Goal: Task Accomplishment & Management: Complete application form

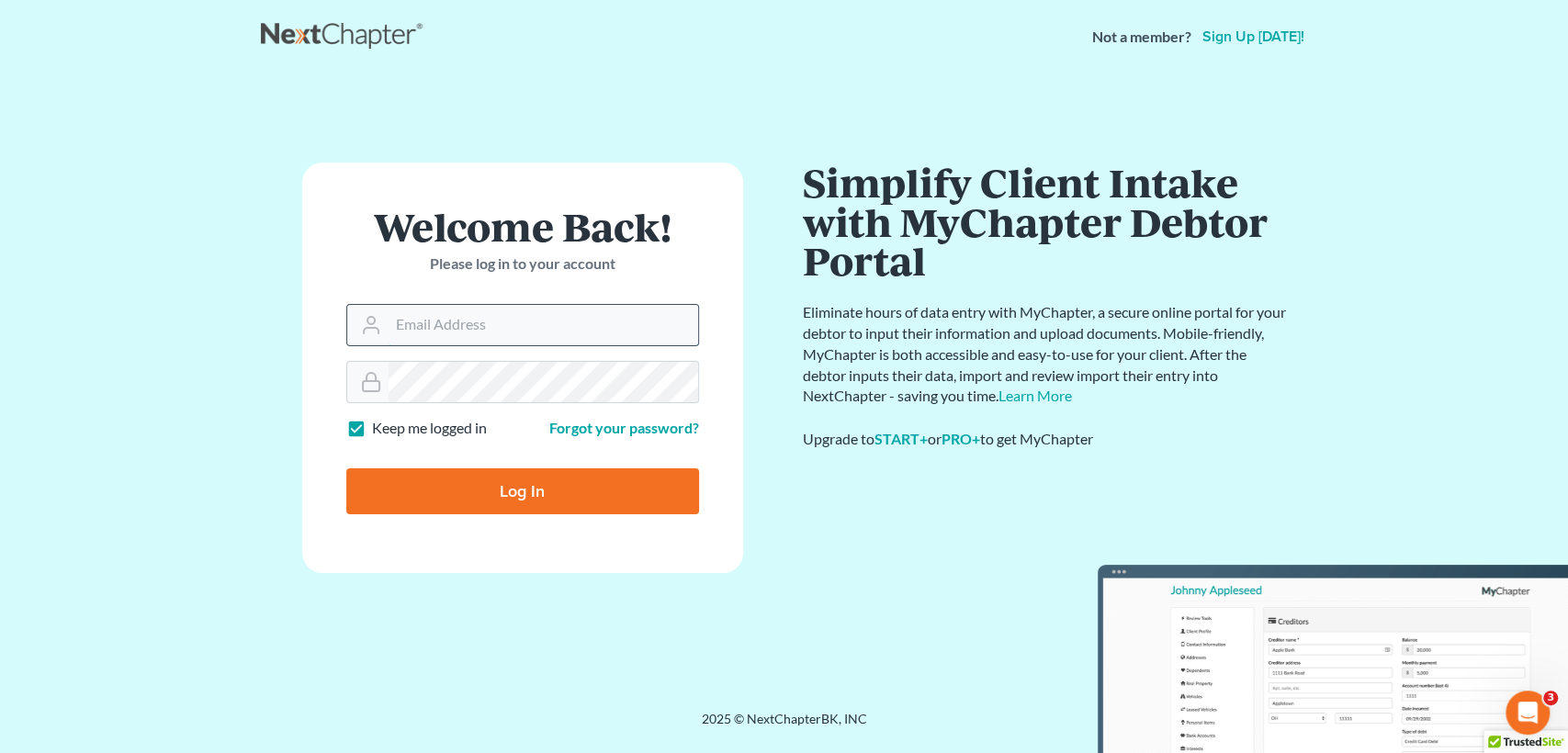
click at [406, 333] on input "Email Address" at bounding box center [544, 325] width 310 height 40
type input "[EMAIL_ADDRESS][DOMAIN_NAME]"
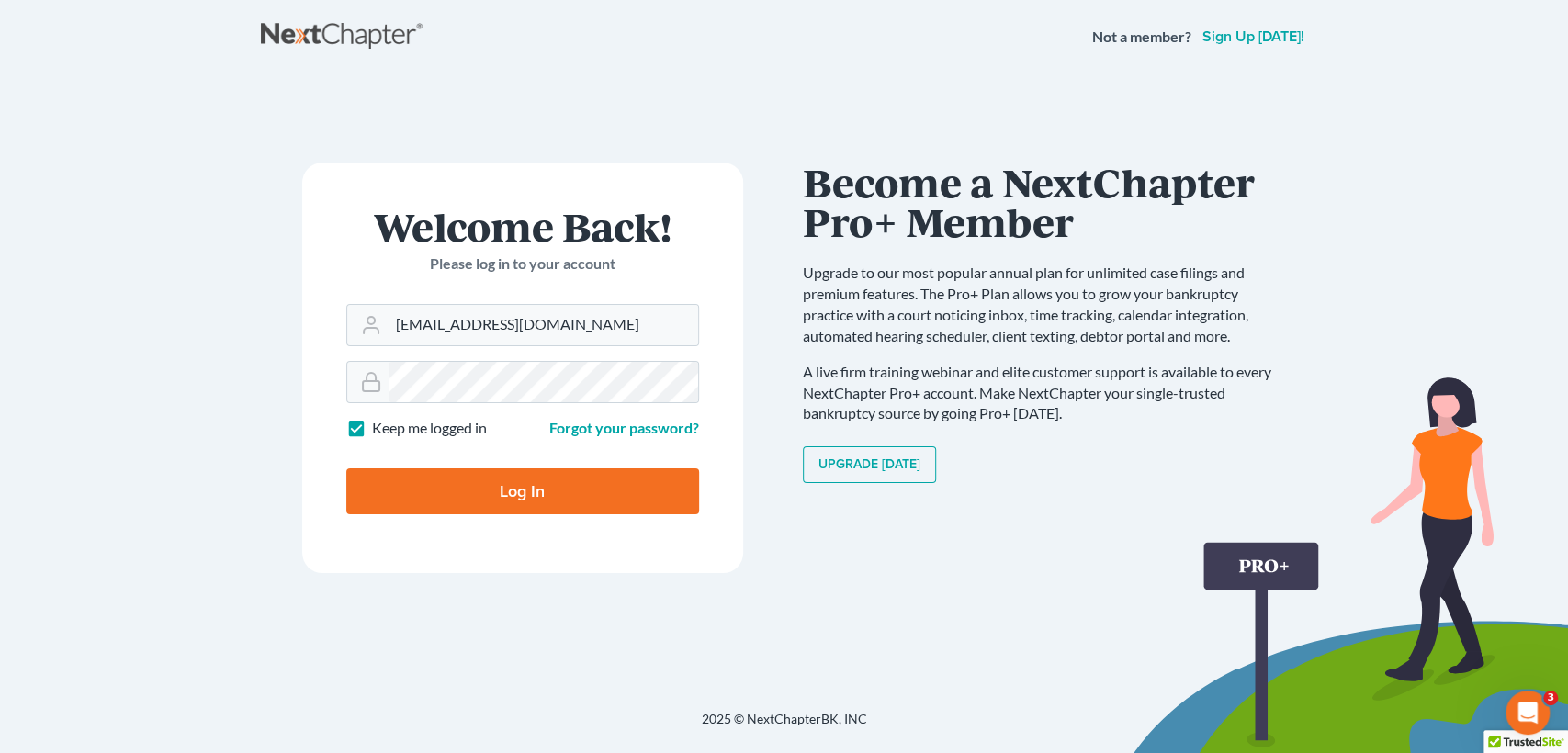
click at [657, 493] on input "Log In" at bounding box center [522, 491] width 353 height 46
type input "Thinking..."
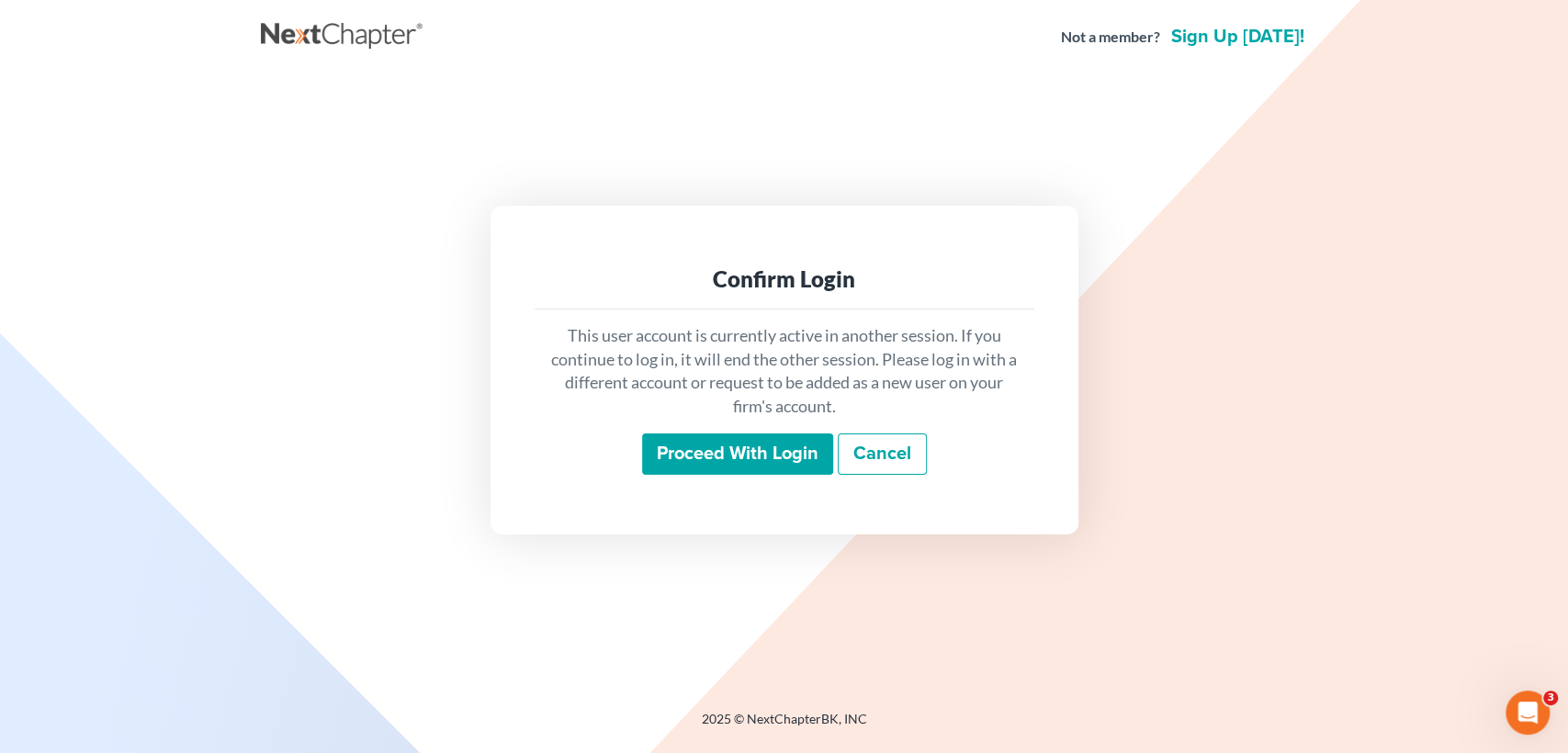
click at [706, 445] on input "Proceed with login" at bounding box center [738, 454] width 192 height 42
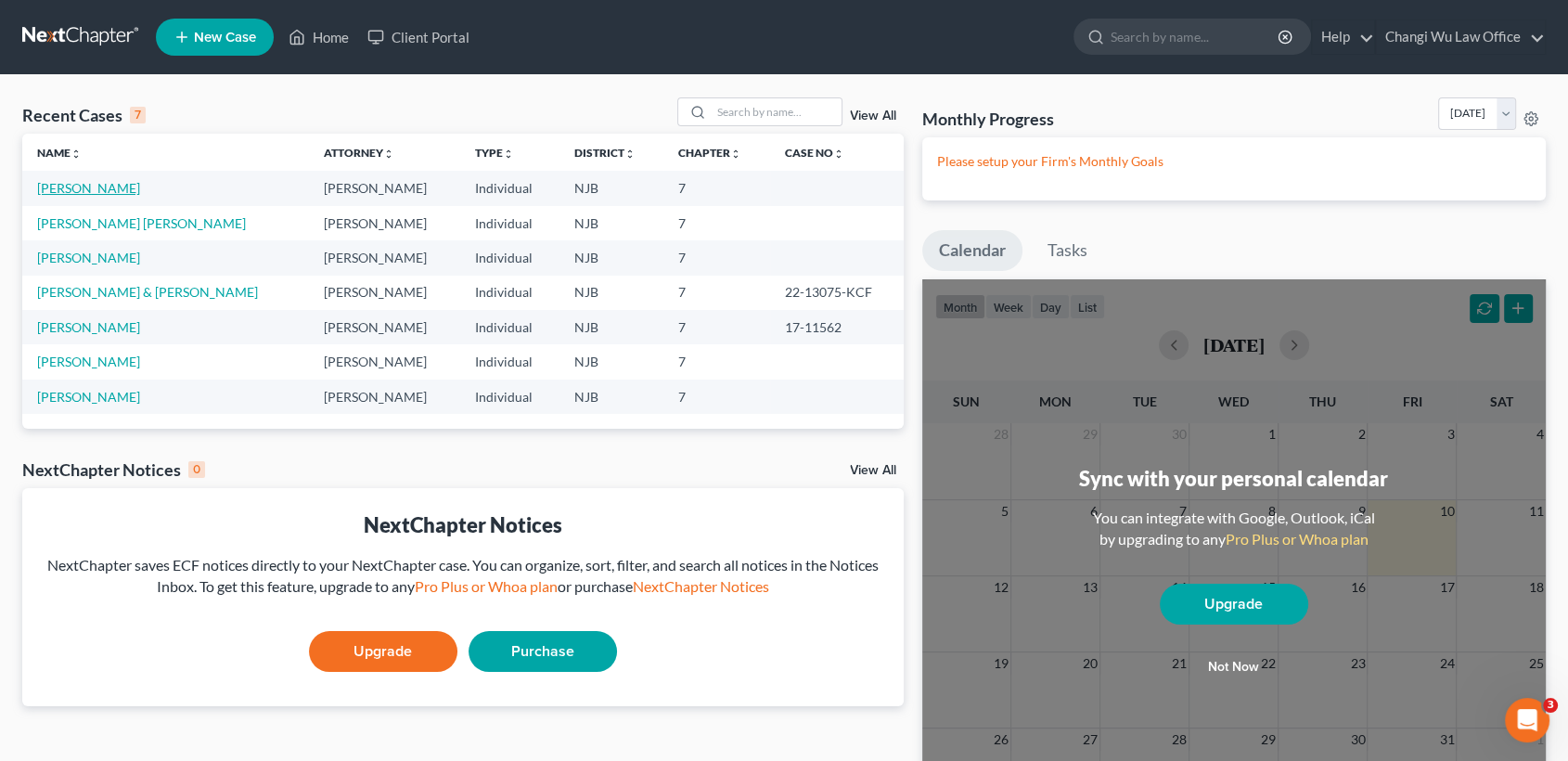
click at [77, 188] on link "[PERSON_NAME]" at bounding box center [88, 189] width 103 height 16
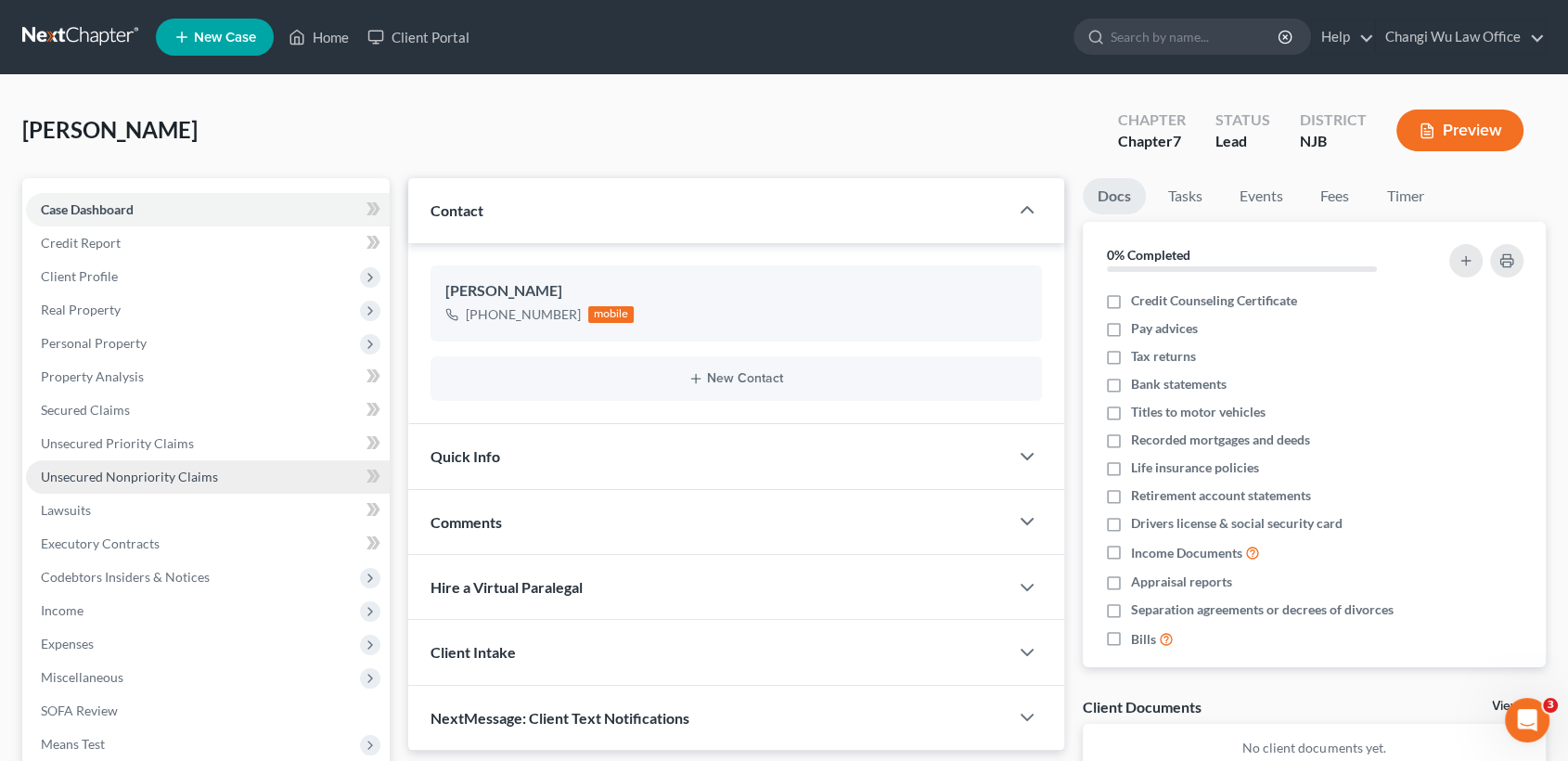
click at [166, 480] on span "Unsecured Nonpriority Claims" at bounding box center [130, 477] width 178 height 16
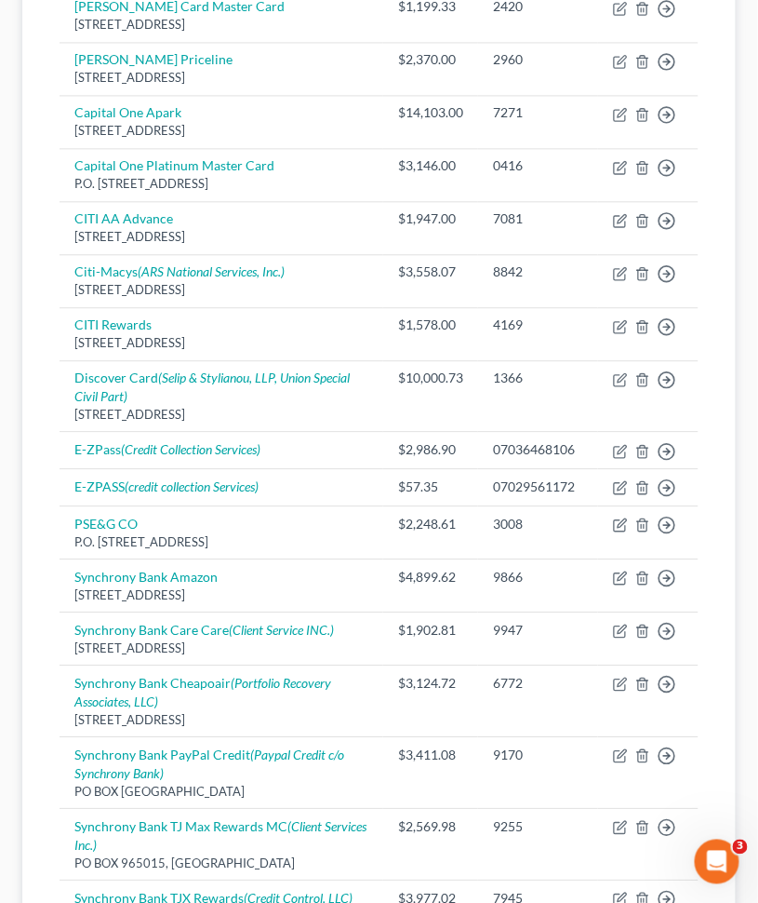
scroll to position [968, 0]
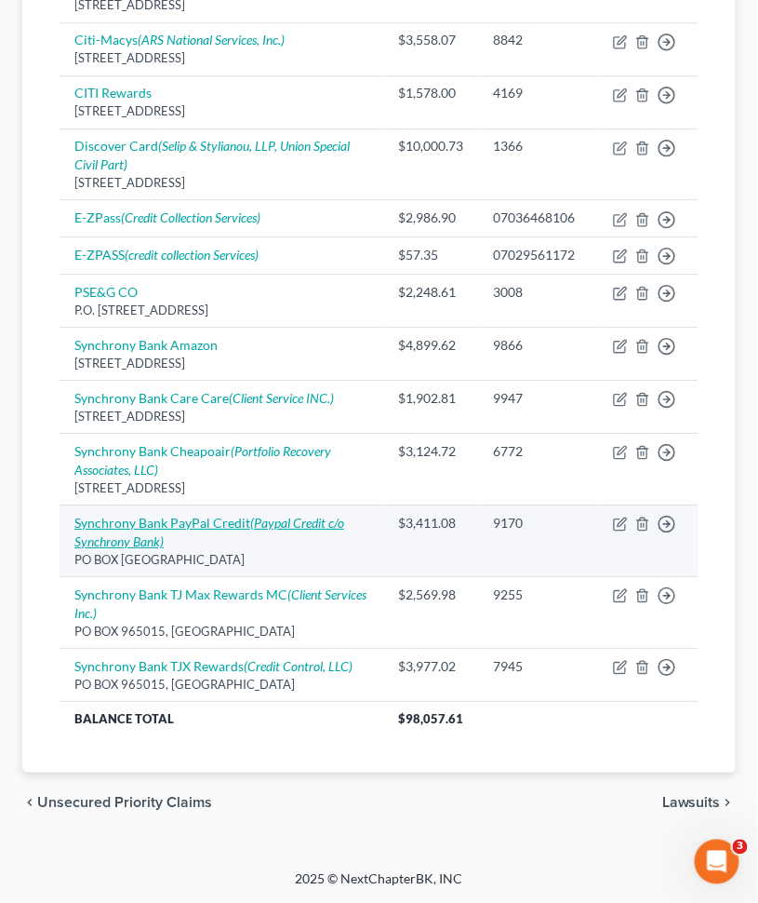
click at [138, 528] on link "Synchrony Bank PayPal Credit (Paypal Credit c/o Synchrony Bank)" at bounding box center [209, 532] width 270 height 34
select select "9"
select select "0"
select select "39"
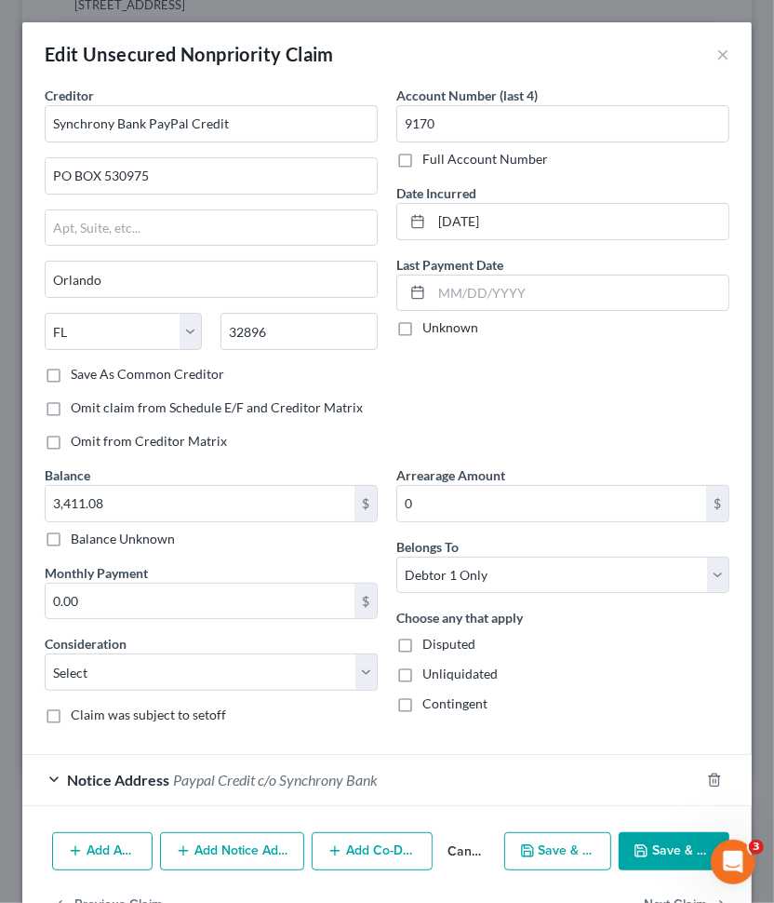
scroll to position [60, 0]
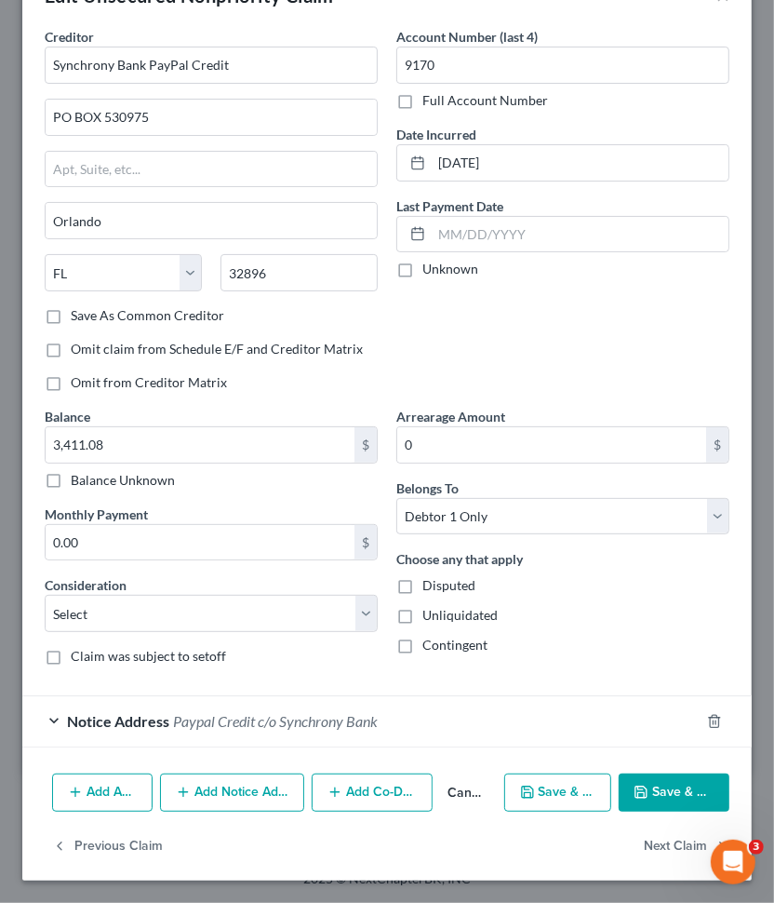
click at [57, 720] on div "Notice Address Paypal Credit c/o Synchrony Bank" at bounding box center [360, 720] width 677 height 49
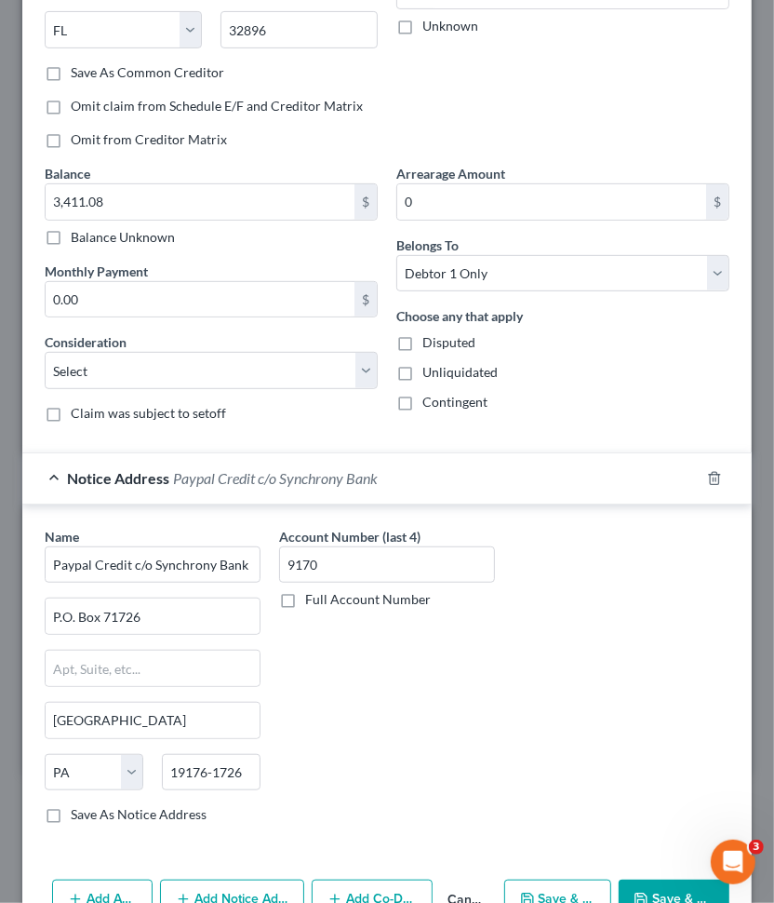
scroll to position [410, 0]
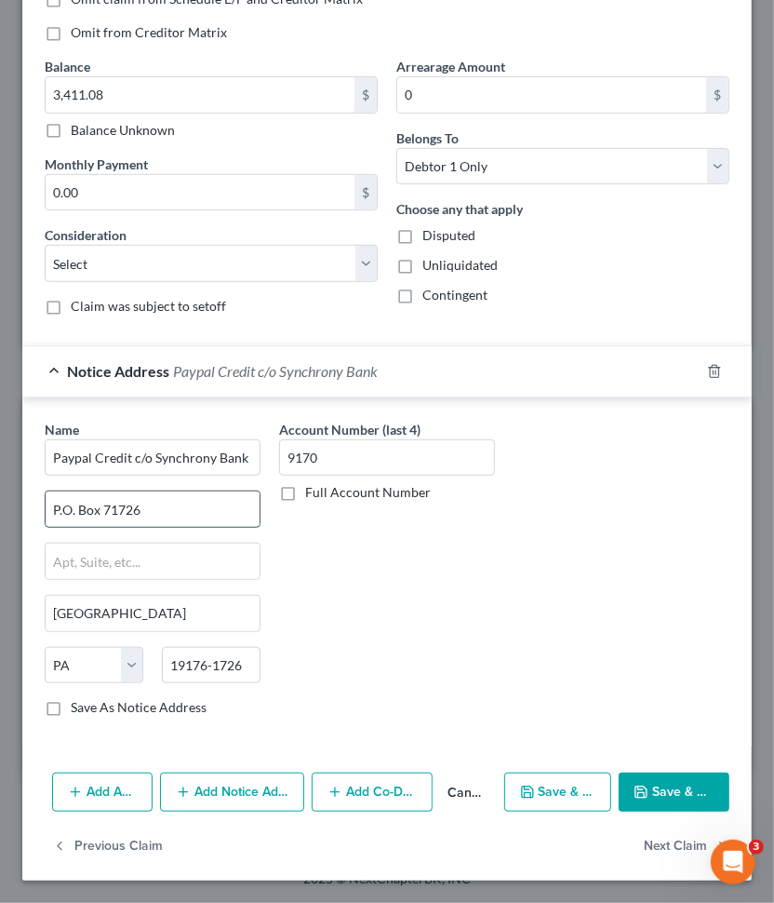
drag, startPoint x: 56, startPoint y: 508, endPoint x: 162, endPoint y: 510, distance: 106.1
click at [162, 510] on input "P.O. Box 71726" at bounding box center [153, 508] width 214 height 35
click at [389, 712] on div "Account Number (last 4) 9170 Full Account Number" at bounding box center [387, 576] width 234 height 313
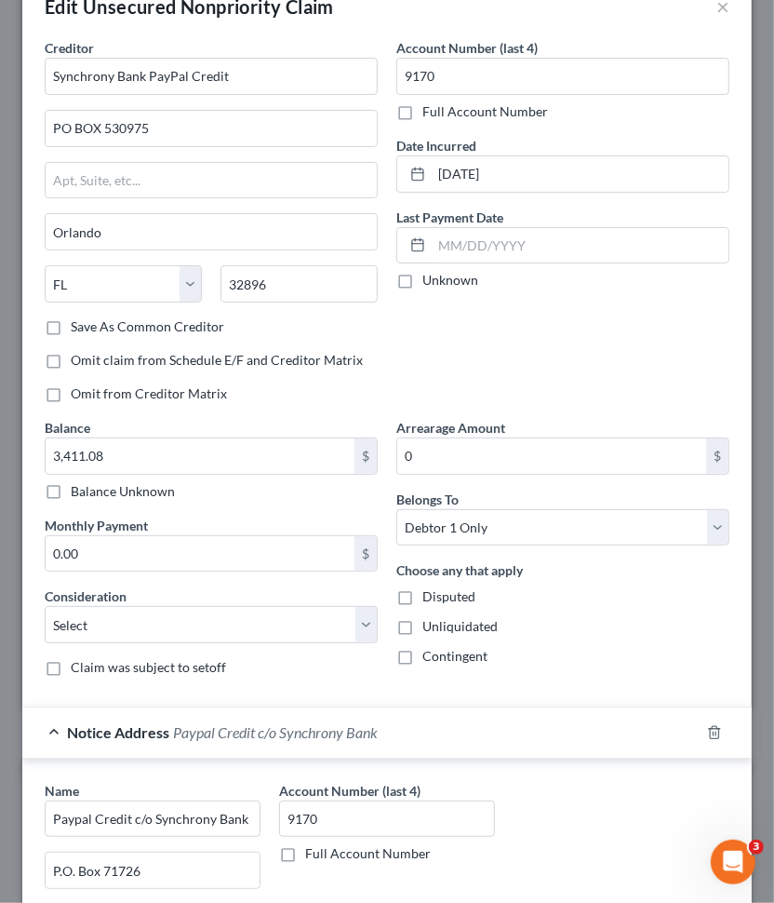
scroll to position [0, 0]
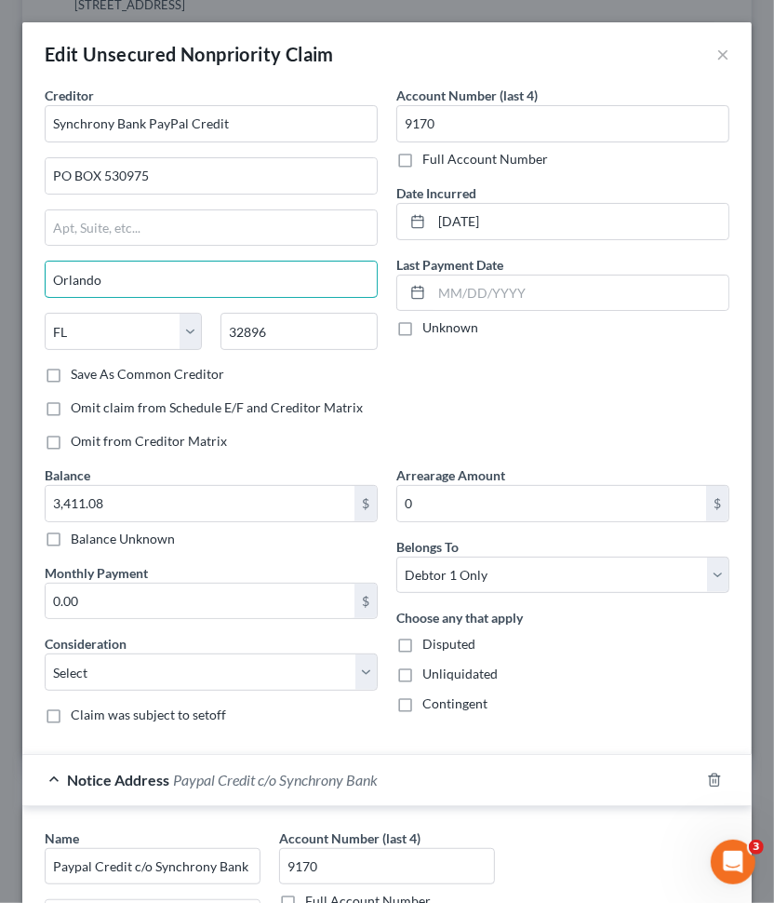
drag, startPoint x: 116, startPoint y: 277, endPoint x: 17, endPoint y: 300, distance: 102.0
click at [17, 300] on div "Edit Unsecured Nonpriority Claim × Creditor * Synchrony Bank PayPal Credit PO B…" at bounding box center [387, 451] width 774 height 903
click at [716, 52] on button "×" at bounding box center [722, 54] width 13 height 22
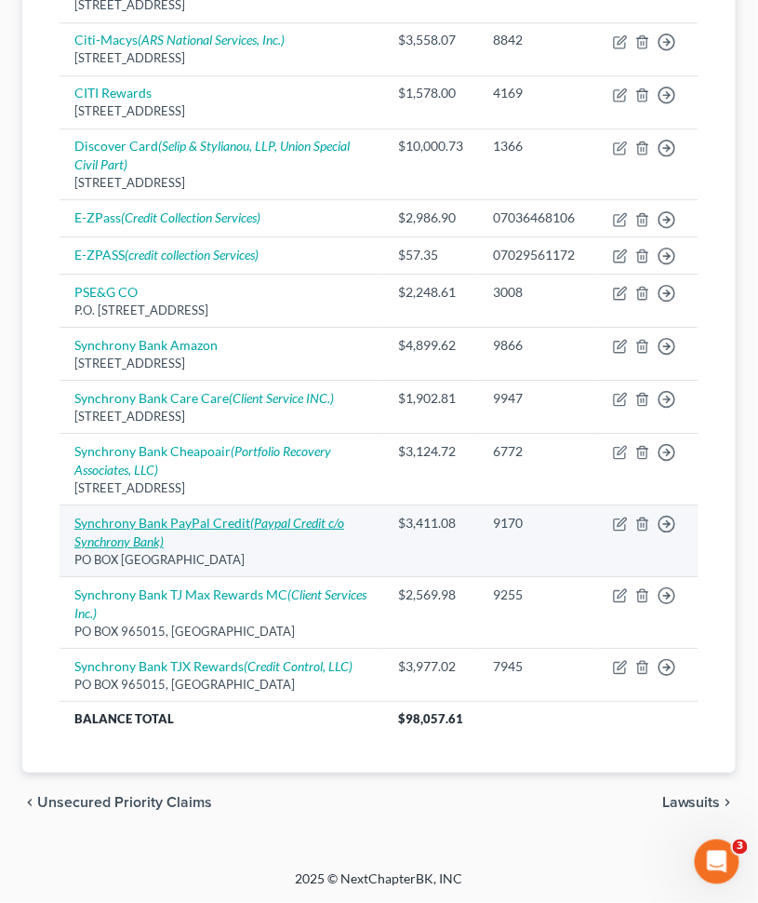
click at [267, 538] on icon "(Paypal Credit c/o Synchrony Bank)" at bounding box center [209, 532] width 270 height 34
select select "9"
select select "0"
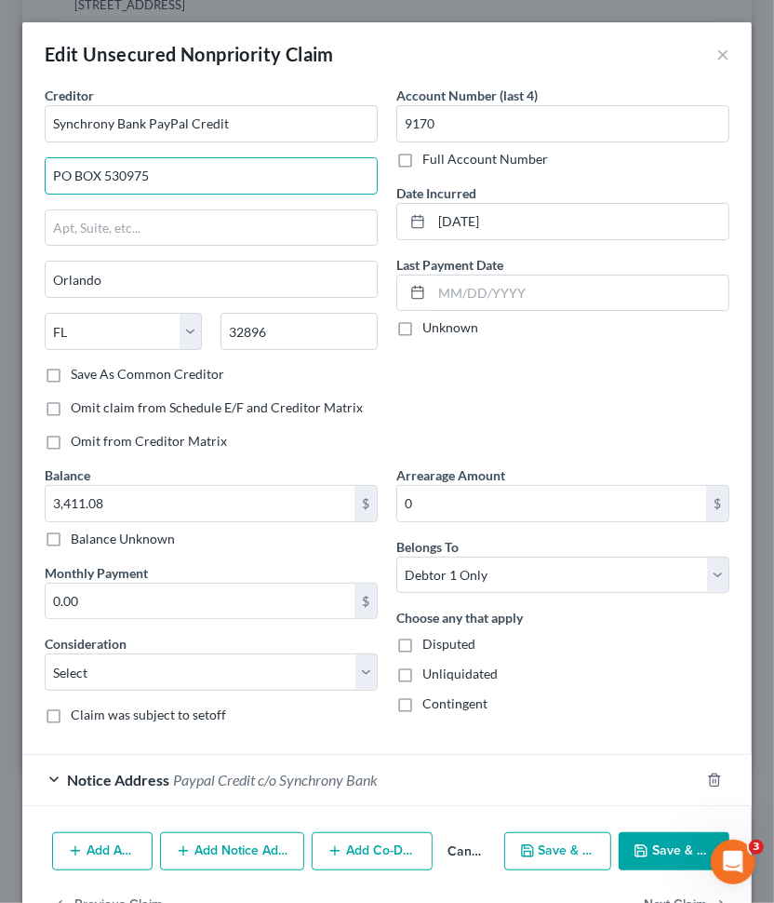
drag, startPoint x: 174, startPoint y: 169, endPoint x: -26, endPoint y: 195, distance: 201.7
type input "PO BOX 71727"
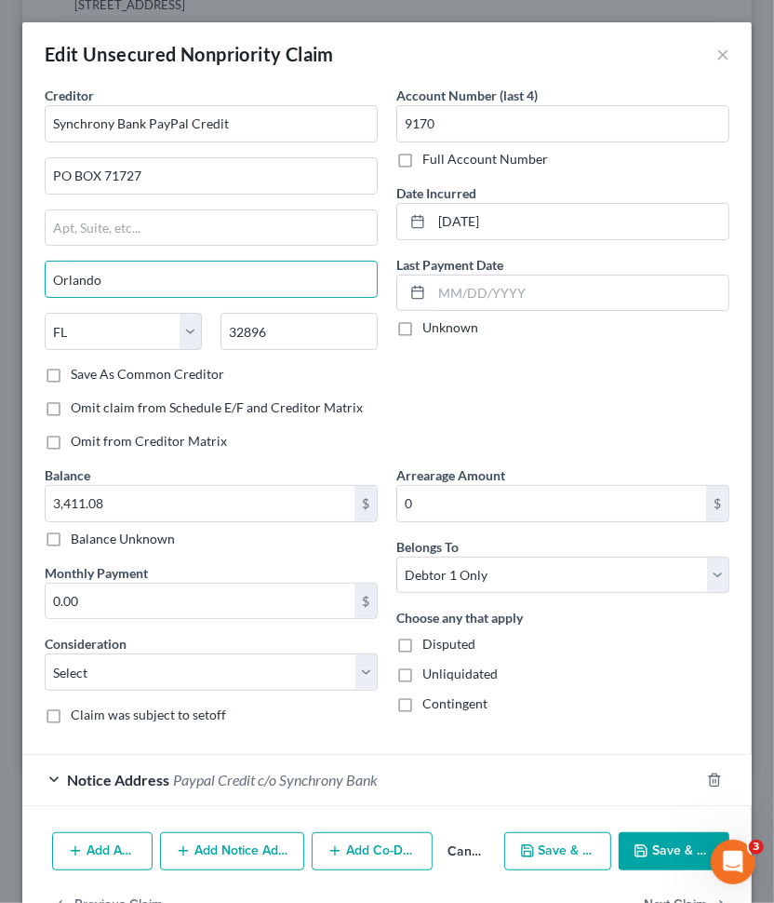
drag, startPoint x: 144, startPoint y: 280, endPoint x: -16, endPoint y: 277, distance: 160.1
type input "[GEOGRAPHIC_DATA]"
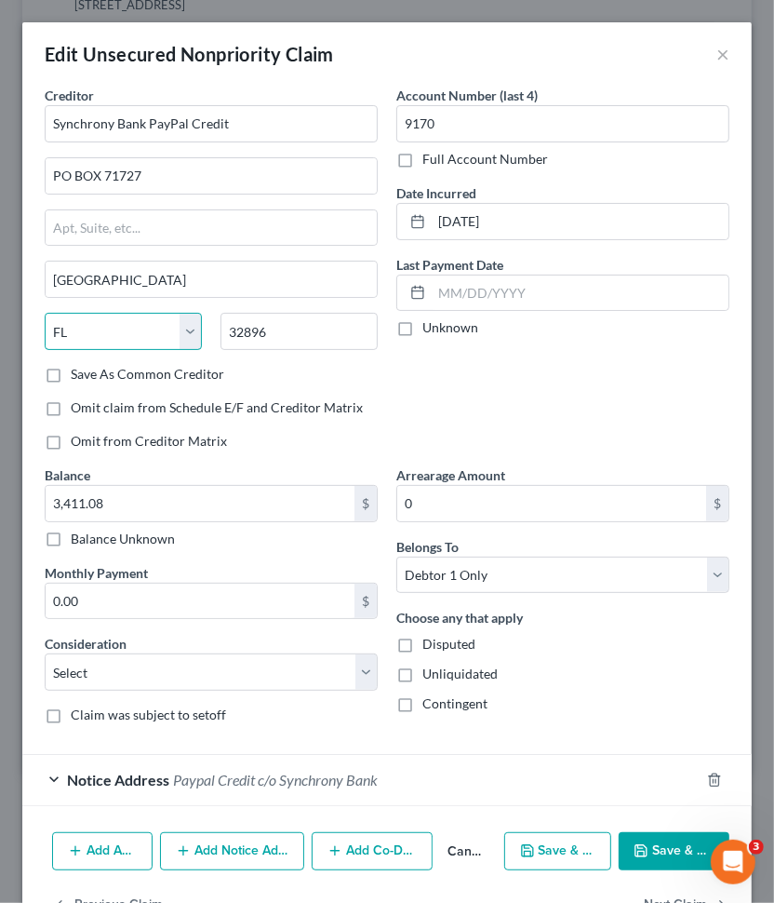
drag, startPoint x: 71, startPoint y: 323, endPoint x: 60, endPoint y: 324, distance: 10.3
click at [60, 324] on select "State [US_STATE] AK AR AZ CA CO CT DE DC [GEOGRAPHIC_DATA] [GEOGRAPHIC_DATA] GU…" at bounding box center [123, 331] width 157 height 37
select select "39"
click at [45, 313] on select "State [US_STATE] AK AR AZ CA CO CT DE DC [GEOGRAPHIC_DATA] [GEOGRAPHIC_DATA] GU…" at bounding box center [123, 331] width 157 height 37
drag, startPoint x: 285, startPoint y: 330, endPoint x: 182, endPoint y: 332, distance: 102.4
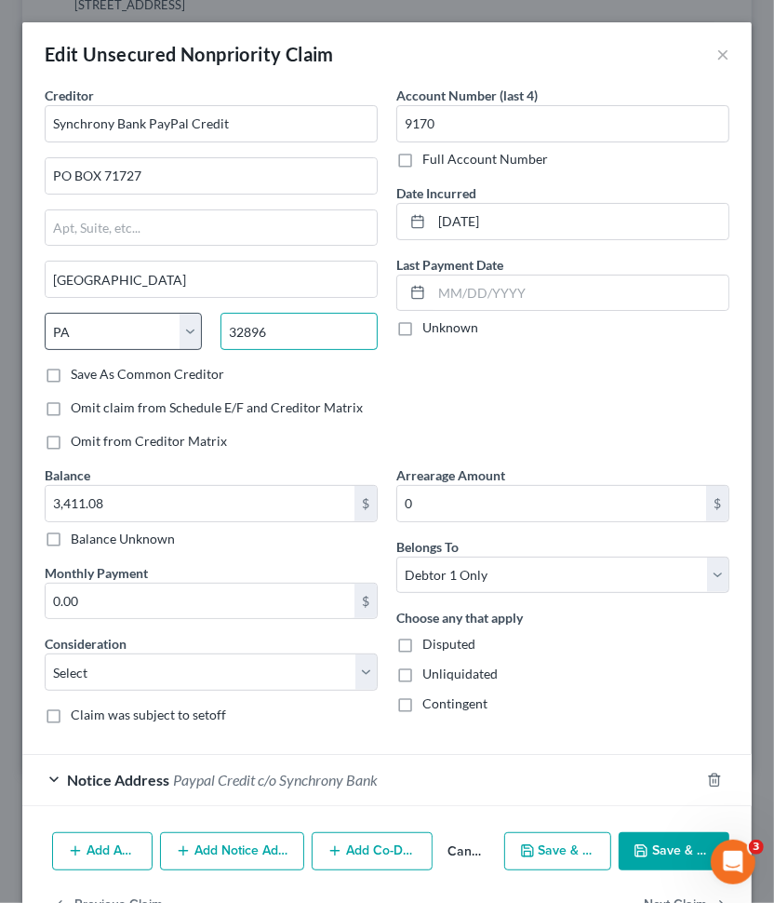
click at [182, 332] on div "State [US_STATE] AK AR AZ CA CO [GEOGRAPHIC_DATA] DE DC [GEOGRAPHIC_DATA] [GEOG…" at bounding box center [211, 339] width 352 height 52
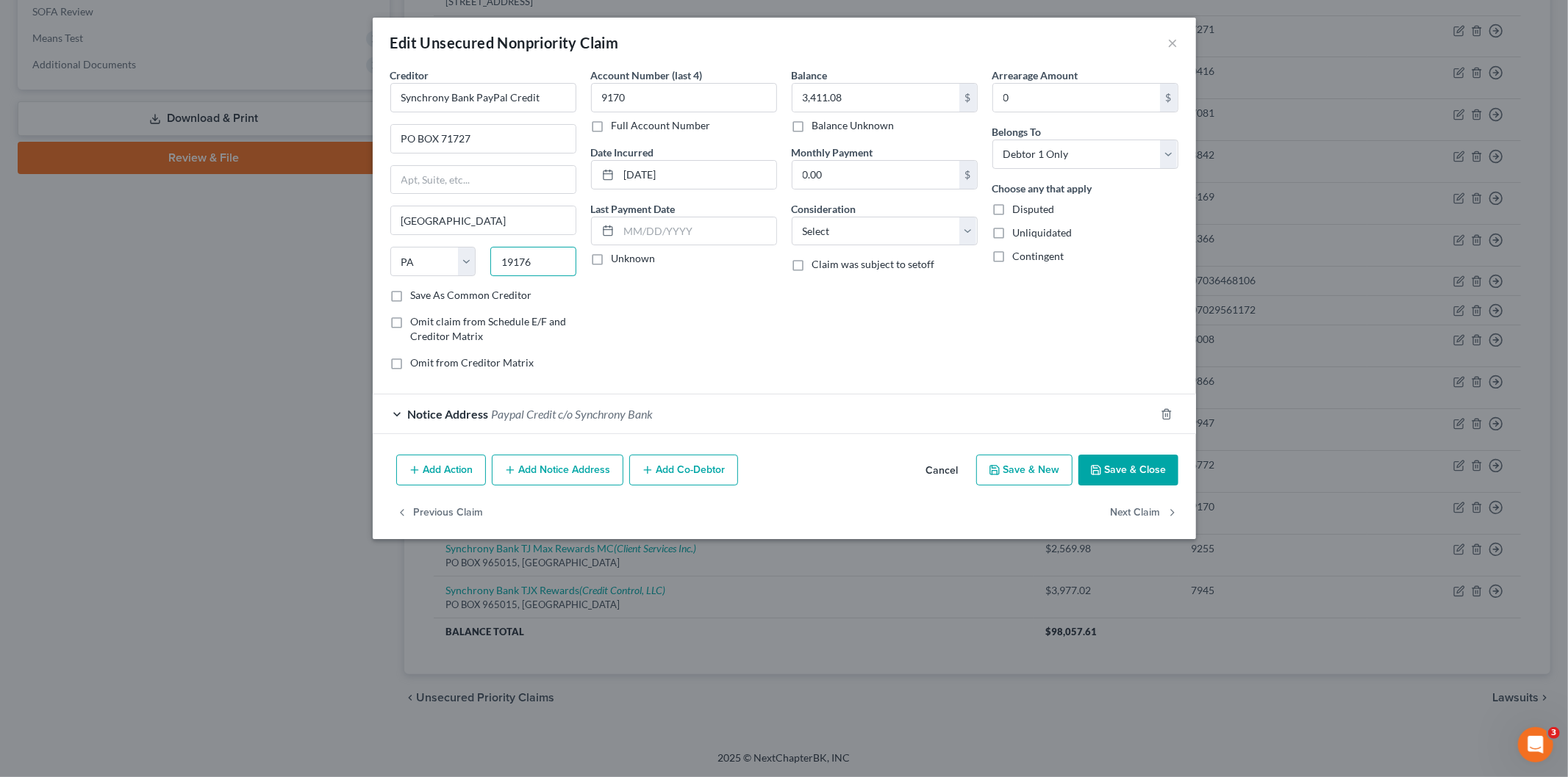
type input "19176"
click at [1130, 471] on button "Save & Close" at bounding box center [1128, 470] width 100 height 31
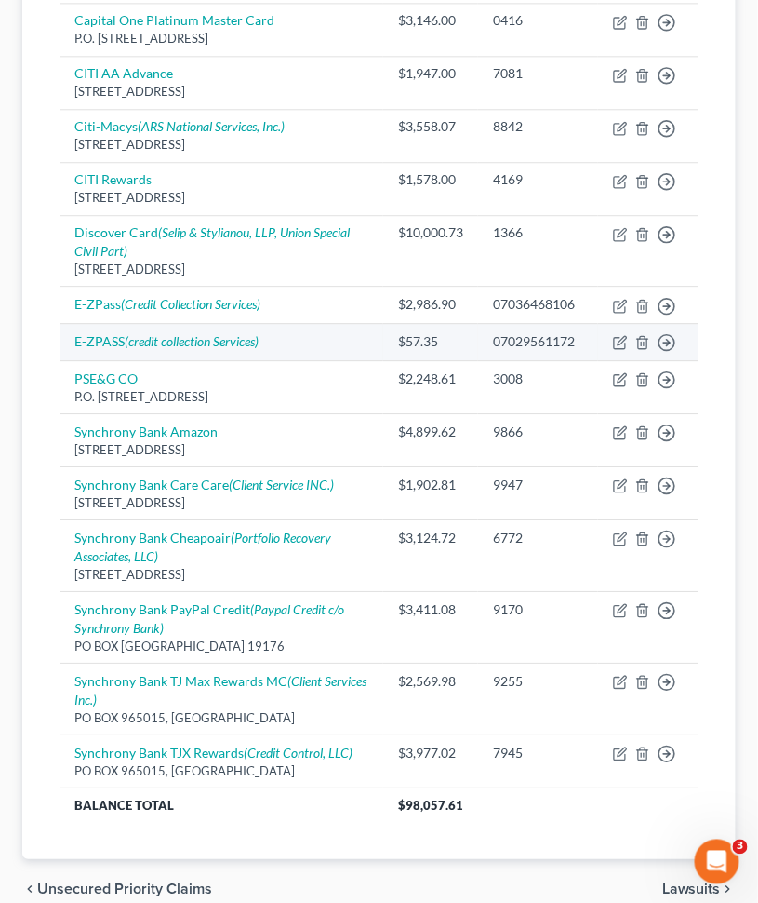
scroll to position [968, 0]
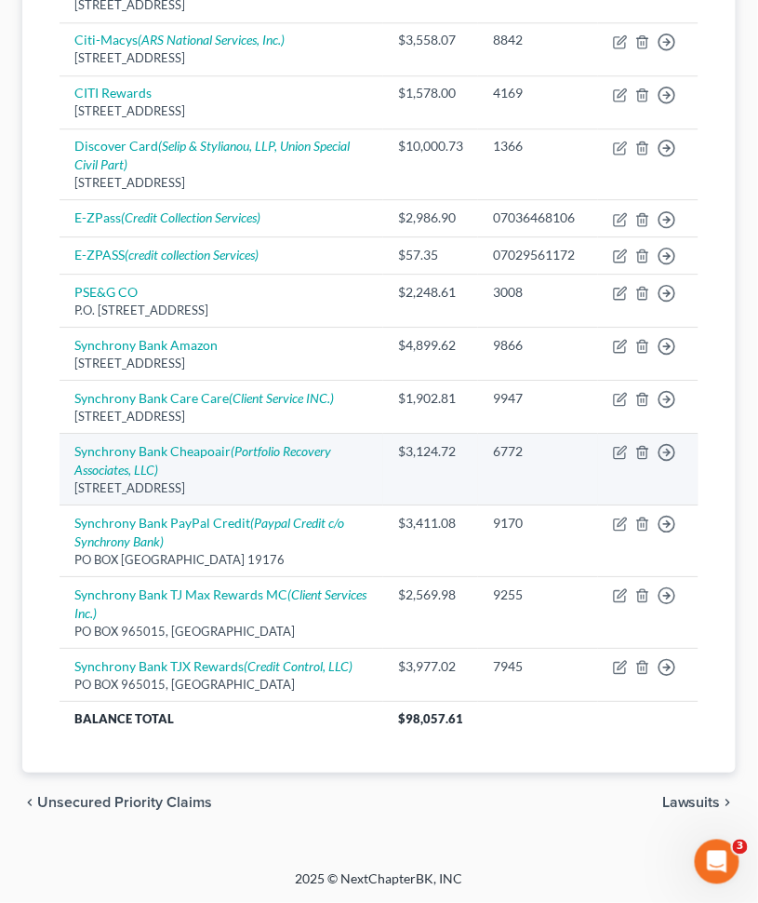
drag, startPoint x: 76, startPoint y: 472, endPoint x: 114, endPoint y: 480, distance: 38.1
click at [114, 480] on div "[STREET_ADDRESS]" at bounding box center [221, 488] width 294 height 18
copy div "[STREET_ADDRESS]"
click at [251, 443] on icon "(Portfolio Recovery Associates, LLC)" at bounding box center [202, 460] width 257 height 34
select select "48"
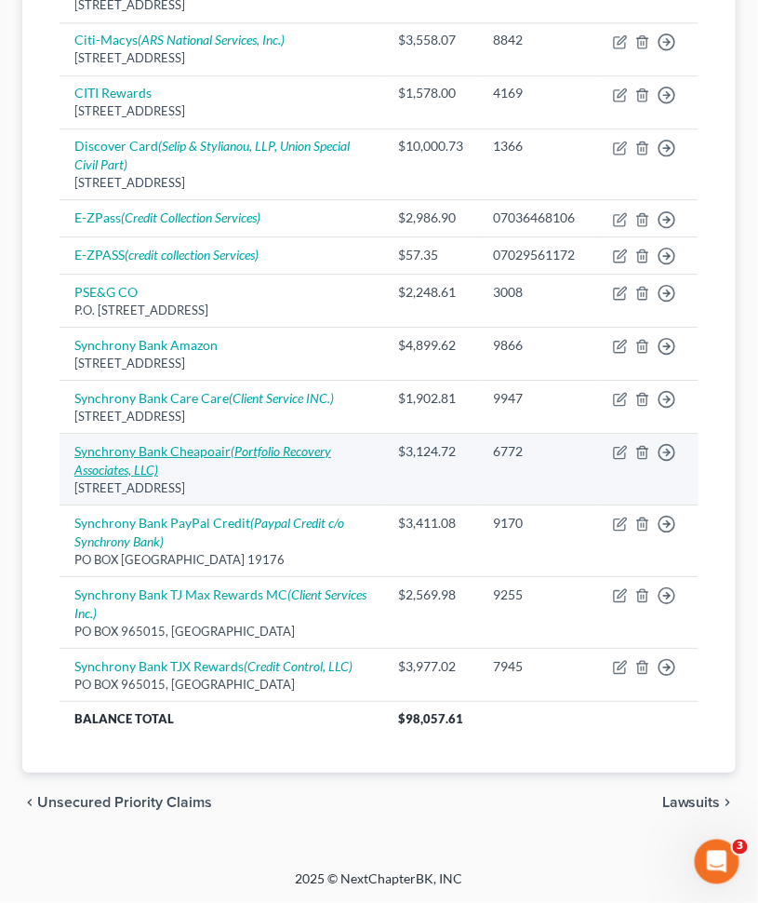
select select "0"
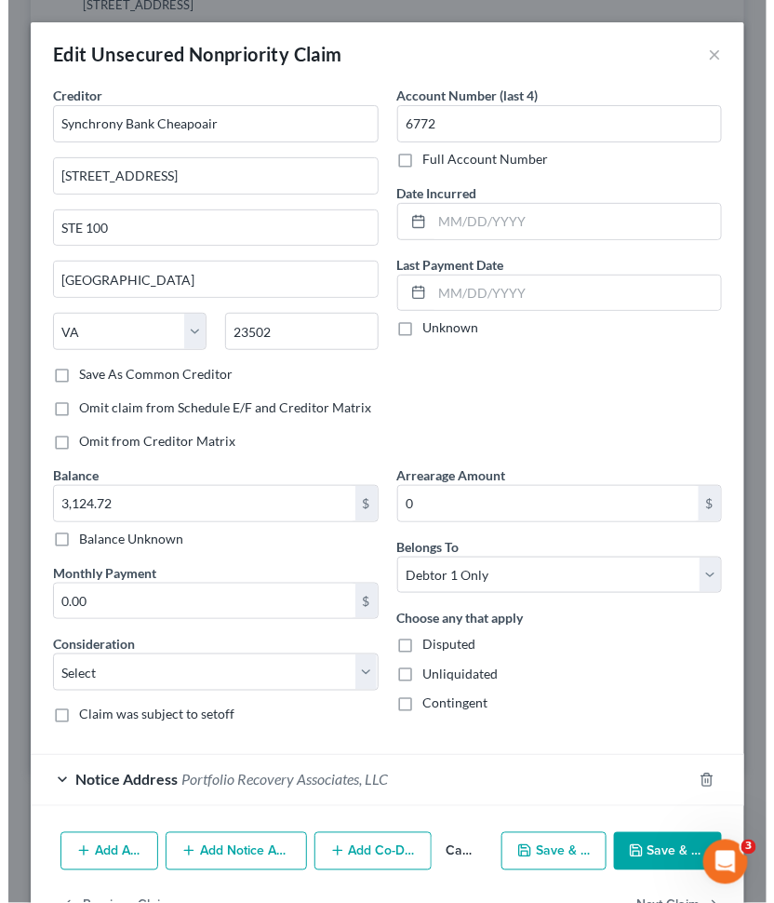
scroll to position [951, 0]
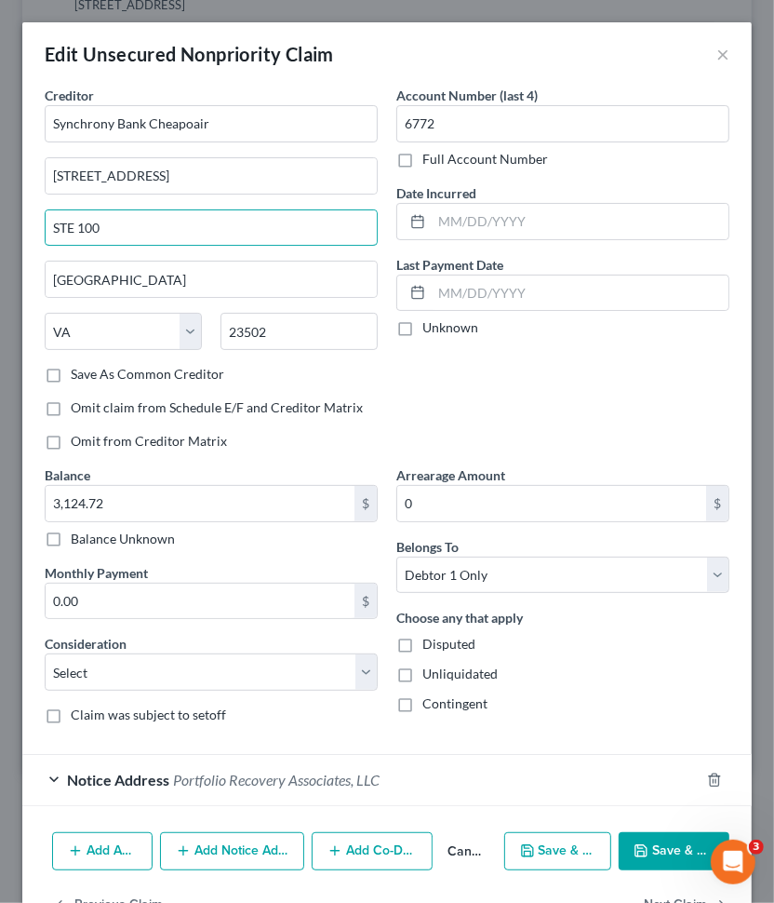
drag, startPoint x: 144, startPoint y: 231, endPoint x: -20, endPoint y: 236, distance: 164.8
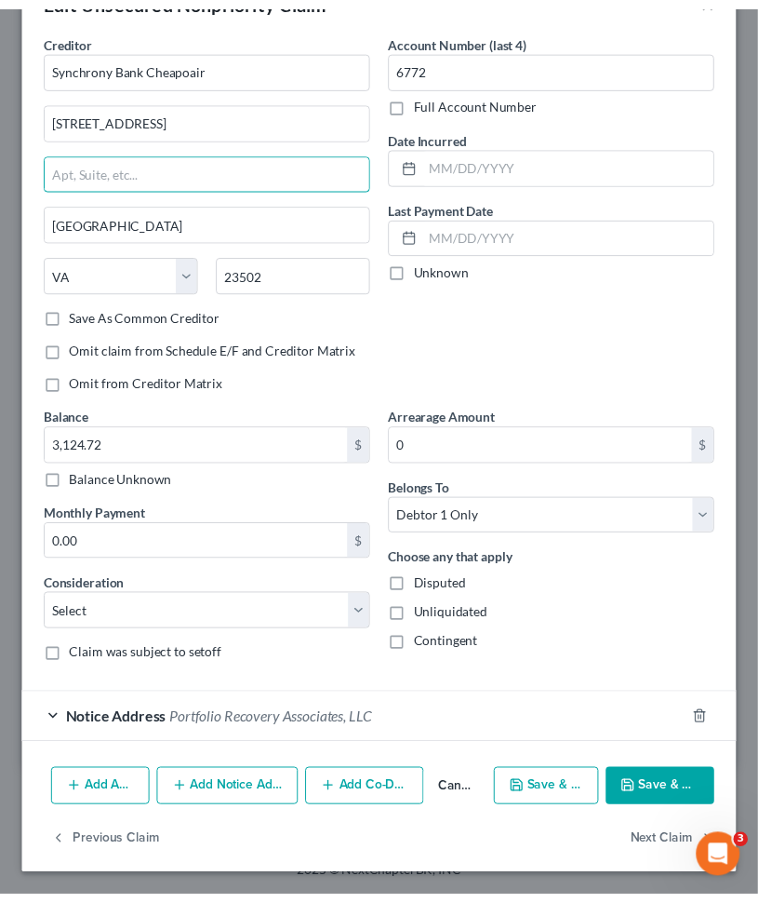
scroll to position [0, 0]
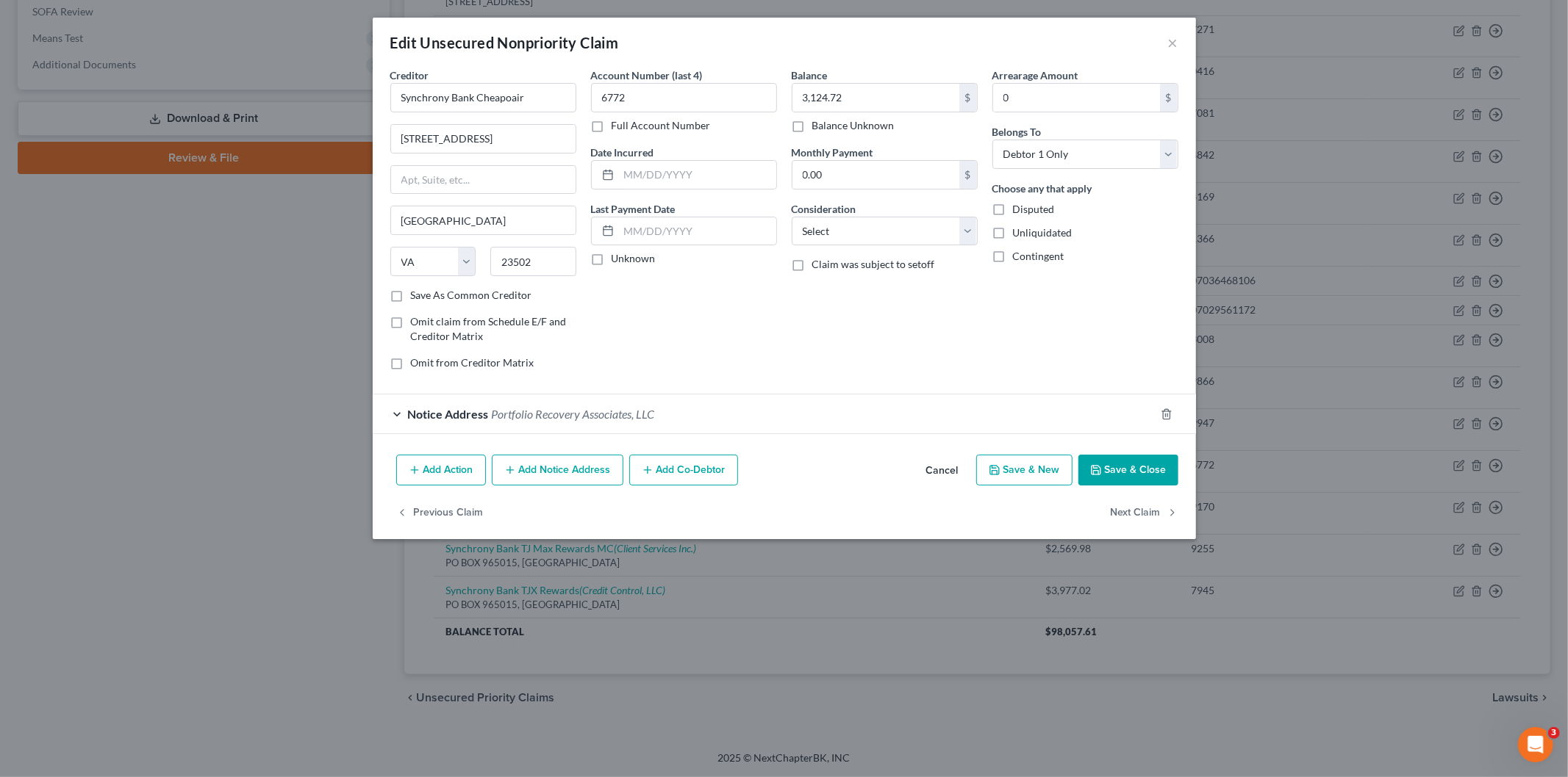
click at [1136, 467] on button "Save & Close" at bounding box center [1128, 470] width 100 height 31
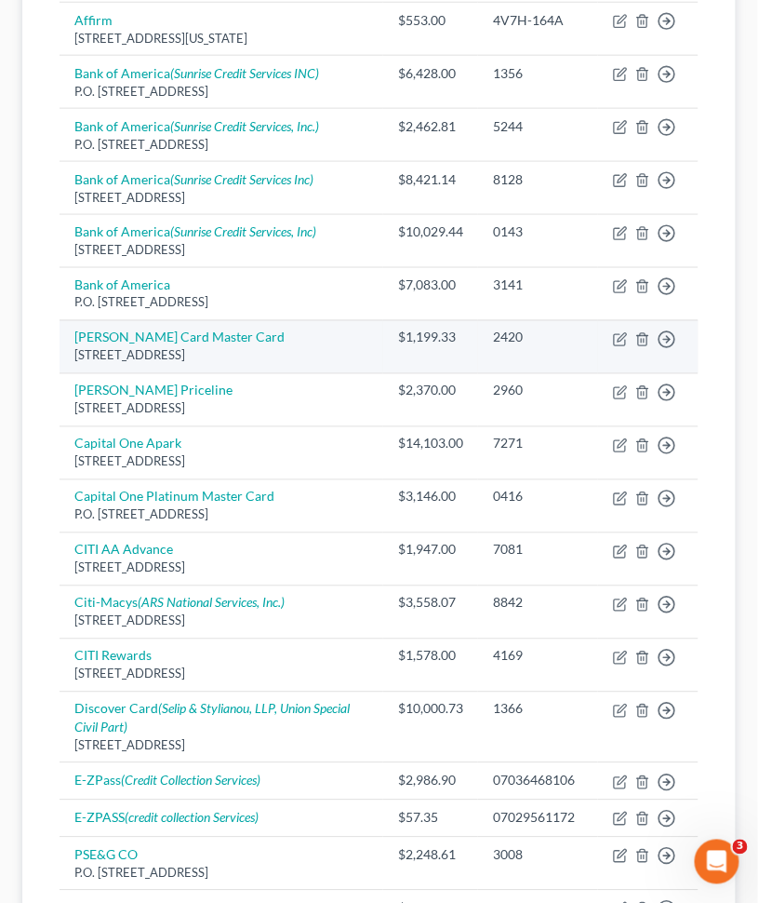
scroll to position [490, 0]
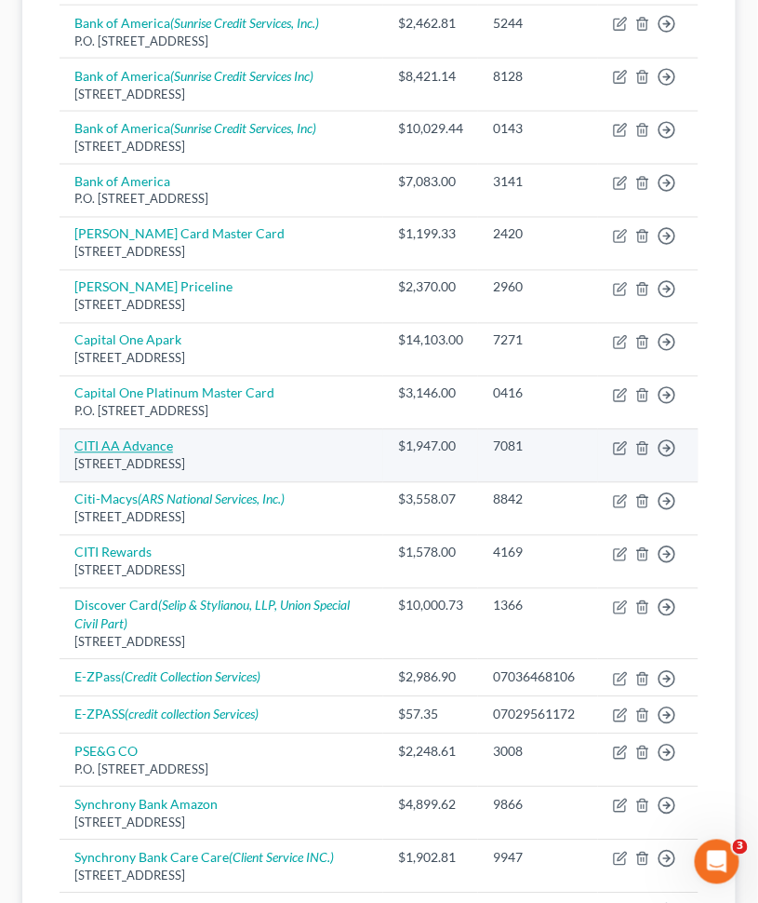
click at [162, 448] on link "CITI AA Advance" at bounding box center [123, 446] width 99 height 16
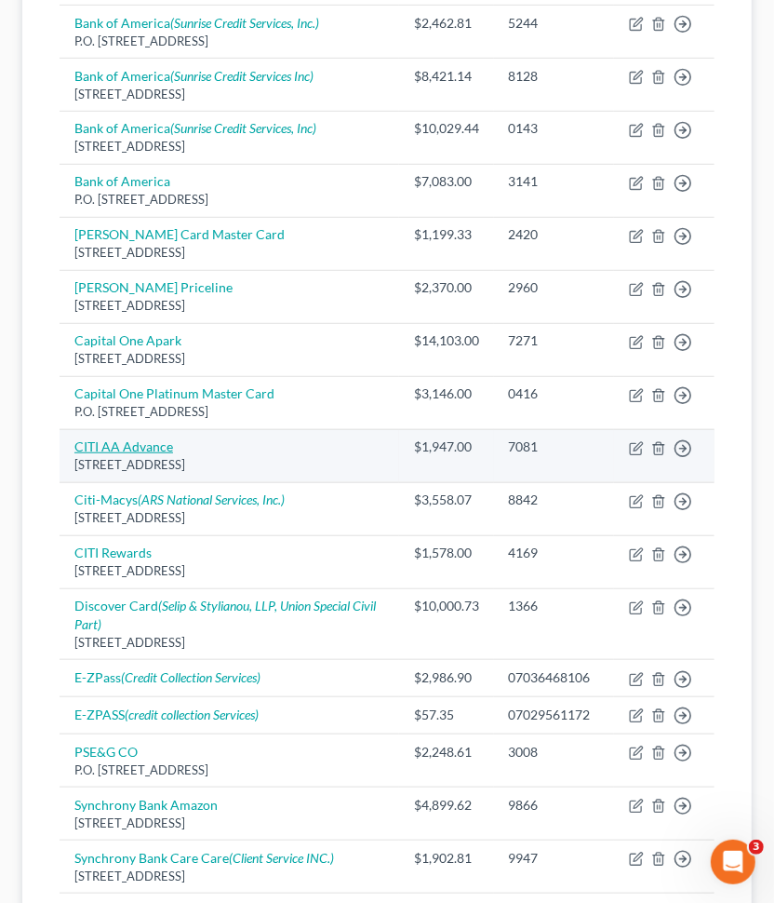
select select "43"
select select "0"
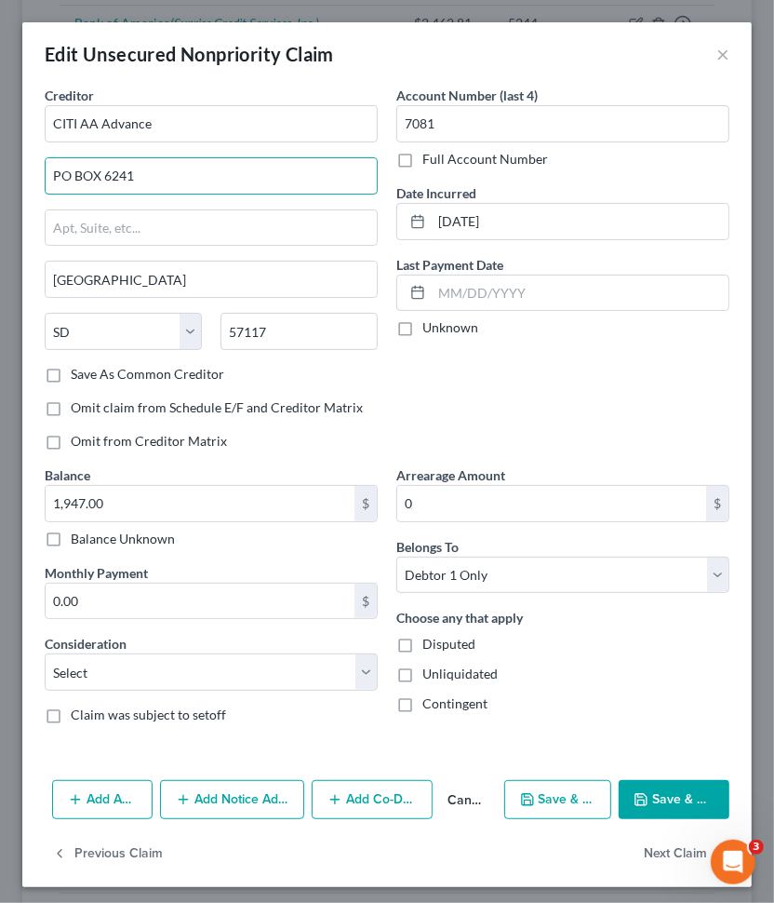
drag, startPoint x: 151, startPoint y: 178, endPoint x: 11, endPoint y: 182, distance: 139.6
click at [11, 182] on div "Edit Unsecured Nonpriority Claim × Creditor * CITI AA Advance PO BOX 6241 [GEOG…" at bounding box center [387, 451] width 774 height 903
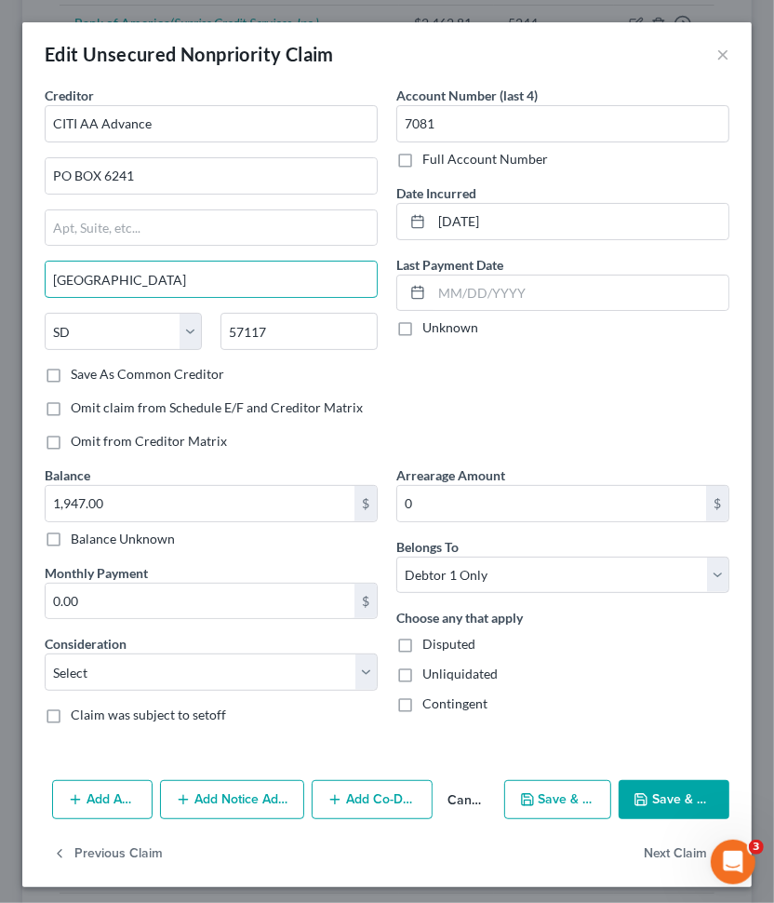
drag, startPoint x: 127, startPoint y: 280, endPoint x: 37, endPoint y: 299, distance: 92.1
click at [24, 301] on div "Creditor * CITI AA Advance PO BOX 6241 [GEOGRAPHIC_DATA] [US_STATE][GEOGRAPHIC_…" at bounding box center [386, 429] width 729 height 687
click at [714, 53] on div "Edit Unsecured Nonpriority Claim ×" at bounding box center [386, 53] width 729 height 63
click at [716, 53] on button "×" at bounding box center [722, 54] width 13 height 22
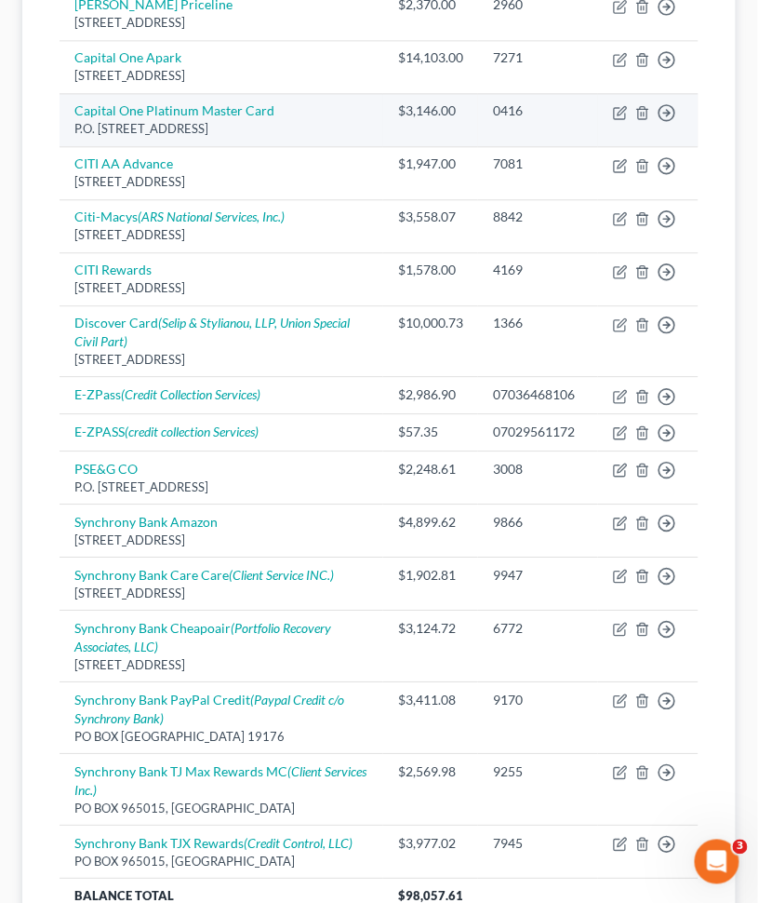
scroll to position [951, 0]
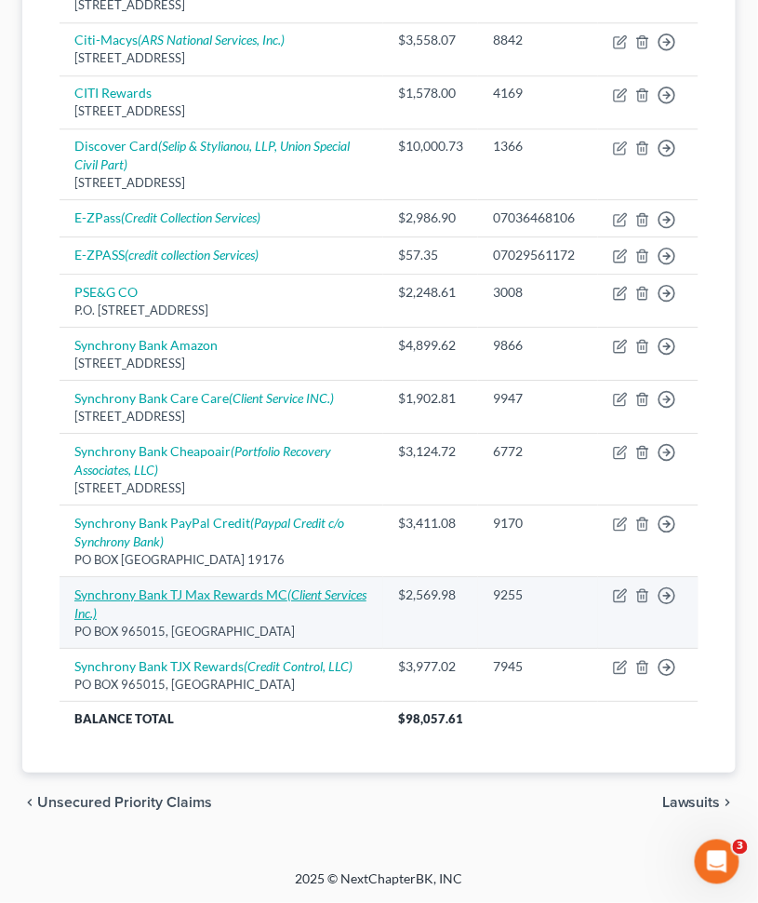
click at [280, 596] on link "Synchrony Bank TJ Max Rewards MC (Client Services Inc.)" at bounding box center [220, 603] width 292 height 34
select select "9"
select select "0"
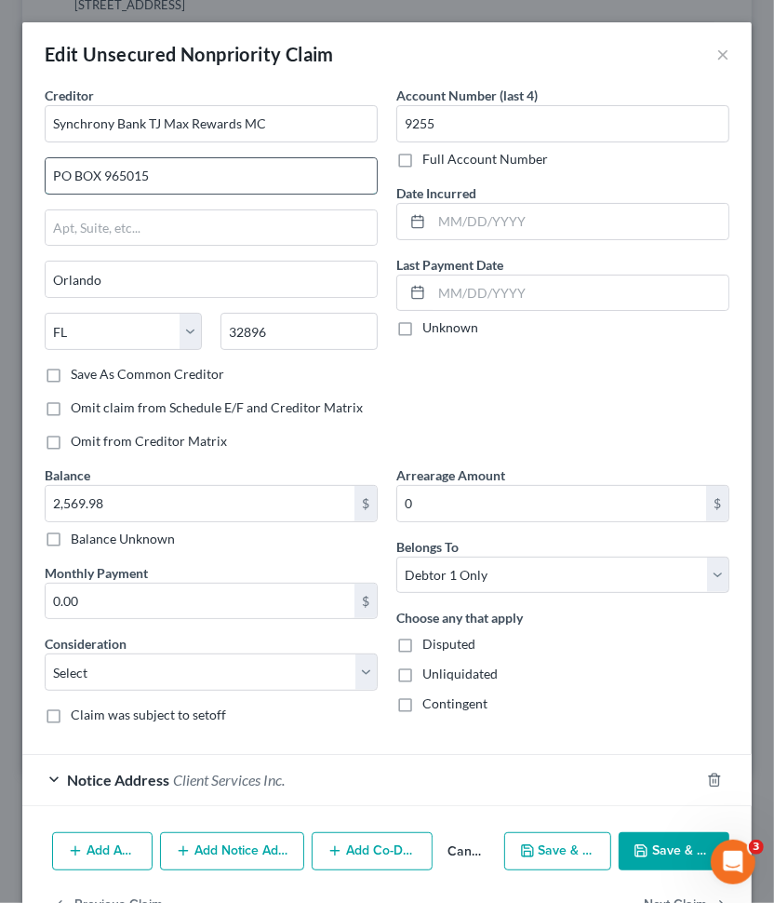
drag, startPoint x: 49, startPoint y: 167, endPoint x: 168, endPoint y: 171, distance: 119.2
click at [168, 171] on input "PO BOX 965015" at bounding box center [211, 175] width 331 height 35
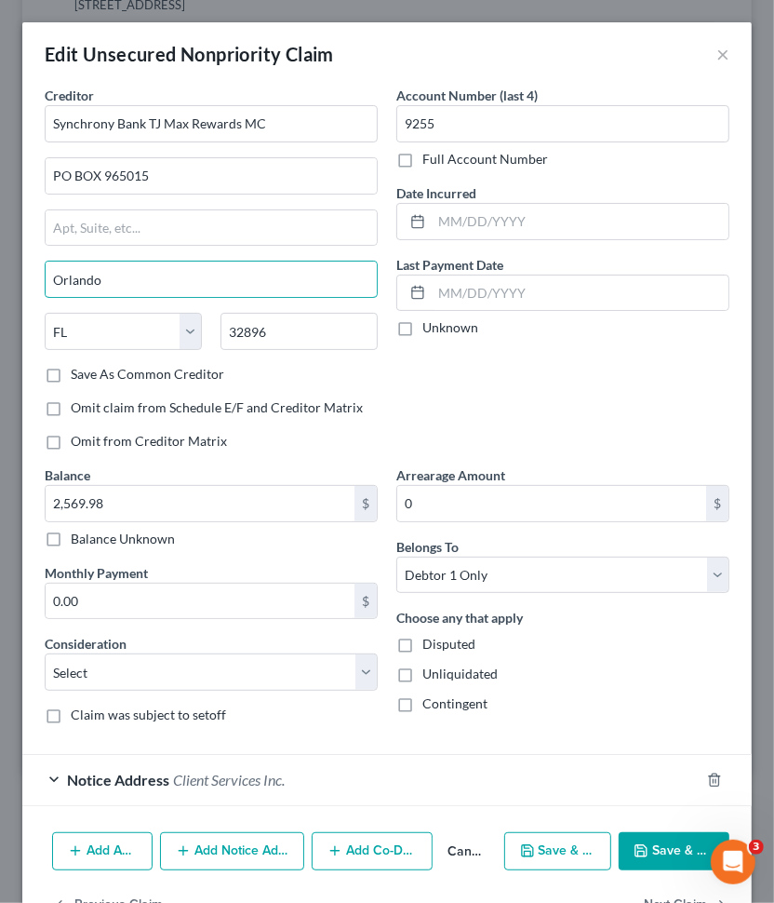
drag, startPoint x: 136, startPoint y: 280, endPoint x: 22, endPoint y: 300, distance: 115.2
click at [22, 300] on div "Creditor * Synchrony Bank TJ Max Rewards MC PO BOX 965015 Orlando State [US_STA…" at bounding box center [386, 455] width 729 height 739
click at [716, 56] on button "×" at bounding box center [722, 54] width 13 height 22
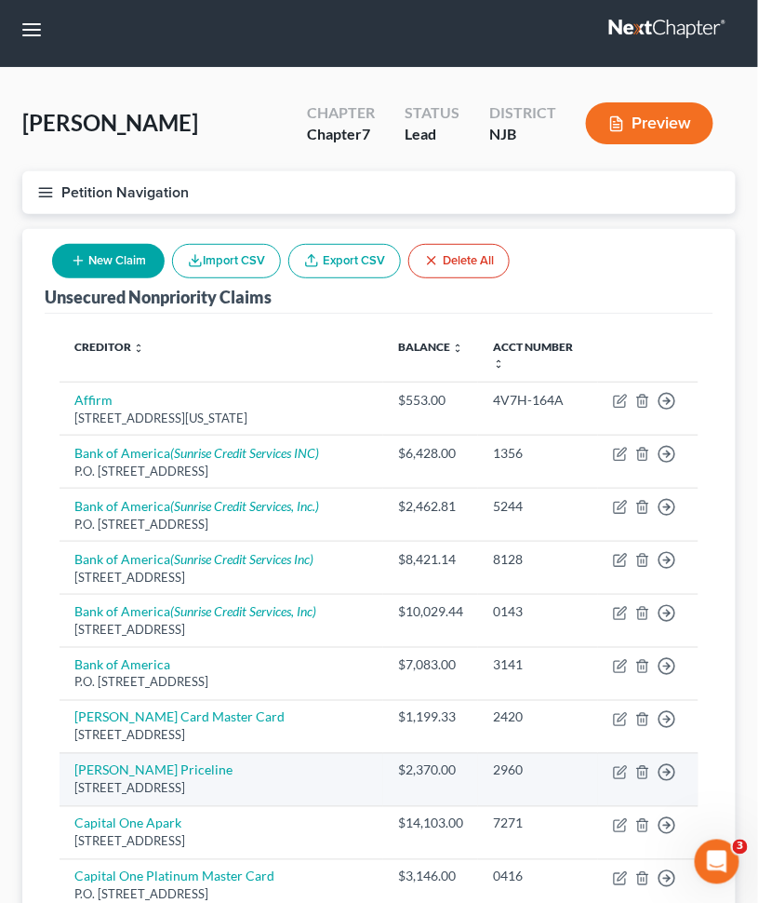
scroll to position [0, 0]
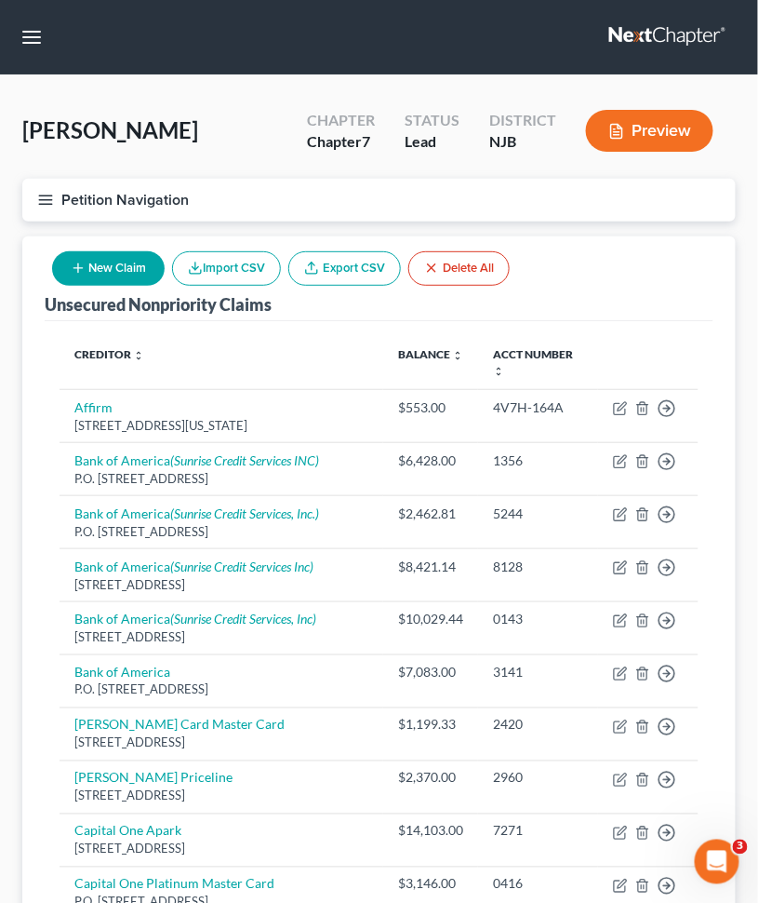
click at [114, 259] on button "New Claim" at bounding box center [108, 268] width 113 height 34
select select "0"
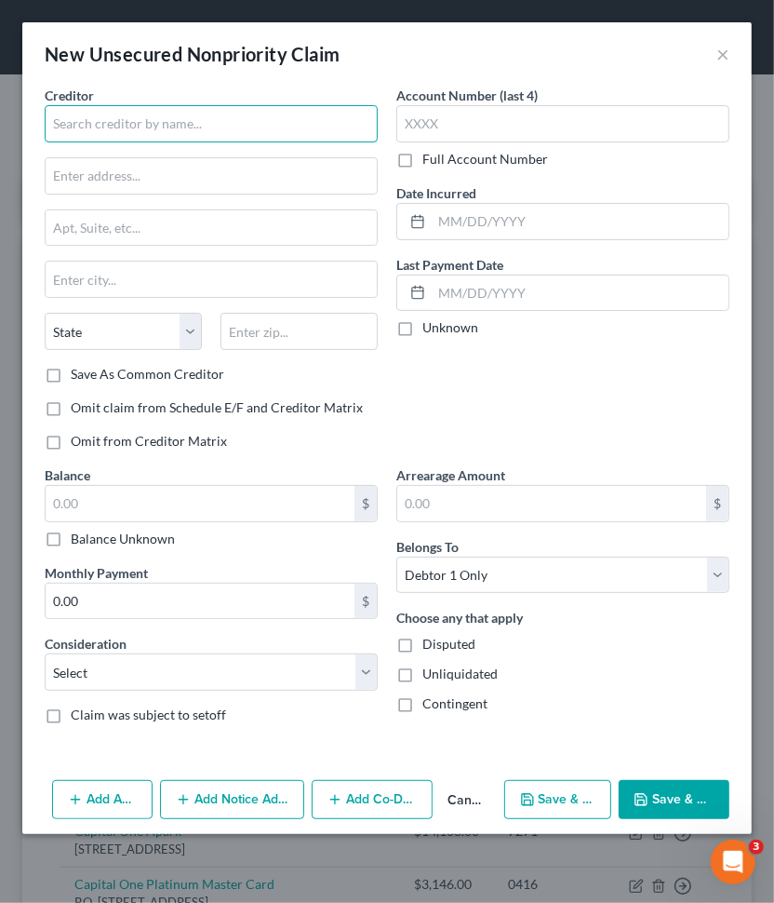
click at [156, 119] on input "text" at bounding box center [211, 123] width 333 height 37
paste input "COMENITYBANK/VICTORIASSECRET"
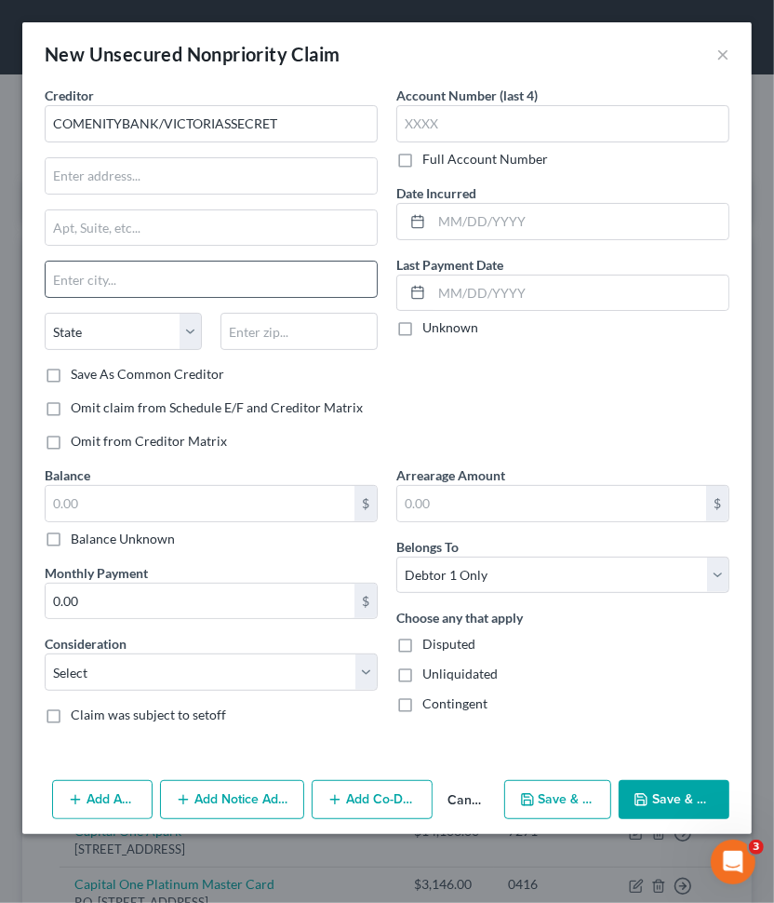
type input "COMENITYBANK/VICTORIASSECRET"
click at [152, 179] on input "text" at bounding box center [211, 175] width 331 height 35
paste input "PO BOX 182789"
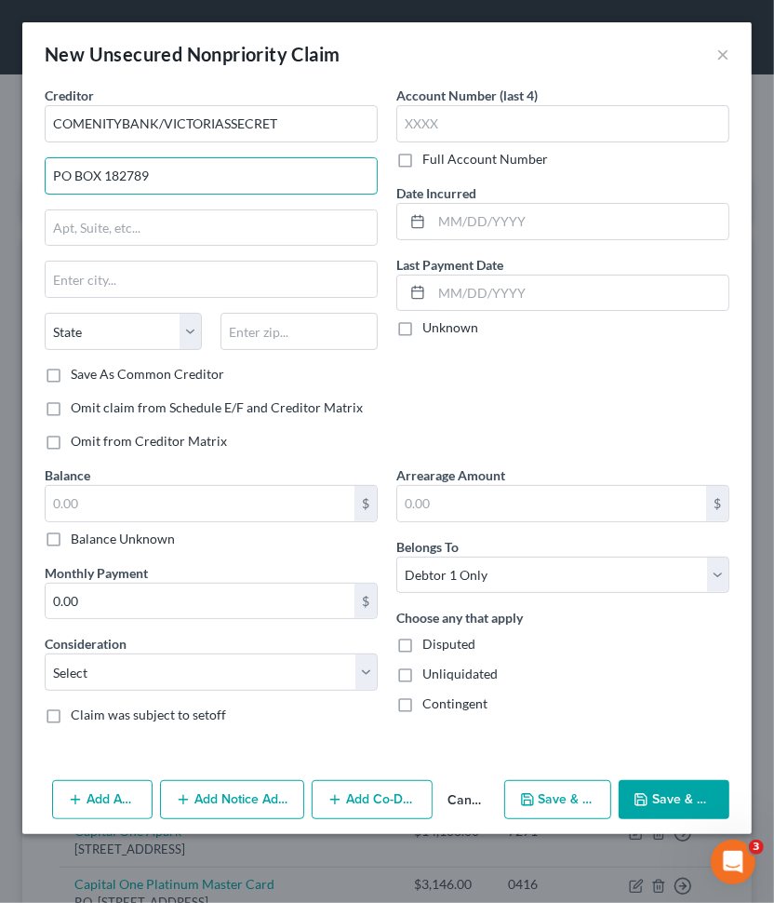
type input "PO BOX 182789"
click at [140, 283] on input "text" at bounding box center [211, 278] width 331 height 35
paste input "COLUMBUS"
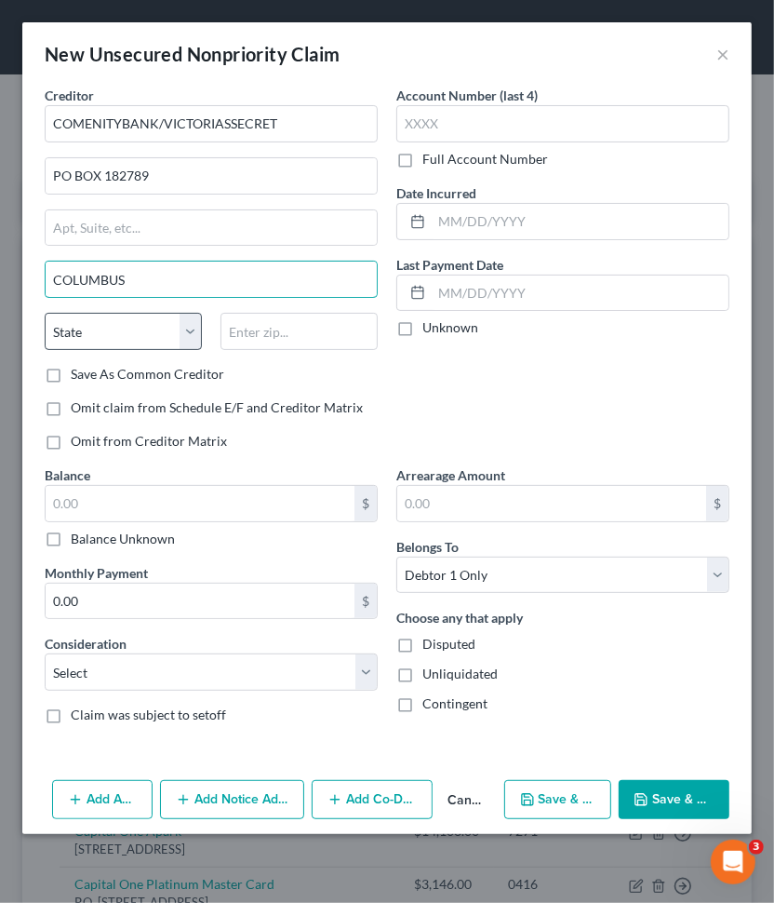
type input "COLUMBUS"
click at [103, 332] on select "State [US_STATE] AK AR AZ CA CO CT DE DC [GEOGRAPHIC_DATA] [GEOGRAPHIC_DATA] GU…" at bounding box center [123, 331] width 157 height 37
select select "36"
click at [45, 313] on select "State [US_STATE] AK AR AZ CA CO CT DE DC [GEOGRAPHIC_DATA] [GEOGRAPHIC_DATA] GU…" at bounding box center [123, 331] width 157 height 37
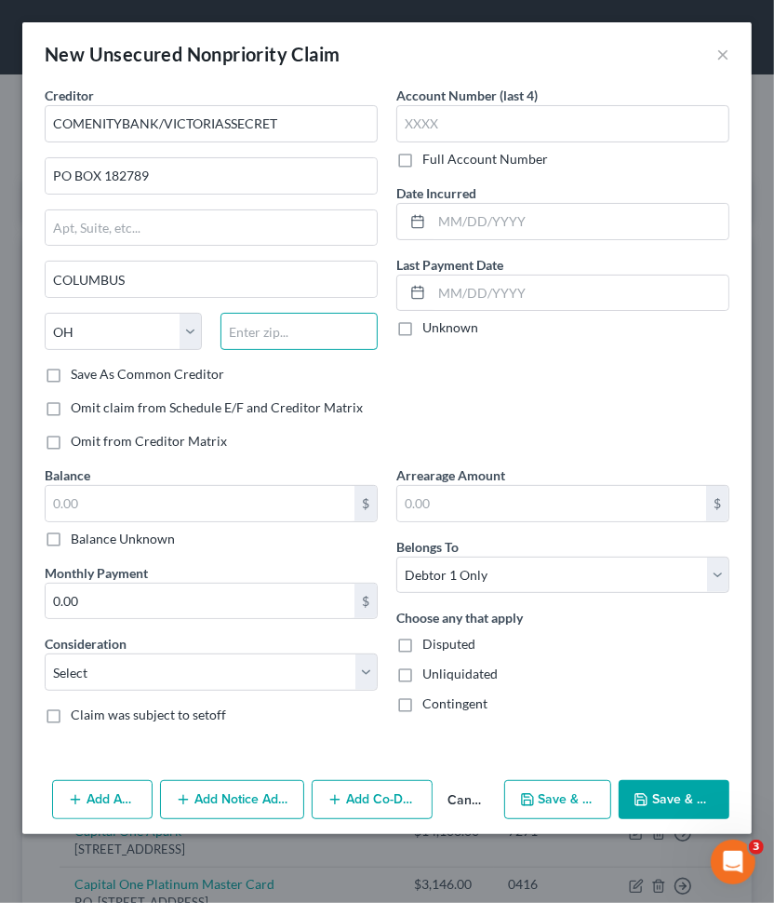
click at [294, 320] on input "text" at bounding box center [299, 331] width 157 height 37
paste input "43218"
type input "43218"
type input "Columbus"
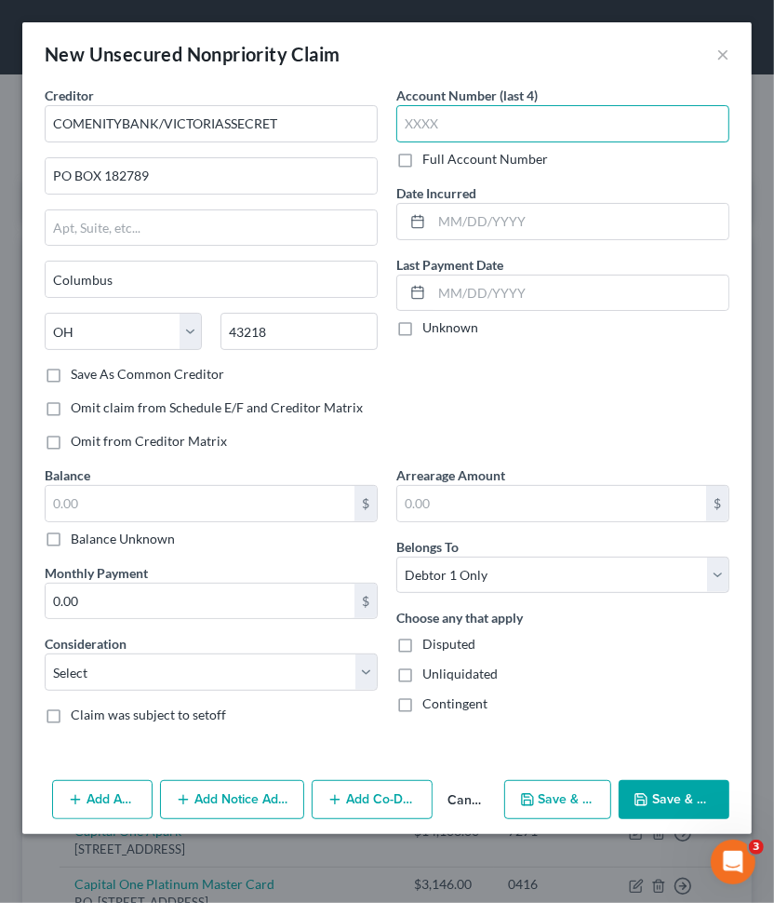
click at [441, 114] on input "text" at bounding box center [562, 123] width 333 height 37
paste input "0164"
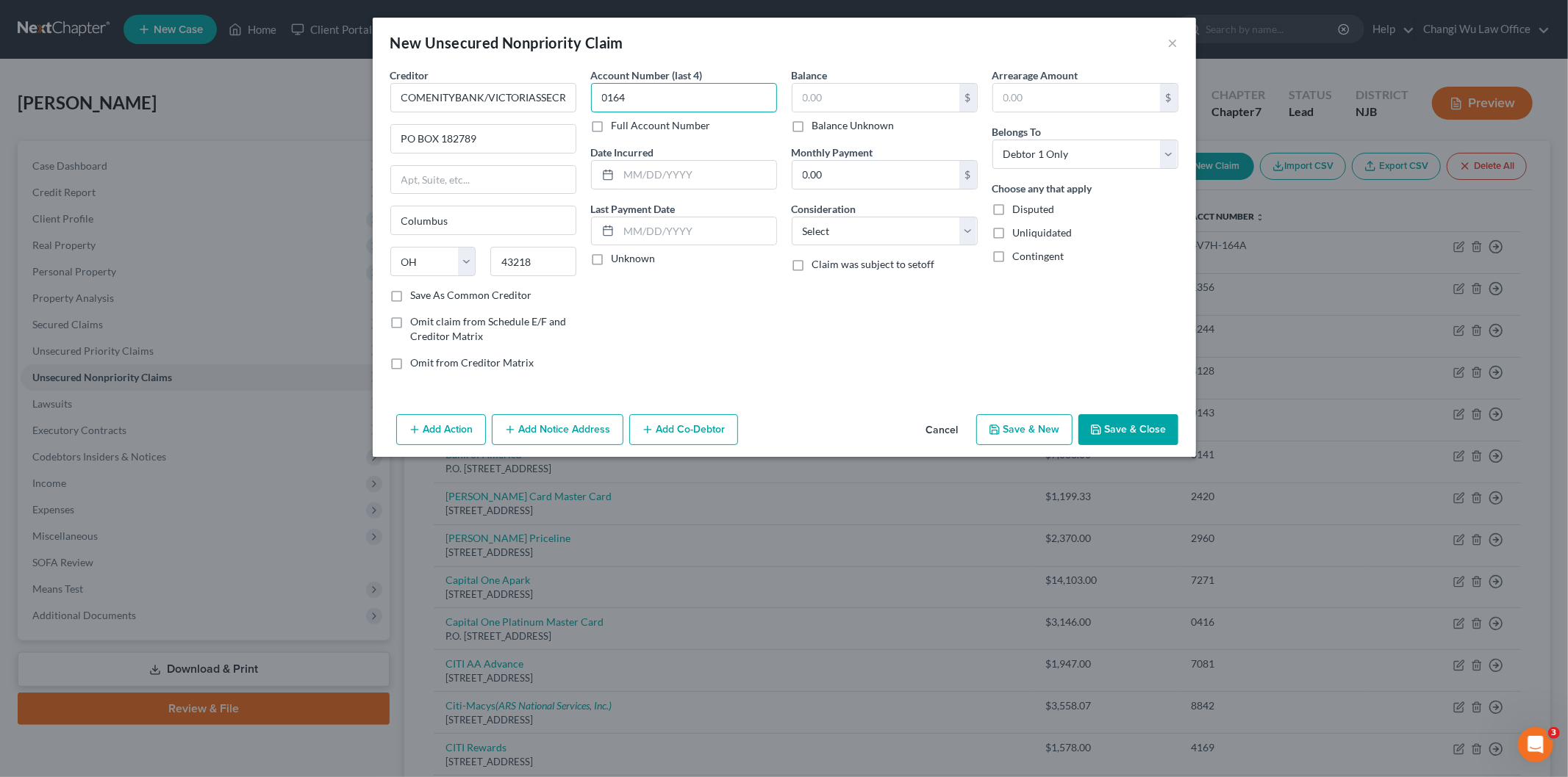
type input "0164"
click at [812, 122] on label "Balance Unknown" at bounding box center [853, 126] width 82 height 15
click at [818, 122] on input "Balance Unknown" at bounding box center [823, 123] width 9 height 9
checkbox input "true"
type input "0.00"
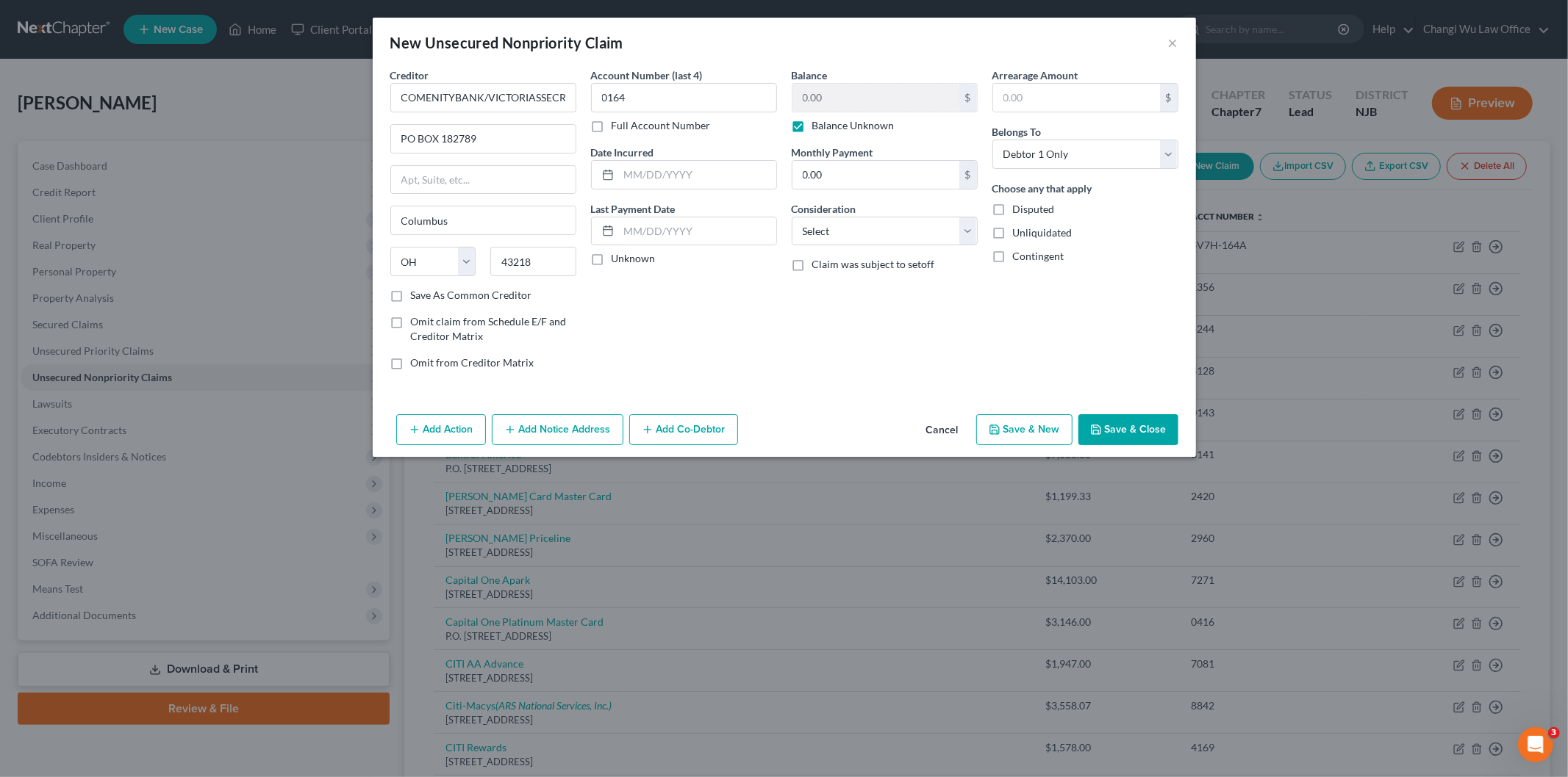
click at [1125, 424] on button "Save & Close" at bounding box center [1128, 430] width 100 height 31
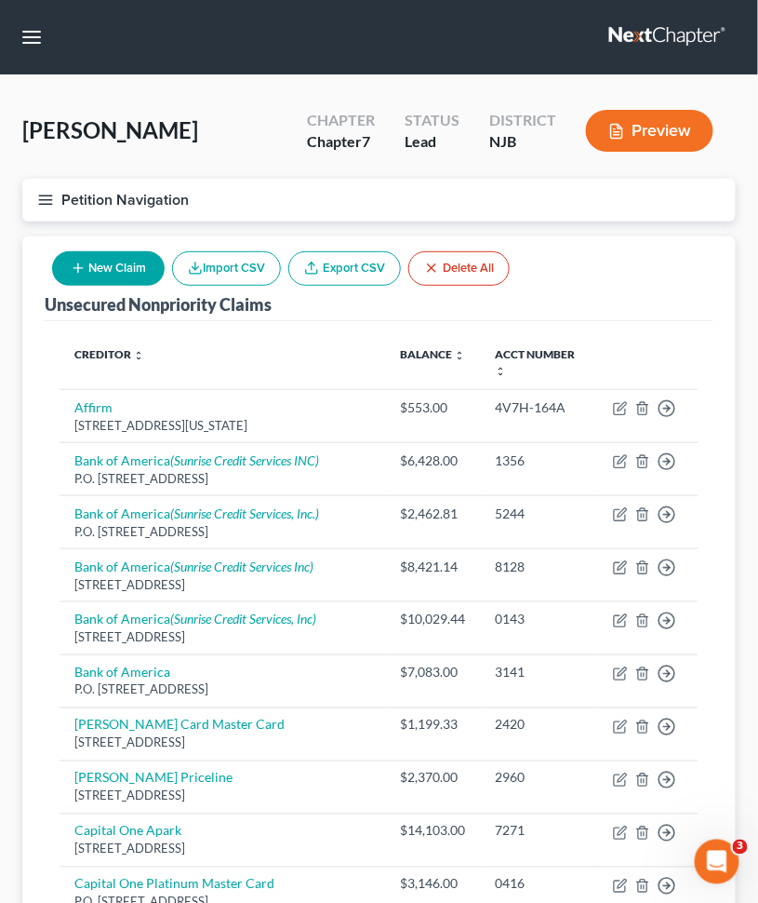
click at [114, 257] on button "New Claim" at bounding box center [108, 268] width 113 height 34
select select "0"
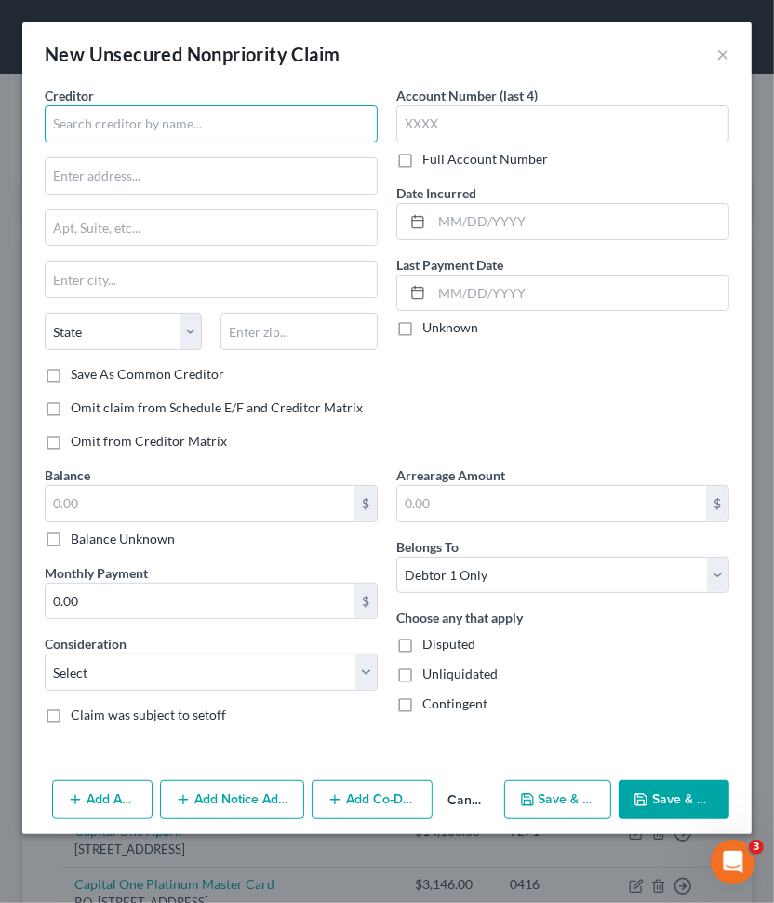
click at [170, 125] on input "text" at bounding box center [211, 123] width 333 height 37
paste input "CITICARDS CBNA"
type input "CITICARDS CBNA"
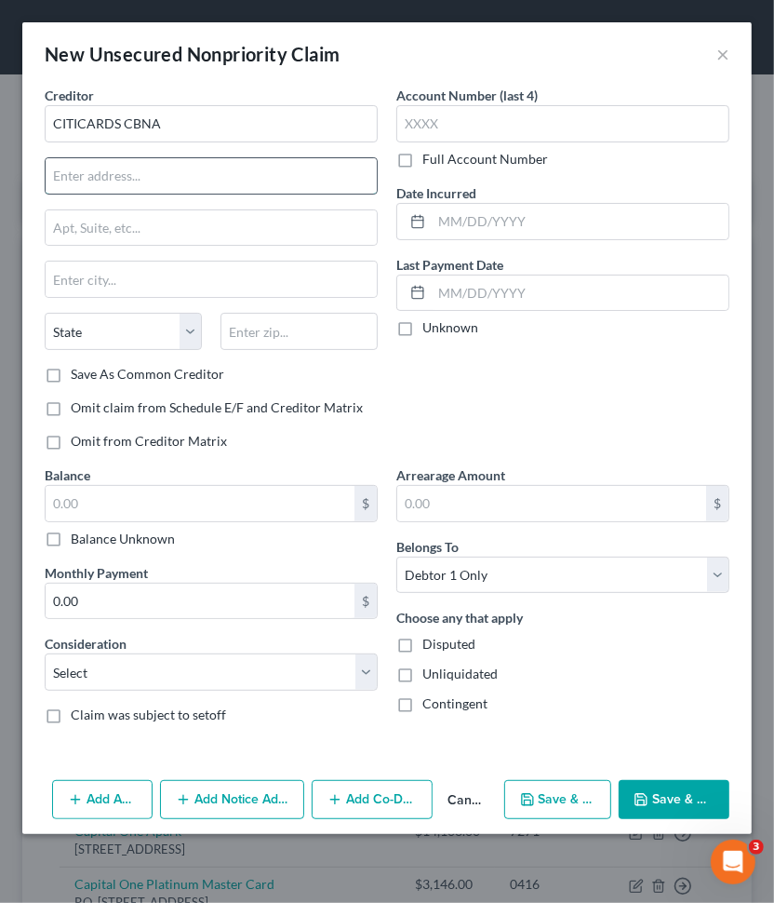
click at [108, 165] on input "text" at bounding box center [211, 175] width 331 height 35
paste input "[STREET_ADDRESS]"
type input "[STREET_ADDRESS]"
click at [245, 281] on input "text" at bounding box center [211, 278] width 331 height 35
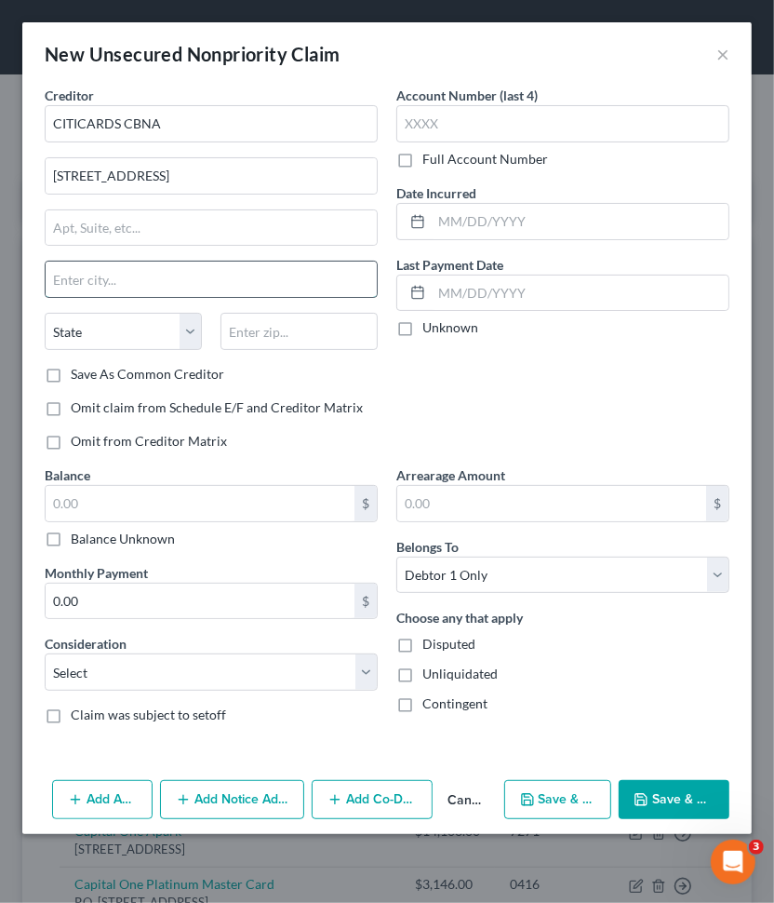
paste input "[GEOGRAPHIC_DATA]"
type input "[GEOGRAPHIC_DATA]"
click at [104, 322] on select "State [US_STATE] AK AR AZ CA CO CT DE DC [GEOGRAPHIC_DATA] [GEOGRAPHIC_DATA] GU…" at bounding box center [123, 331] width 157 height 37
select select "43"
click at [45, 313] on select "State [US_STATE] AK AR AZ CA CO CT DE DC [GEOGRAPHIC_DATA] [GEOGRAPHIC_DATA] GU…" at bounding box center [123, 331] width 157 height 37
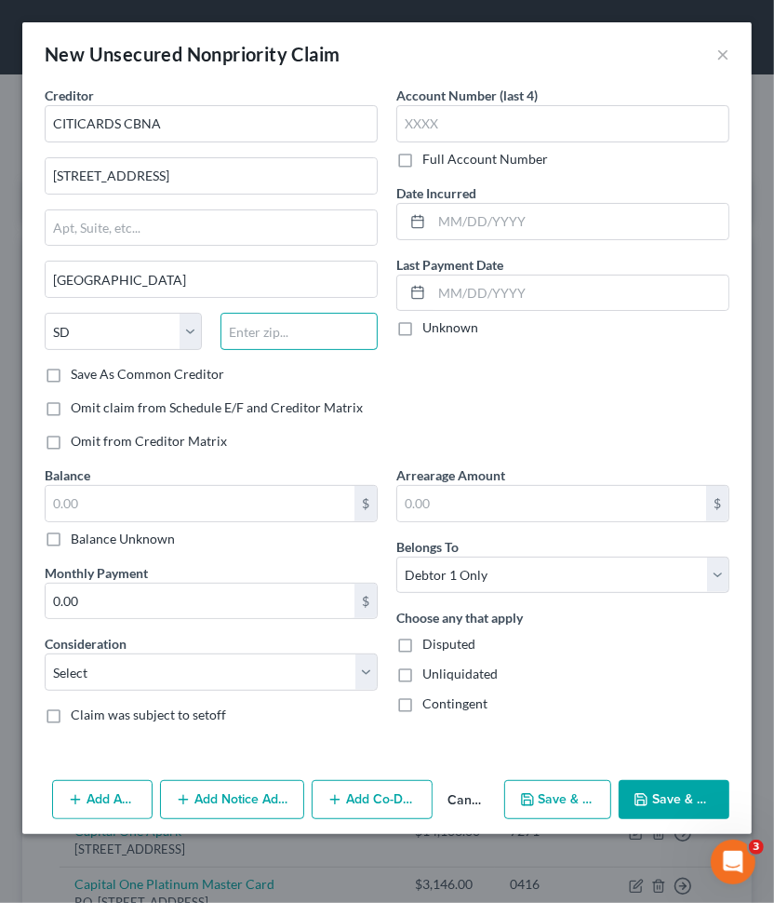
click at [322, 326] on input "text" at bounding box center [299, 331] width 157 height 37
paste input "57108"
type input "57108"
click at [523, 412] on div "Account Number (last 4) Full Account Number Date Incurred Last Payment Date Unk…" at bounding box center [563, 276] width 352 height 380
type input "[GEOGRAPHIC_DATA]"
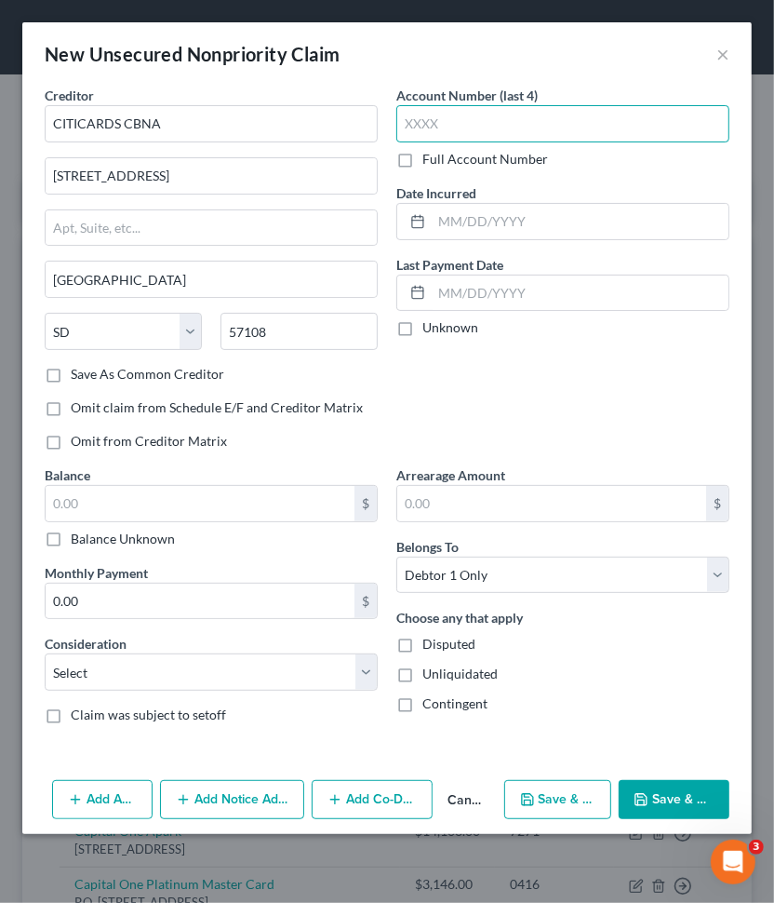
click at [448, 118] on input "text" at bounding box center [562, 123] width 333 height 37
paste input "8031"
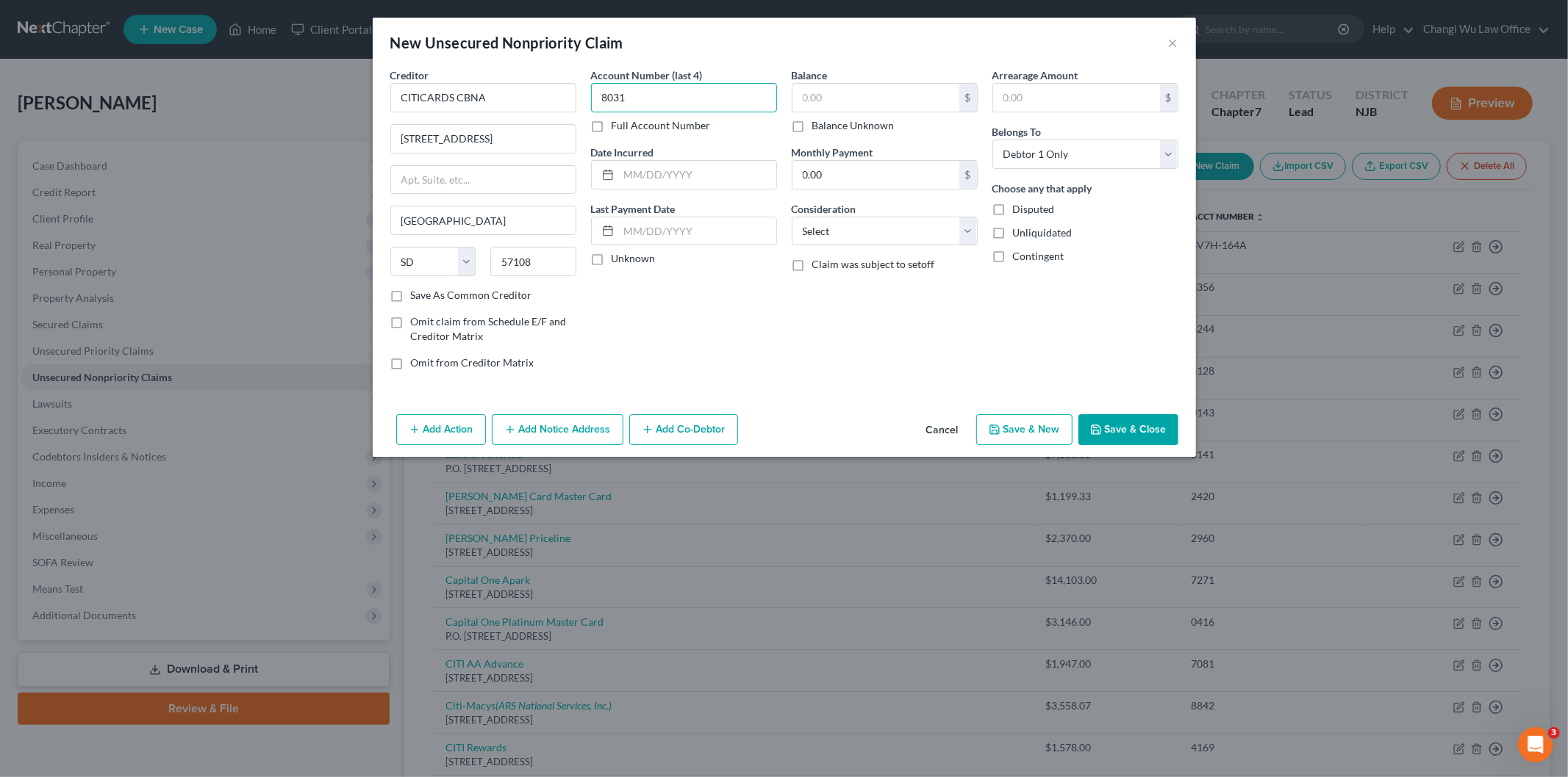
type input "8031"
click at [812, 122] on label "Balance Unknown" at bounding box center [853, 126] width 82 height 15
click at [818, 122] on input "Balance Unknown" at bounding box center [823, 123] width 9 height 9
checkbox input "true"
type input "0.00"
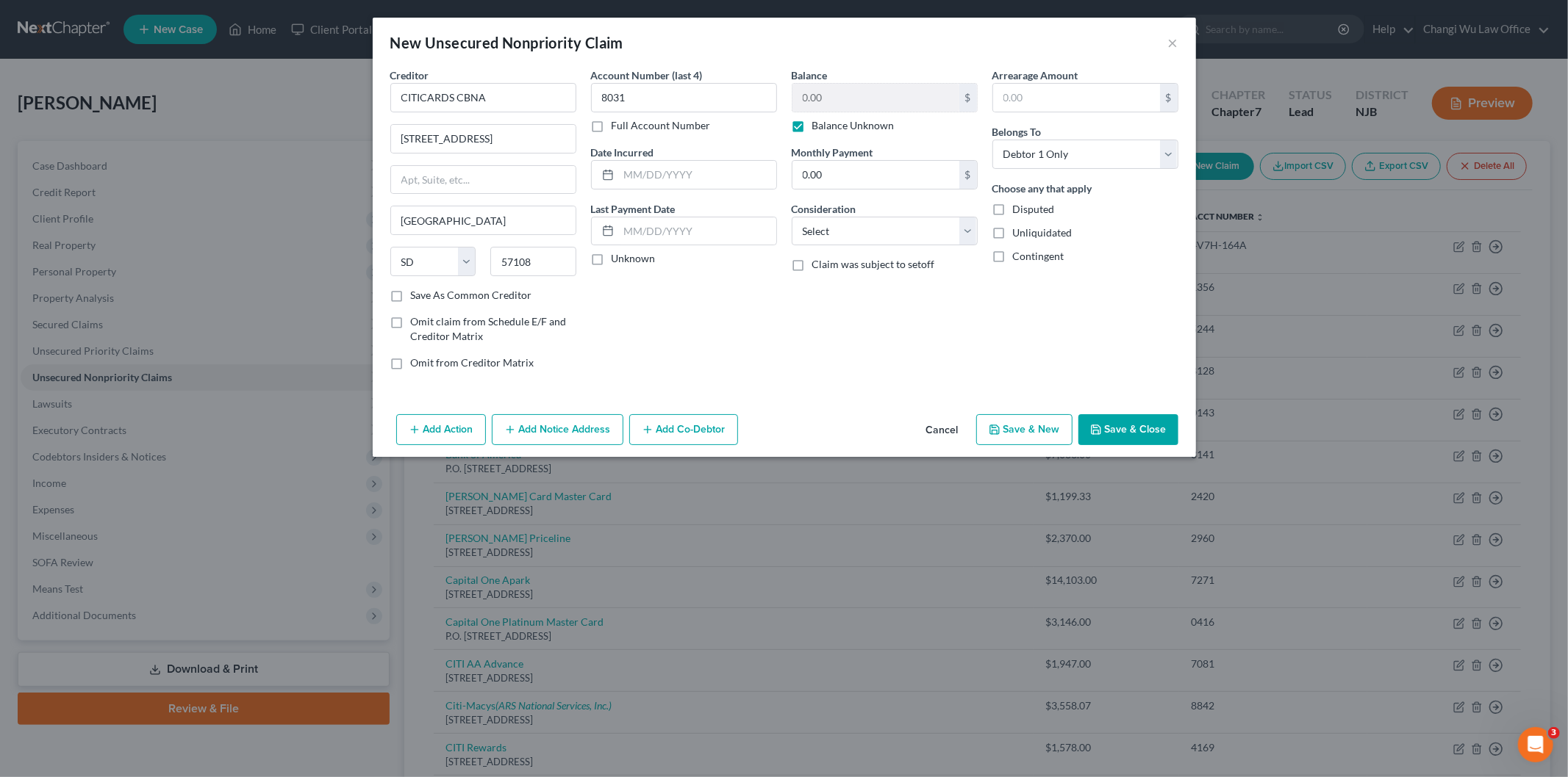
click at [1120, 428] on button "Save & Close" at bounding box center [1128, 430] width 100 height 31
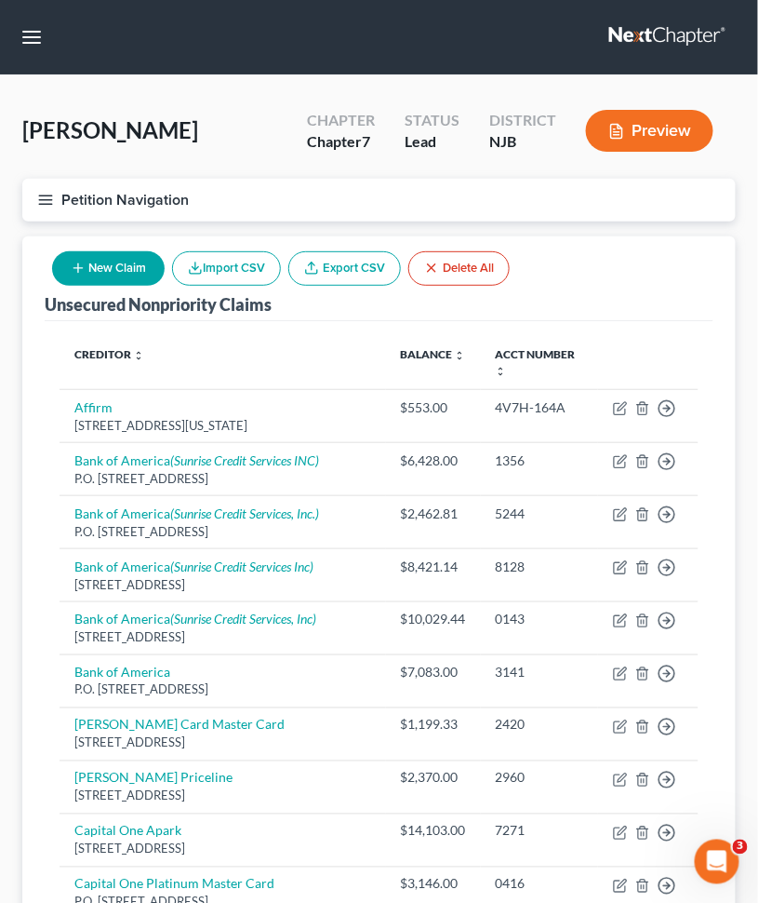
click at [108, 272] on button "New Claim" at bounding box center [108, 268] width 113 height 34
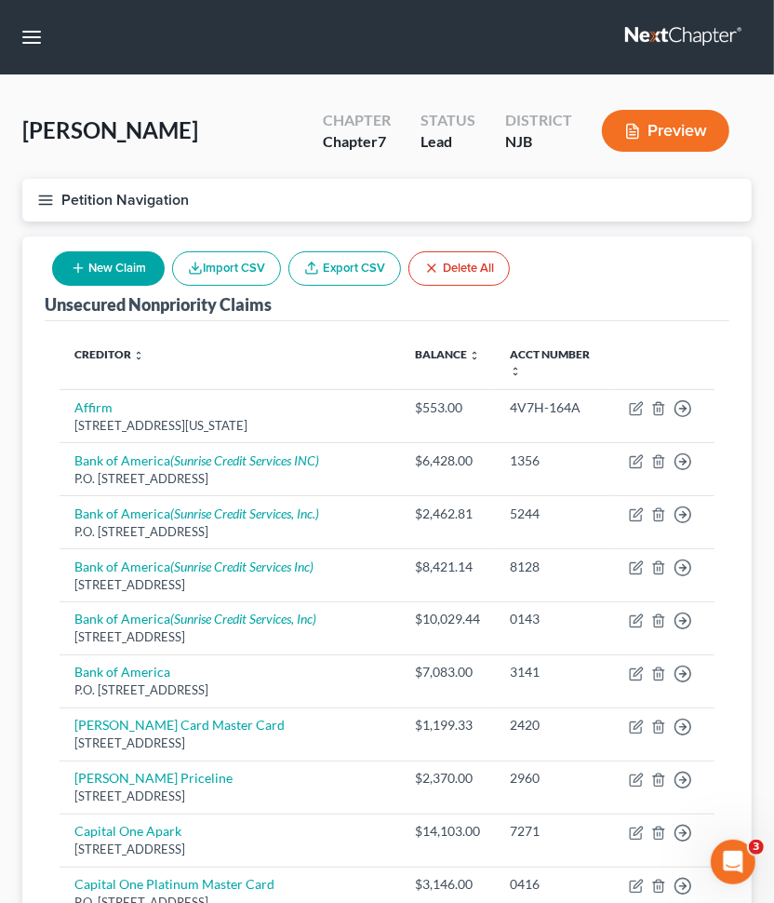
select select "0"
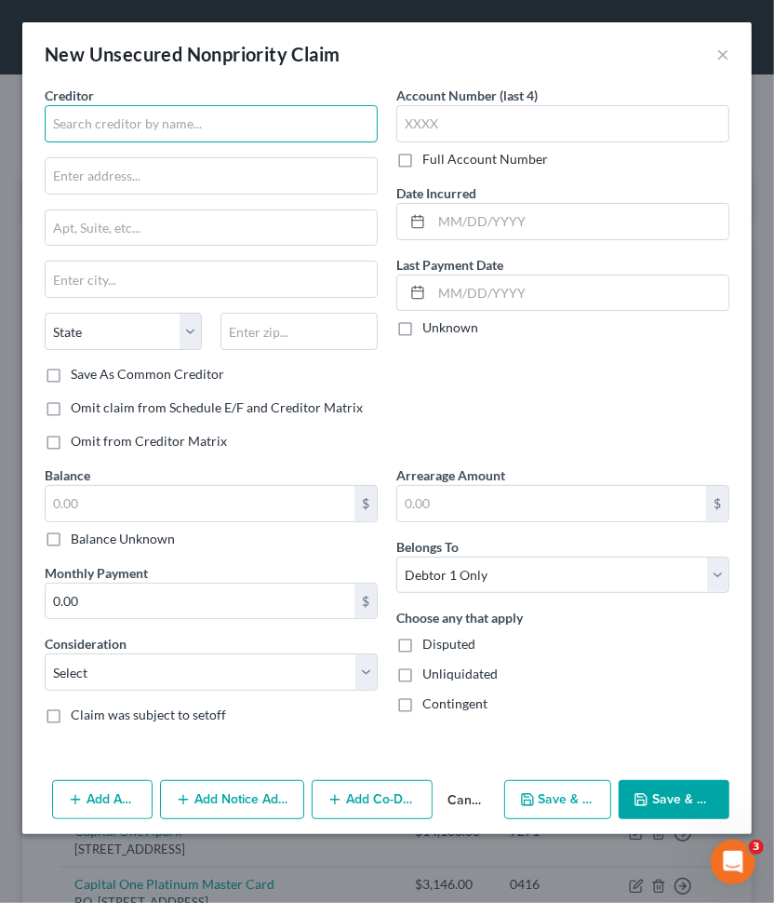
click at [102, 121] on input "text" at bounding box center [211, 123] width 333 height 37
paste input "CITIZENS PAY LOC"
type input "CITIZENS PAY LOC"
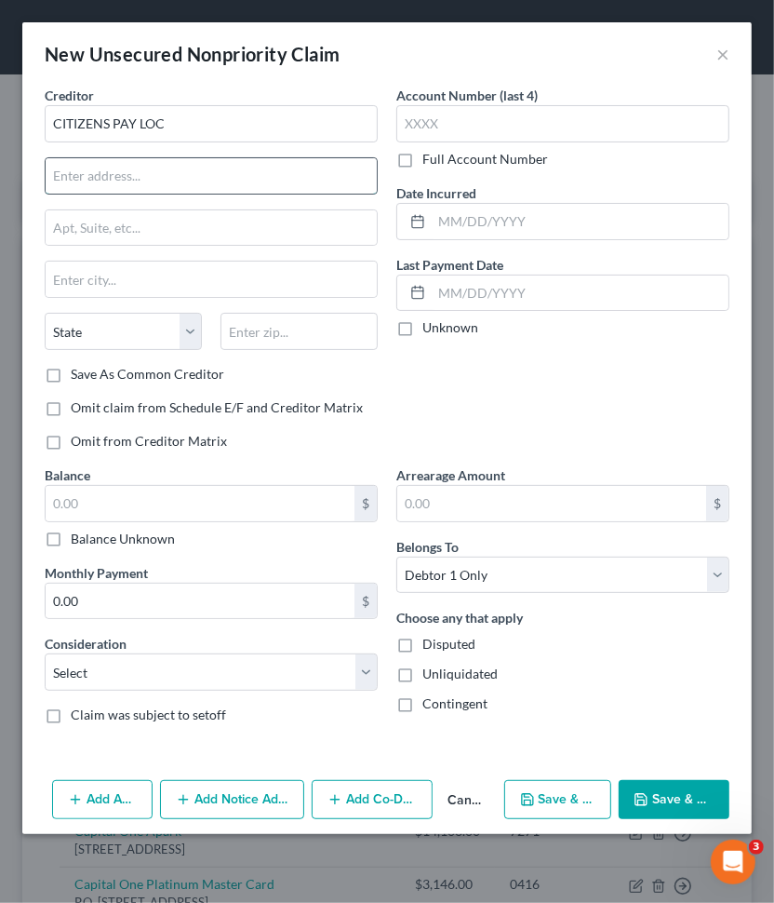
click at [134, 171] on input "text" at bounding box center [211, 175] width 331 height 35
paste input "[STREET_ADDRESS]"
type input "[STREET_ADDRESS]"
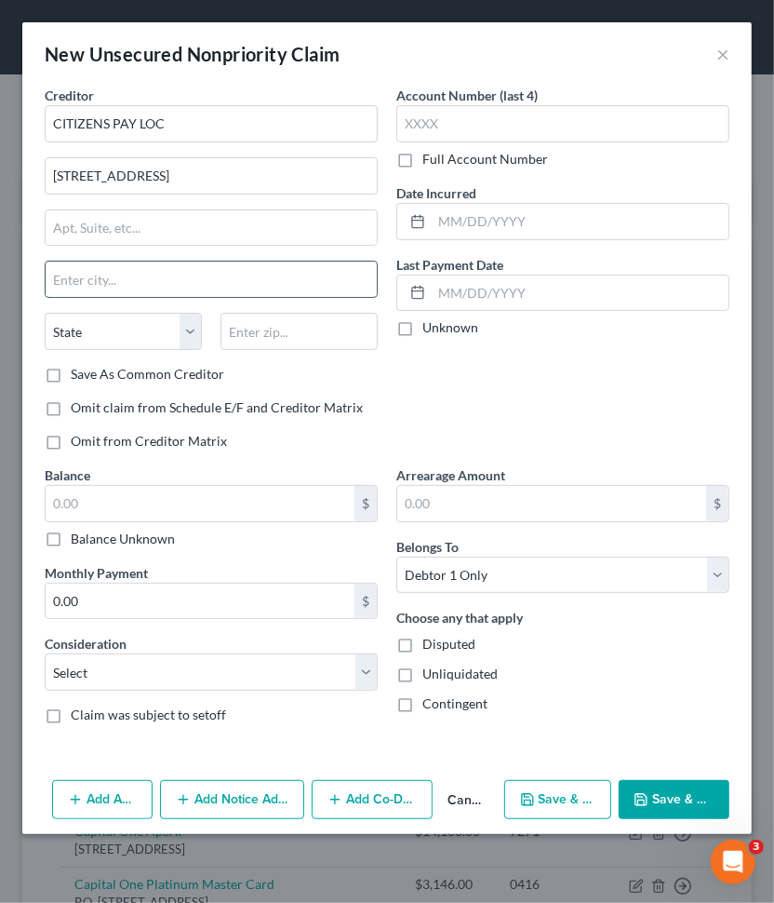
click at [119, 280] on input "text" at bounding box center [211, 278] width 331 height 35
paste input "WARWICK"
type input "WARWICK"
click at [100, 324] on select "State [US_STATE] AK AR AZ CA CO CT DE DC [GEOGRAPHIC_DATA] [GEOGRAPHIC_DATA] GU…" at bounding box center [123, 331] width 157 height 37
select select "41"
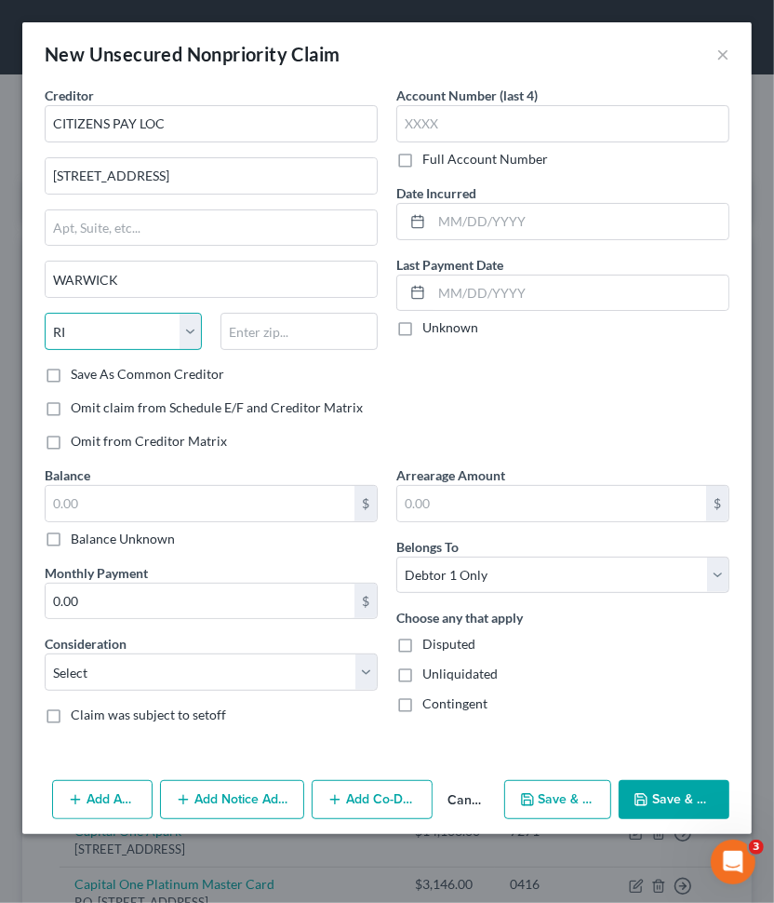
click at [45, 313] on select "State [US_STATE] AK AR AZ CA CO CT DE DC [GEOGRAPHIC_DATA] [GEOGRAPHIC_DATA] GU…" at bounding box center [123, 331] width 157 height 37
click at [300, 339] on input "text" at bounding box center [299, 331] width 157 height 37
paste input "02886"
type input "02886"
type input "Warwick"
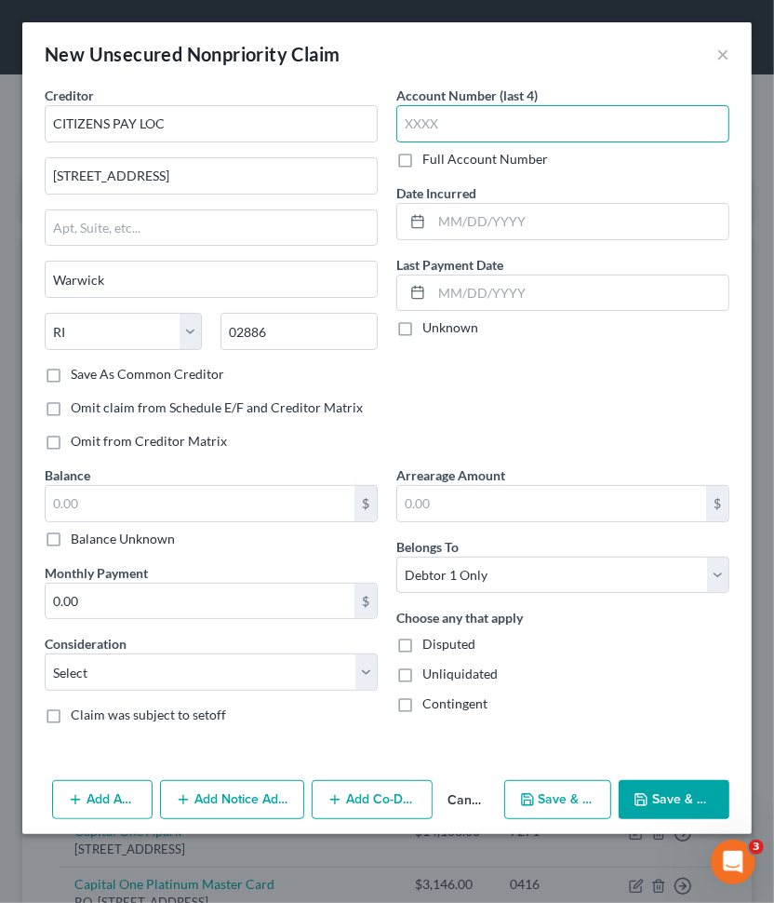
click at [486, 124] on input "text" at bounding box center [562, 123] width 333 height 37
paste input "2170"
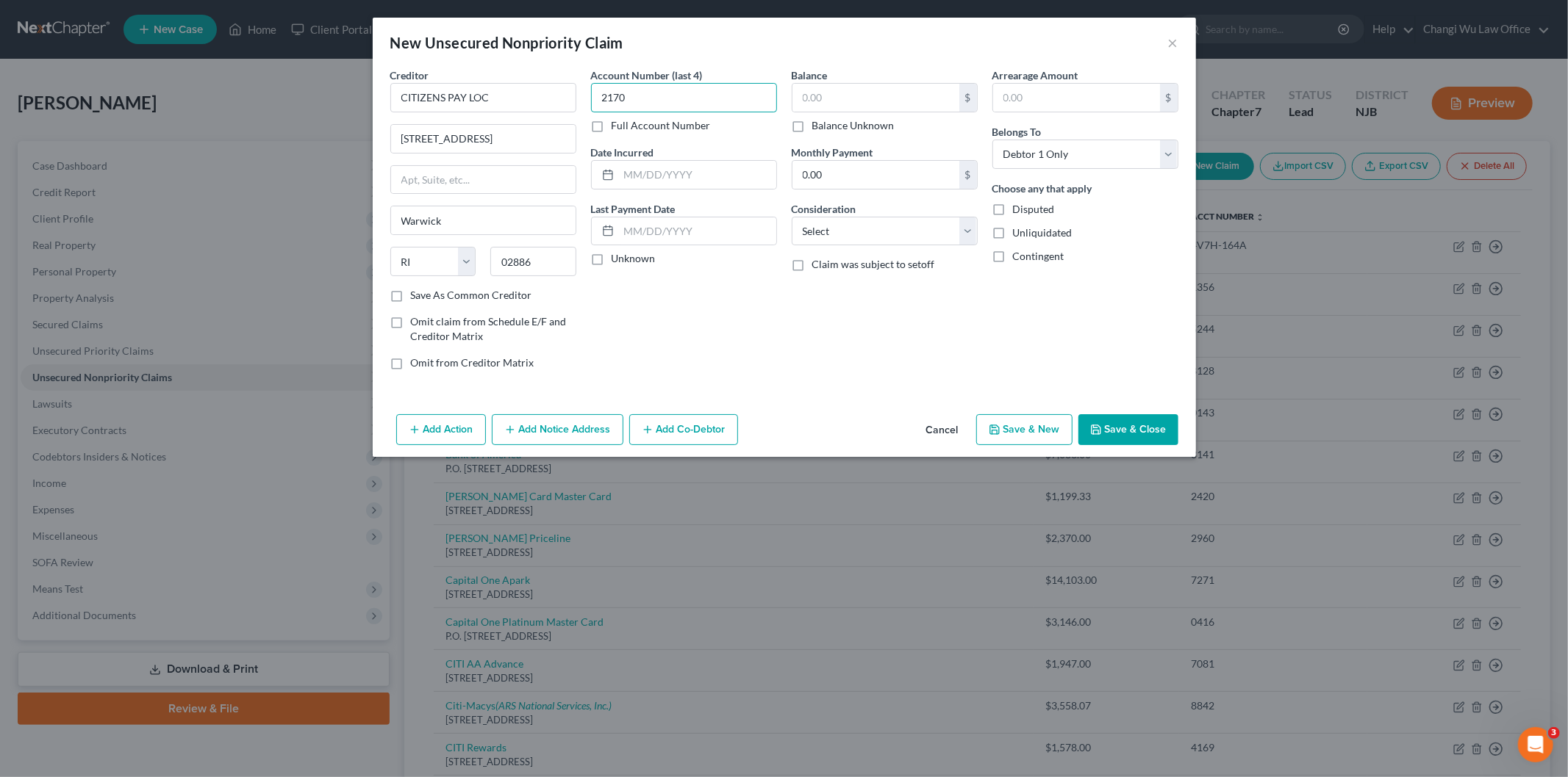
type input "2170"
click at [812, 122] on label "Balance Unknown" at bounding box center [853, 126] width 82 height 15
click at [818, 122] on input "Balance Unknown" at bounding box center [823, 123] width 9 height 9
checkbox input "true"
type input "0.00"
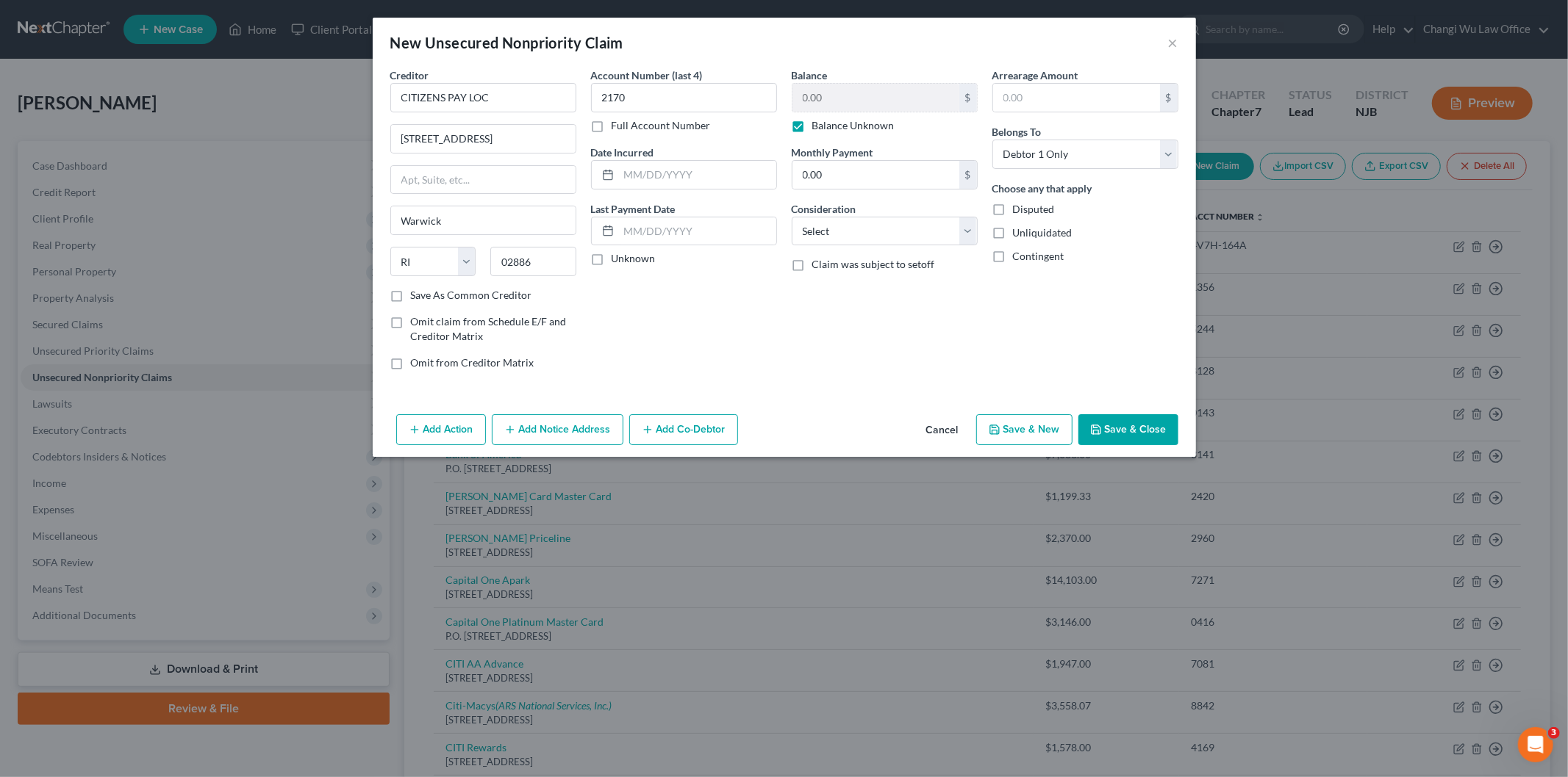
click at [1145, 428] on button "Save & Close" at bounding box center [1128, 430] width 100 height 31
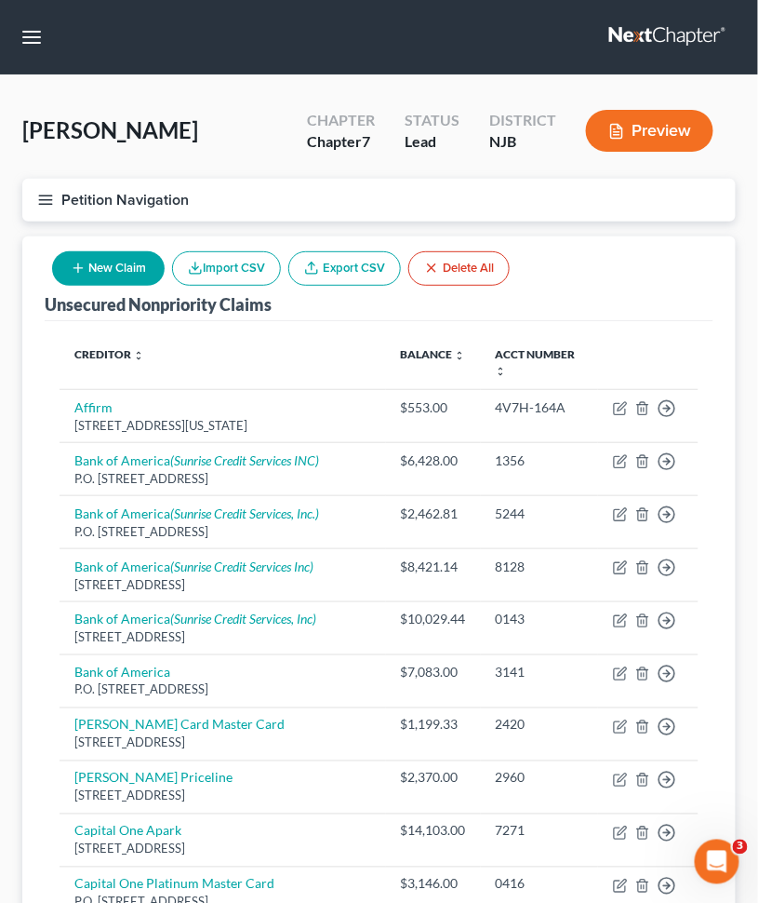
click at [112, 263] on button "New Claim" at bounding box center [108, 268] width 113 height 34
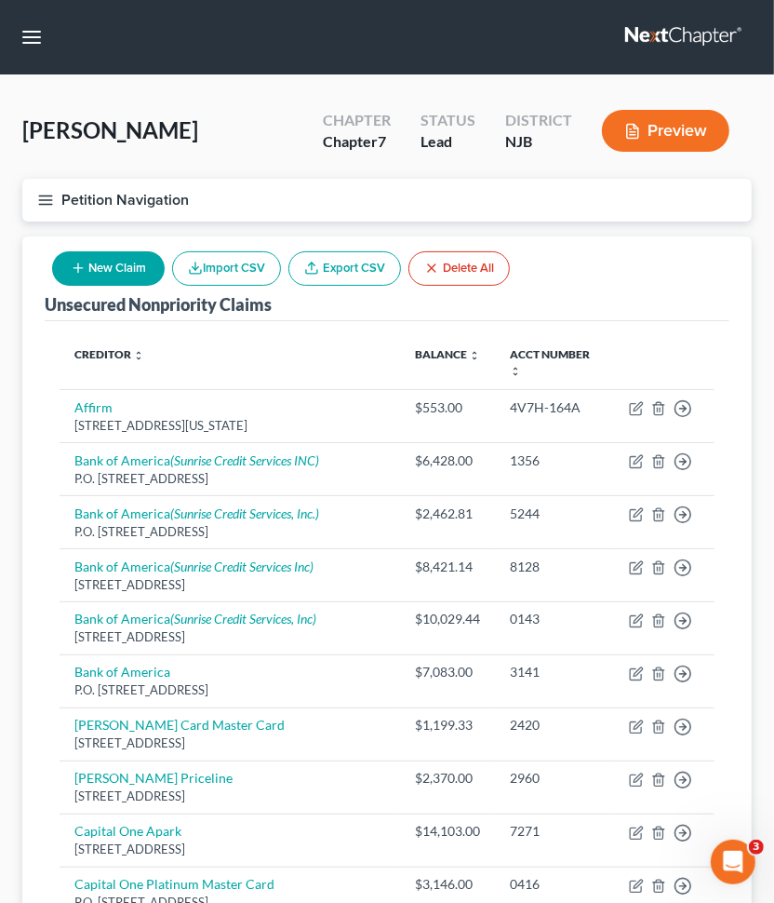
select select "0"
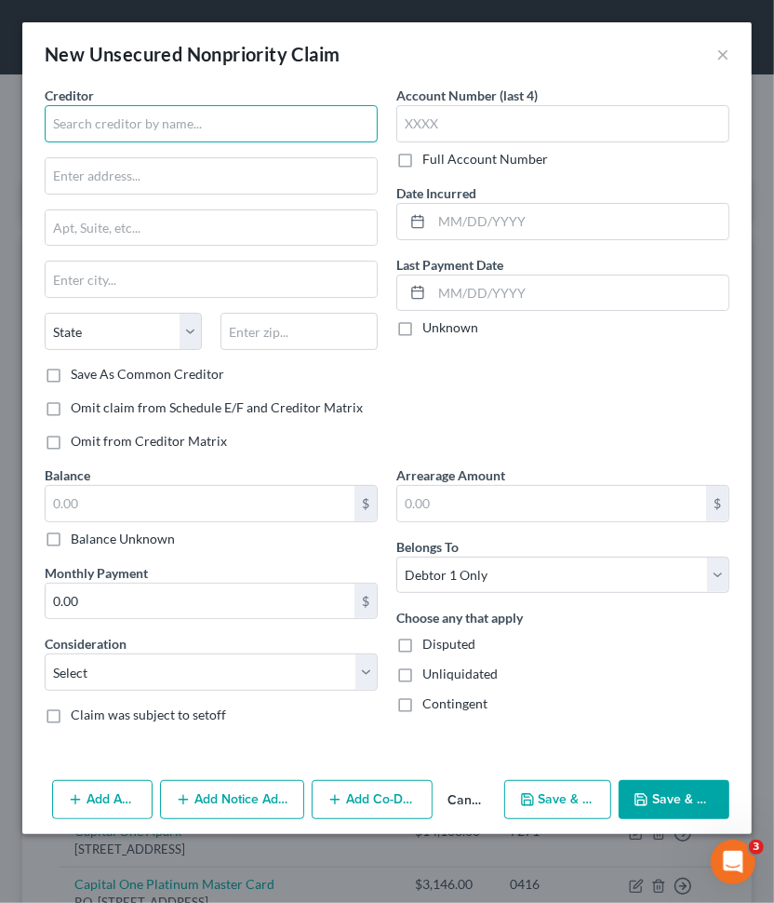
click at [128, 116] on input "text" at bounding box center [211, 123] width 333 height 37
paste input "THD/CBNA"
type input "THD/CBNA"
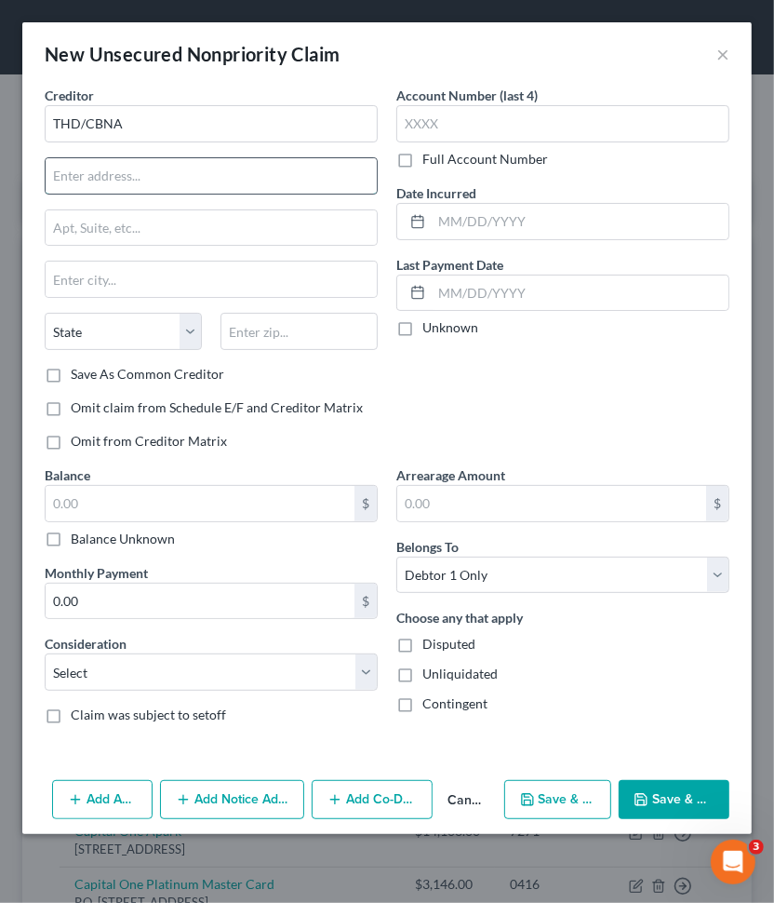
click at [134, 171] on input "text" at bounding box center [211, 175] width 331 height 35
paste input "[STREET_ADDRESS]"
type input "[STREET_ADDRESS]"
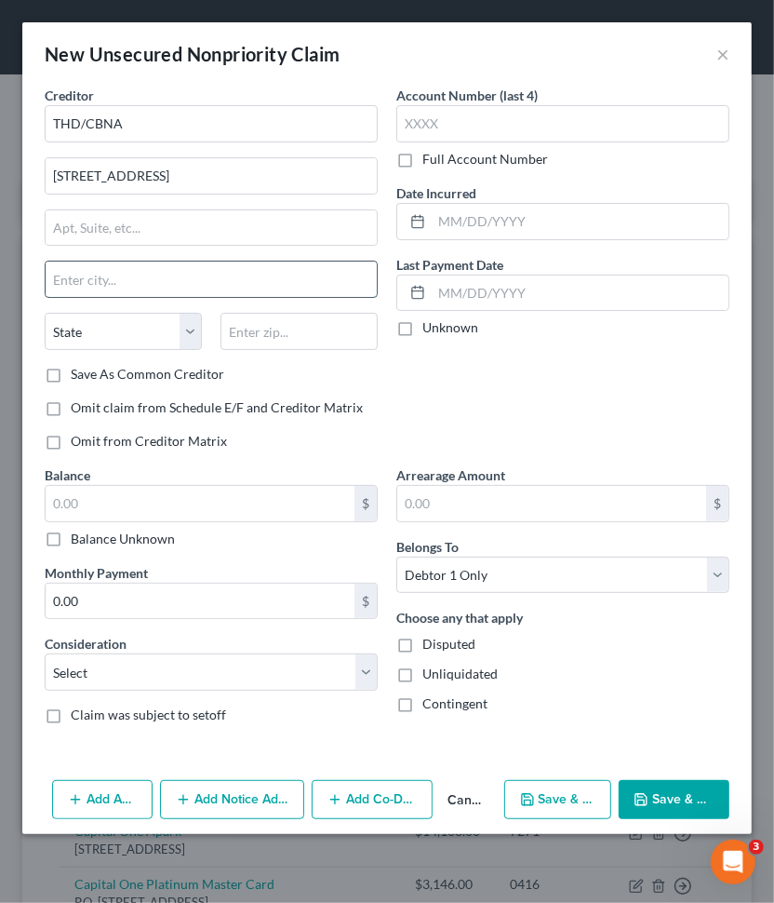
click at [119, 265] on input "text" at bounding box center [211, 278] width 331 height 35
paste input "SIOUX FALL"
type input "SIOUX FALL"
click at [110, 341] on select "State [US_STATE] AK AR AZ CA CO CT DE DC [GEOGRAPHIC_DATA] [GEOGRAPHIC_DATA] GU…" at bounding box center [123, 331] width 157 height 37
select select "43"
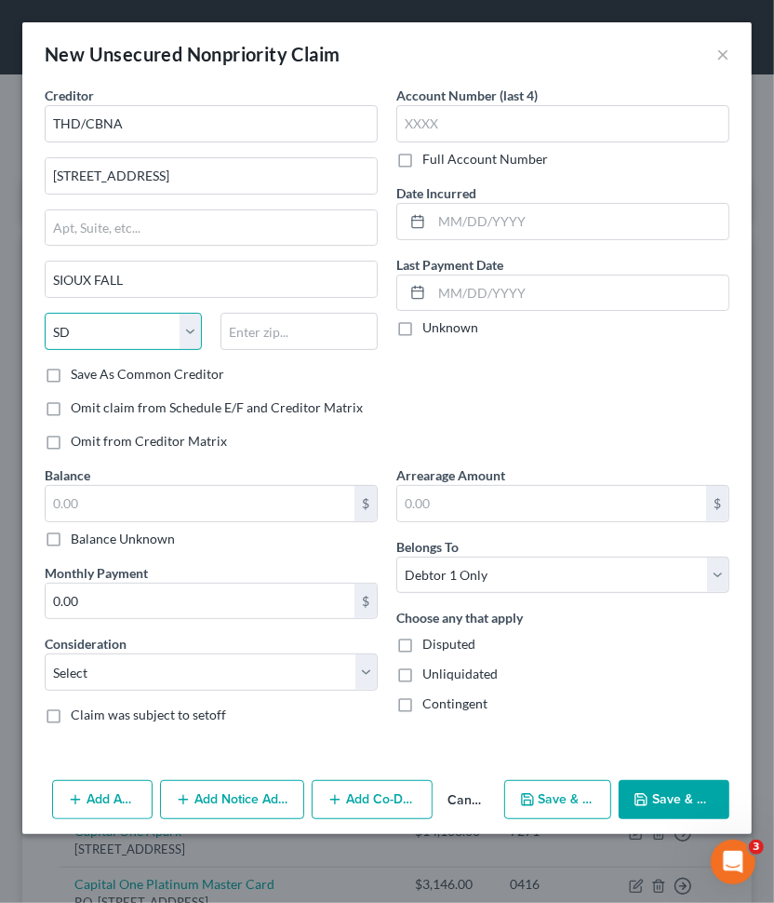
click at [45, 313] on select "State [US_STATE] AK AR AZ CA CO CT DE DC [GEOGRAPHIC_DATA] [GEOGRAPHIC_DATA] GU…" at bounding box center [123, 331] width 157 height 37
click at [234, 322] on input "text" at bounding box center [299, 331] width 157 height 37
paste input "57108"
type input "57108"
type input "[GEOGRAPHIC_DATA]"
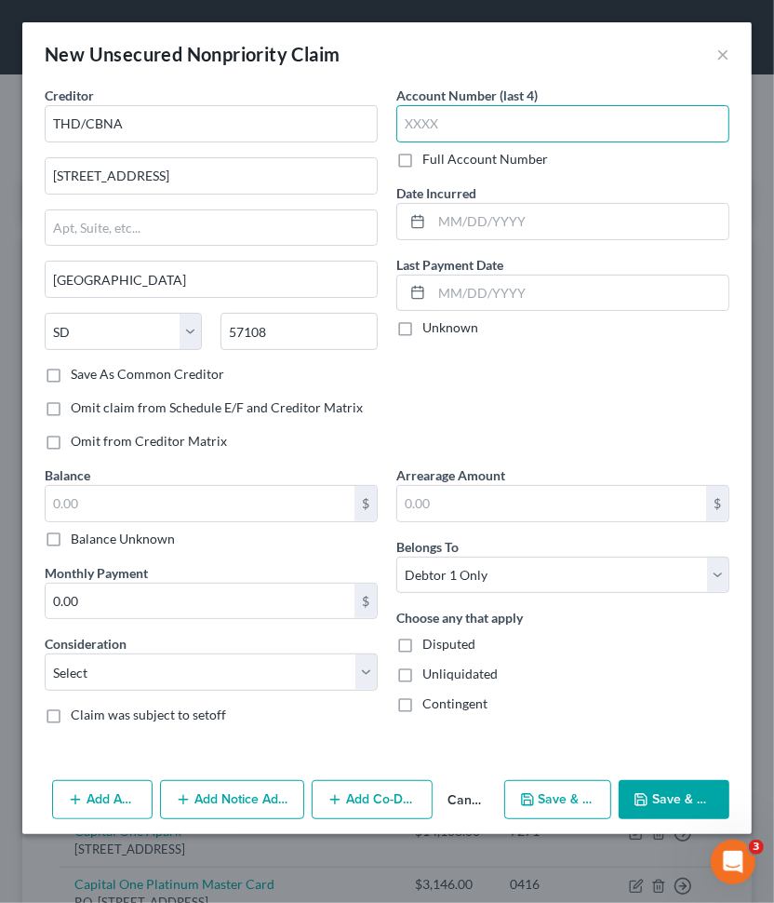
click at [461, 128] on input "text" at bounding box center [562, 123] width 333 height 37
paste input "4432"
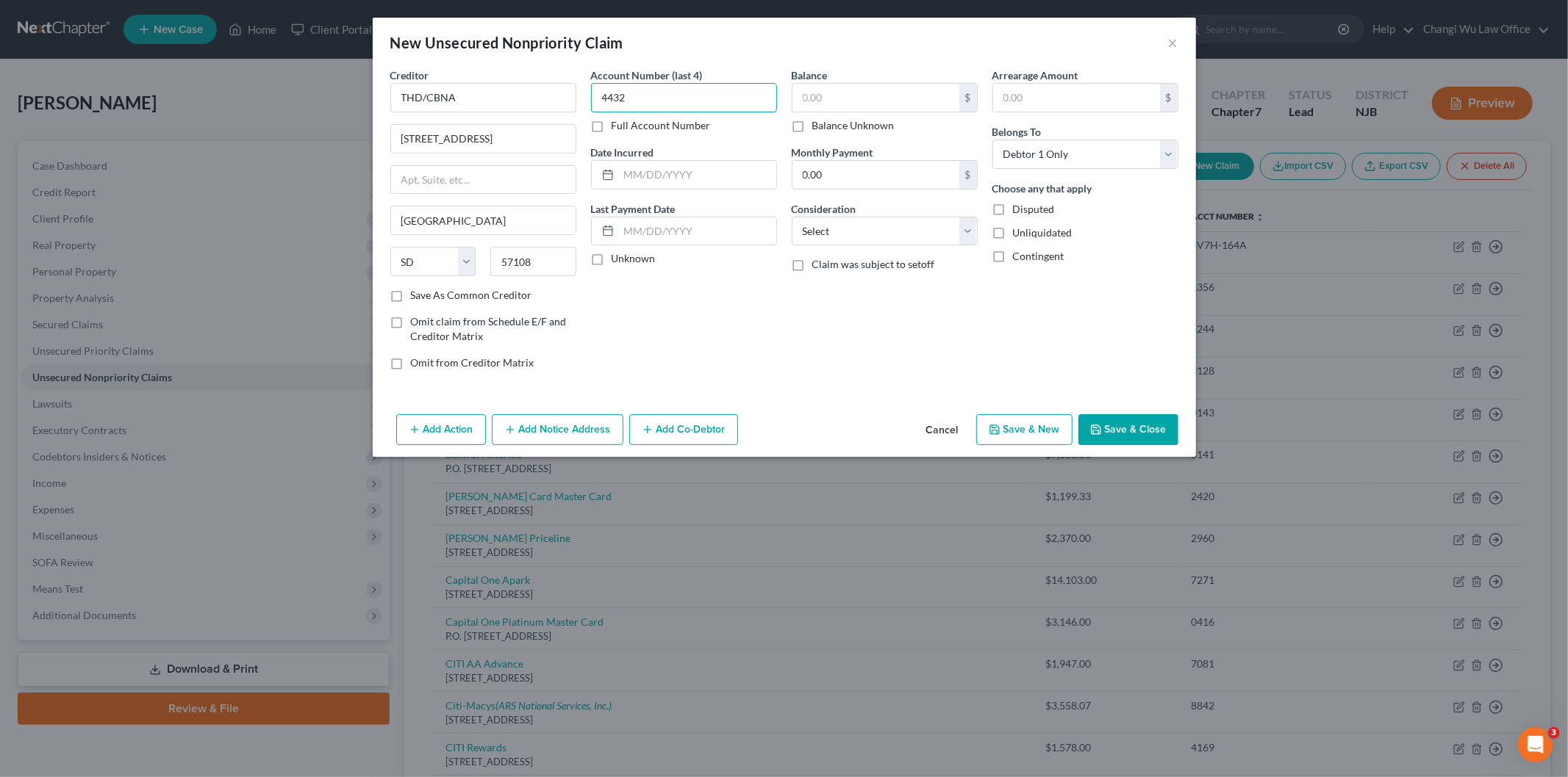
type input "4432"
click at [812, 126] on label "Balance Unknown" at bounding box center [853, 126] width 82 height 15
click at [818, 126] on input "Balance Unknown" at bounding box center [823, 123] width 9 height 9
checkbox input "true"
type input "0.00"
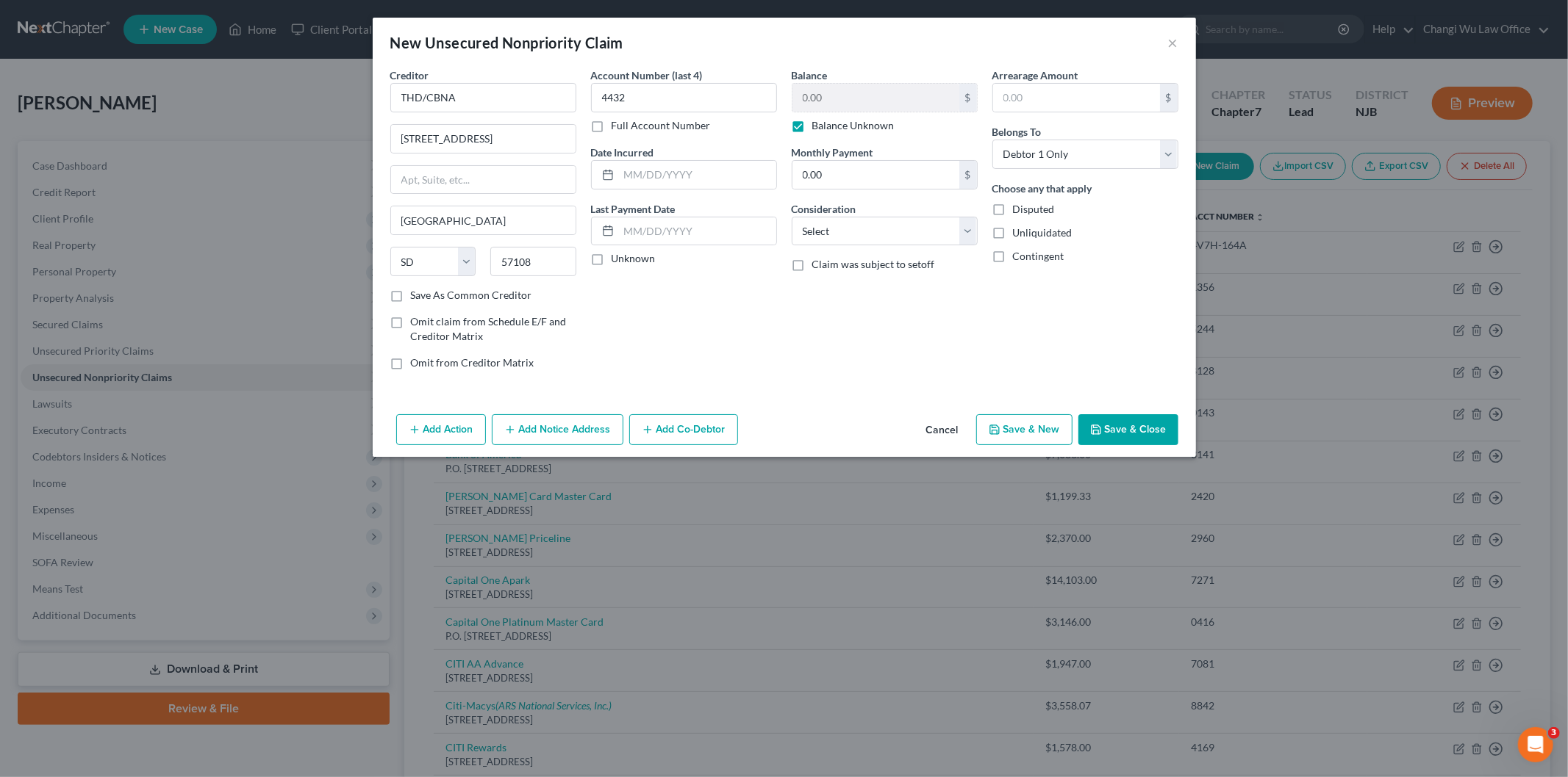
drag, startPoint x: 1134, startPoint y: 430, endPoint x: 1147, endPoint y: 419, distance: 17.0
click at [1134, 429] on button "Save & Close" at bounding box center [1128, 430] width 100 height 31
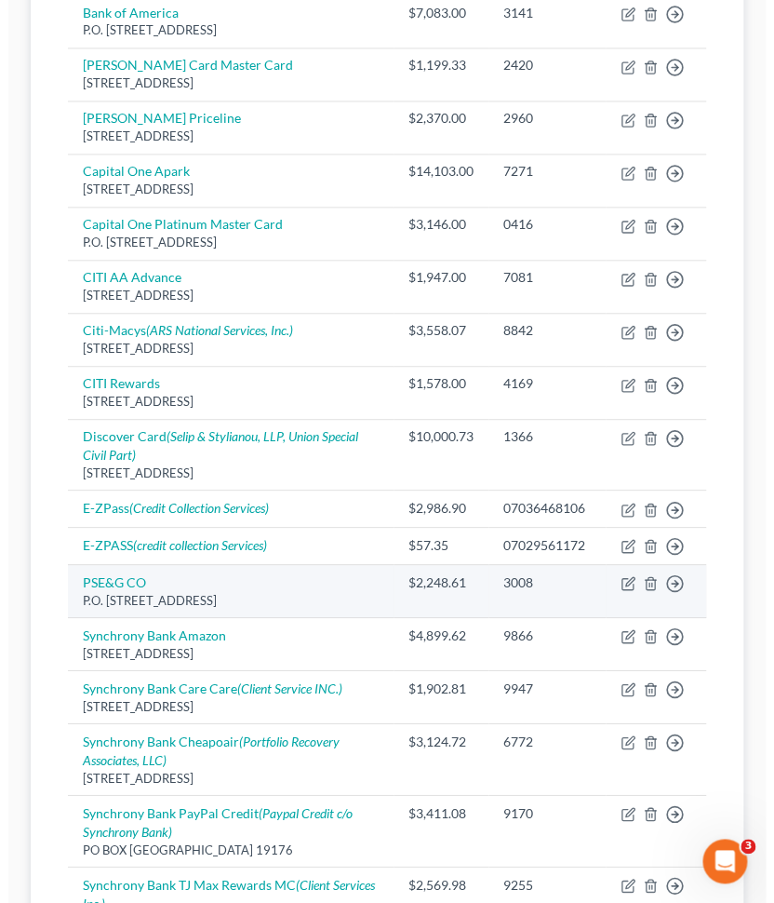
scroll to position [620, 0]
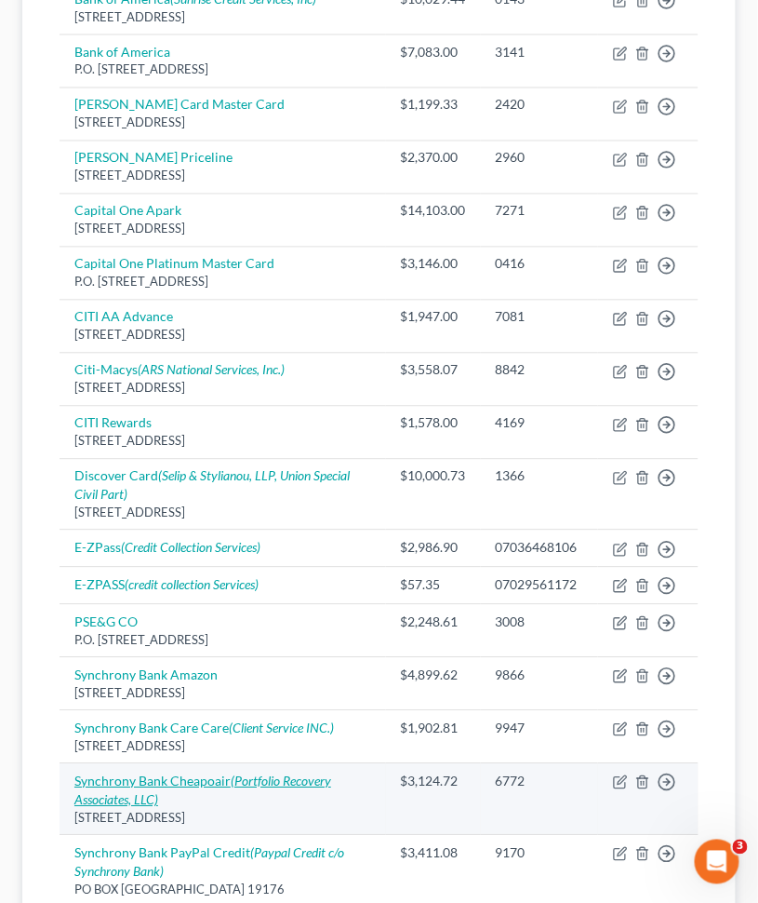
click at [248, 762] on icon "(Portfolio Recovery Associates, LLC)" at bounding box center [202, 790] width 257 height 34
select select "48"
select select "0"
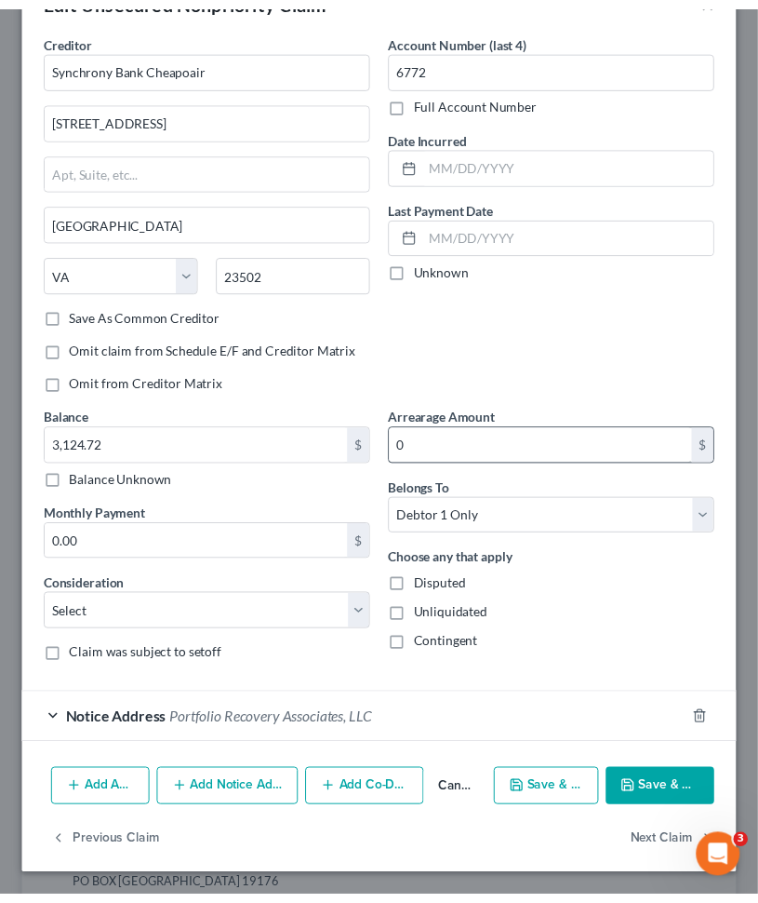
scroll to position [0, 0]
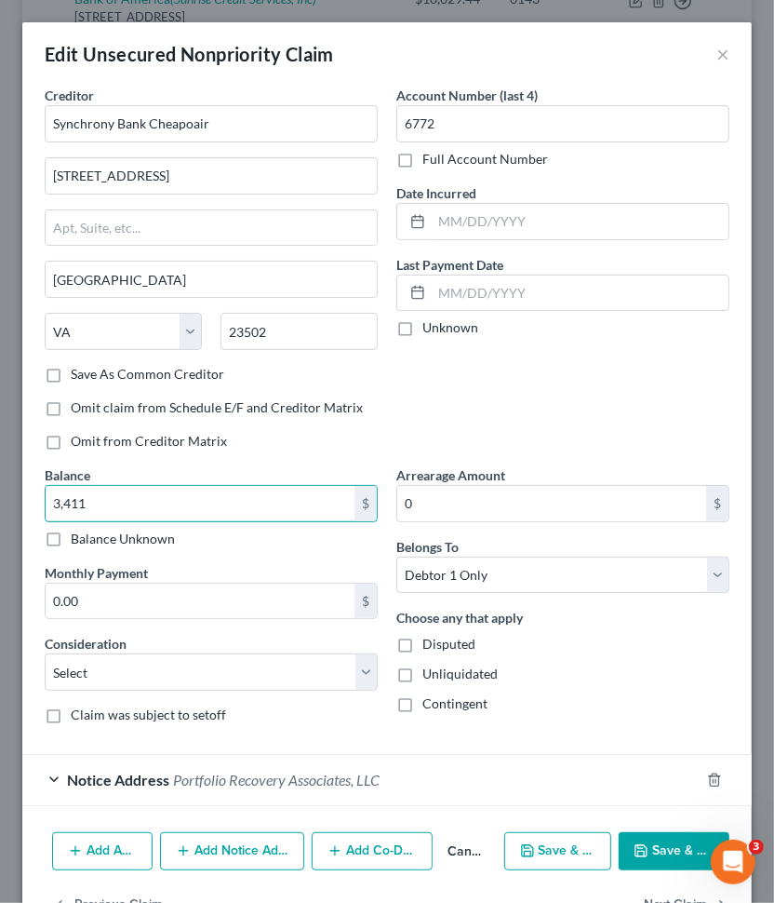
type input "3,411"
click at [668, 762] on button "Save & Close" at bounding box center [674, 851] width 111 height 39
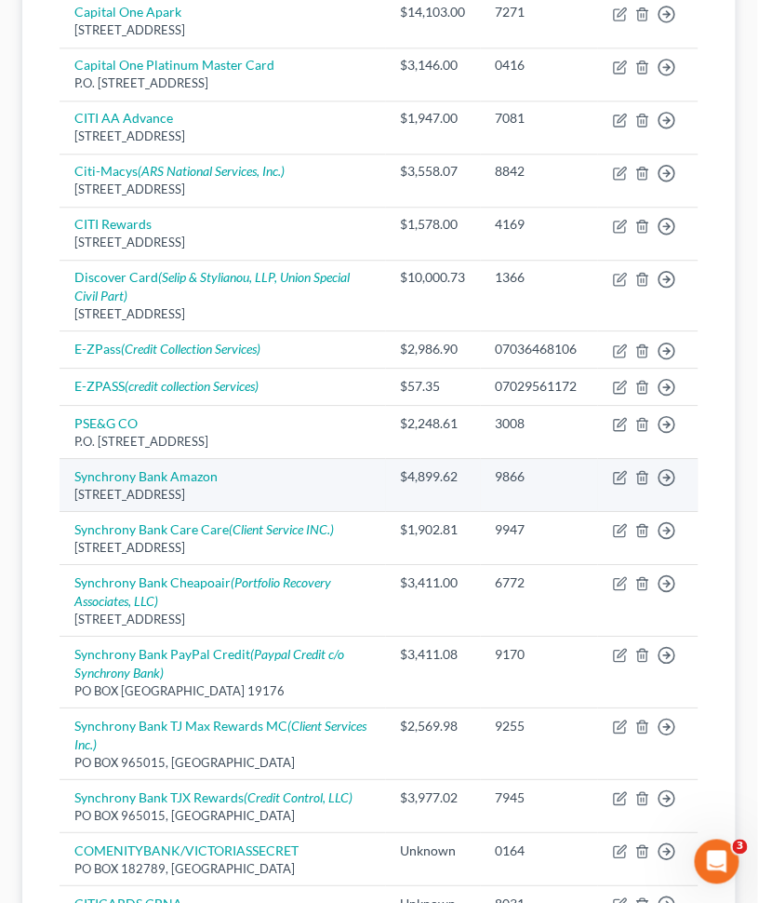
scroll to position [826, 0]
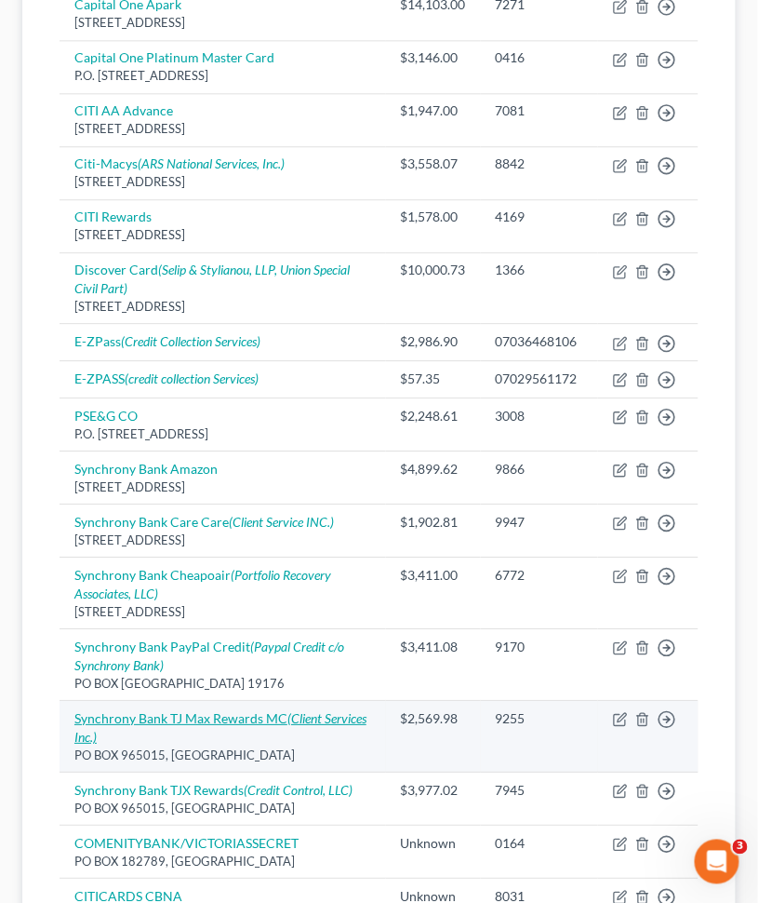
click at [253, 716] on link "Synchrony Bank TJ Max Rewards MC (Client Services Inc.)" at bounding box center [220, 727] width 292 height 34
select select "9"
select select "0"
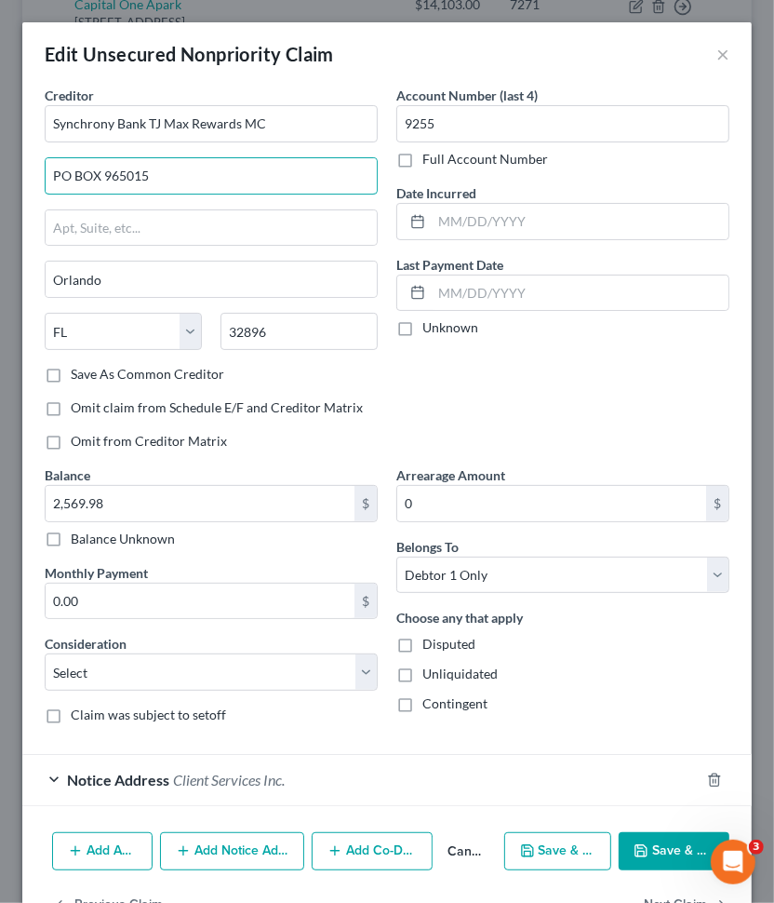
drag, startPoint x: 179, startPoint y: 175, endPoint x: -6, endPoint y: 219, distance: 189.3
click at [0, 219] on html "Home New Case Client Portal Changi Wu Law Office [EMAIL_ADDRESS][DOMAIN_NAME] M…" at bounding box center [387, 206] width 774 height 2065
paste input "71737"
type input "PO BOX 71737"
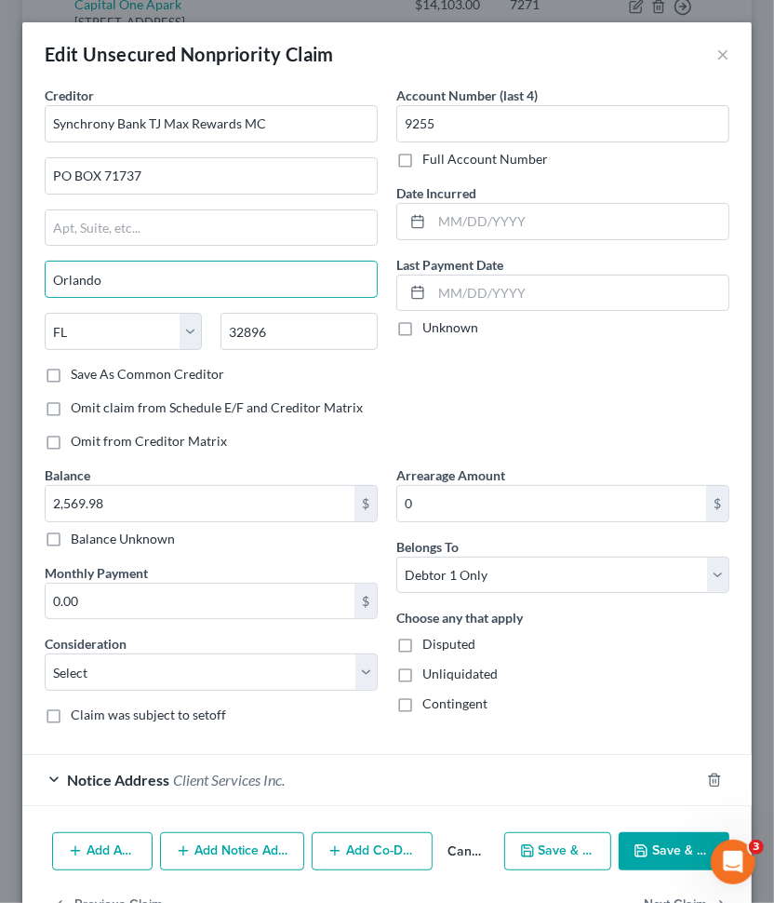
drag, startPoint x: 124, startPoint y: 277, endPoint x: 28, endPoint y: 302, distance: 99.1
click at [28, 302] on div "Creditor * Synchrony Bank TJ Max Rewards MC PO BOX 71737 Orlando State [US_STAT…" at bounding box center [386, 455] width 729 height 739
paste input "[GEOGRAPHIC_DATA]"
type input "[GEOGRAPHIC_DATA]"
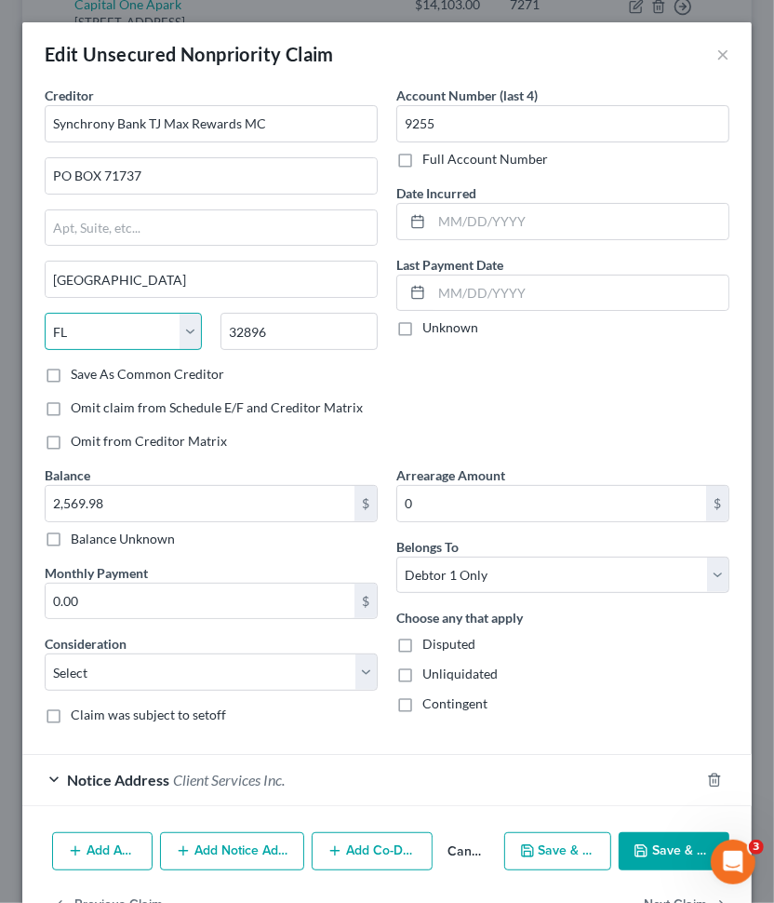
click at [191, 329] on select "State [US_STATE] AK AR AZ CA CO CT DE DC [GEOGRAPHIC_DATA] [GEOGRAPHIC_DATA] GU…" at bounding box center [123, 331] width 157 height 37
select select "39"
click at [45, 313] on select "State [US_STATE] AK AR AZ CA CO CT DE DC [GEOGRAPHIC_DATA] [GEOGRAPHIC_DATA] GU…" at bounding box center [123, 331] width 157 height 37
drag, startPoint x: 279, startPoint y: 328, endPoint x: 193, endPoint y: 359, distance: 91.8
click at [193, 359] on div "State [US_STATE] AK AR AZ CA CO [GEOGRAPHIC_DATA] DE DC [GEOGRAPHIC_DATA] [GEOG…" at bounding box center [211, 339] width 352 height 52
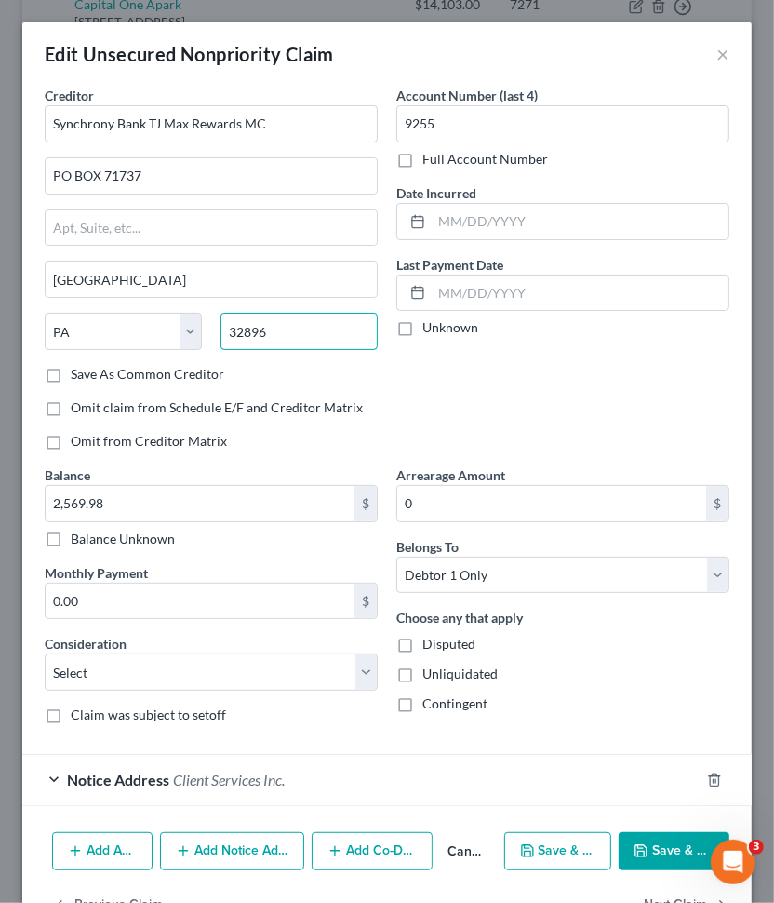
paste input "1917"
drag, startPoint x: 330, startPoint y: 314, endPoint x: 523, endPoint y: 248, distance: 203.6
click at [523, 248] on div "Creditor * Synchrony Bank TJ Max Rewards MC PO BOX 71737 [GEOGRAPHIC_DATA] [US_…" at bounding box center [386, 412] width 703 height 653
type input "19176"
click at [649, 762] on button "Save & Close" at bounding box center [674, 851] width 111 height 39
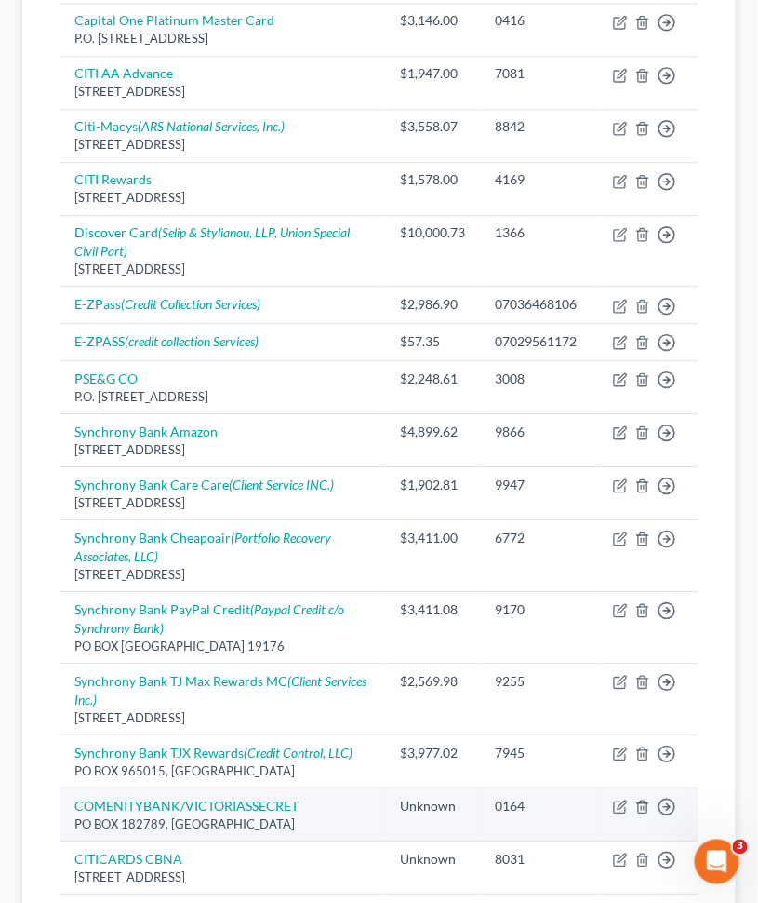
scroll to position [930, 0]
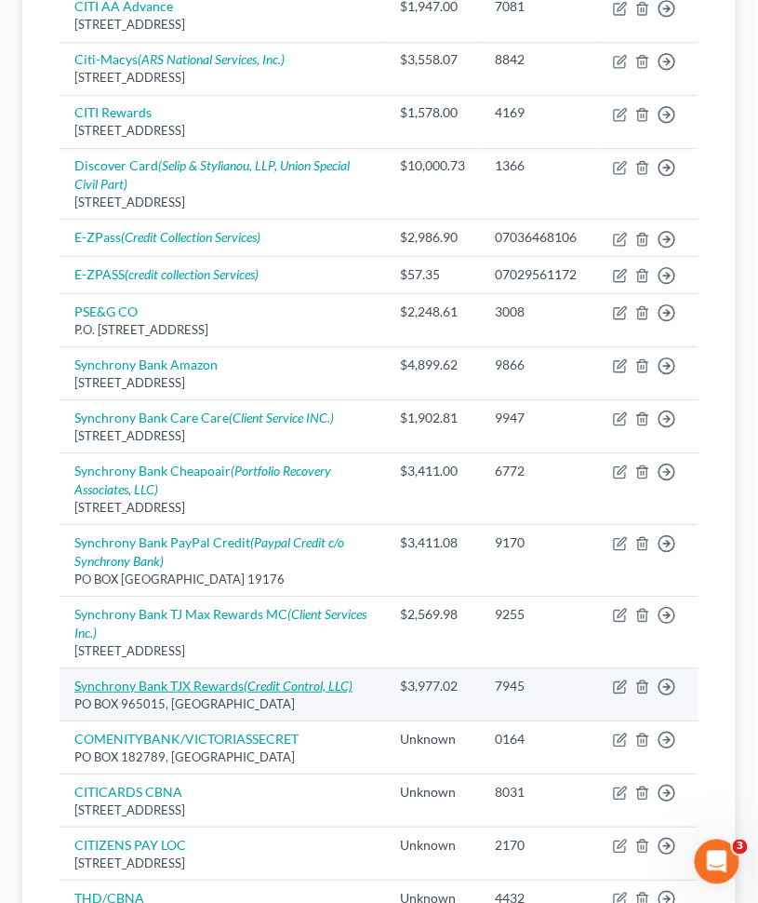
click at [290, 686] on icon "(Credit Control, LLC)" at bounding box center [298, 685] width 109 height 16
select select "9"
select select "0"
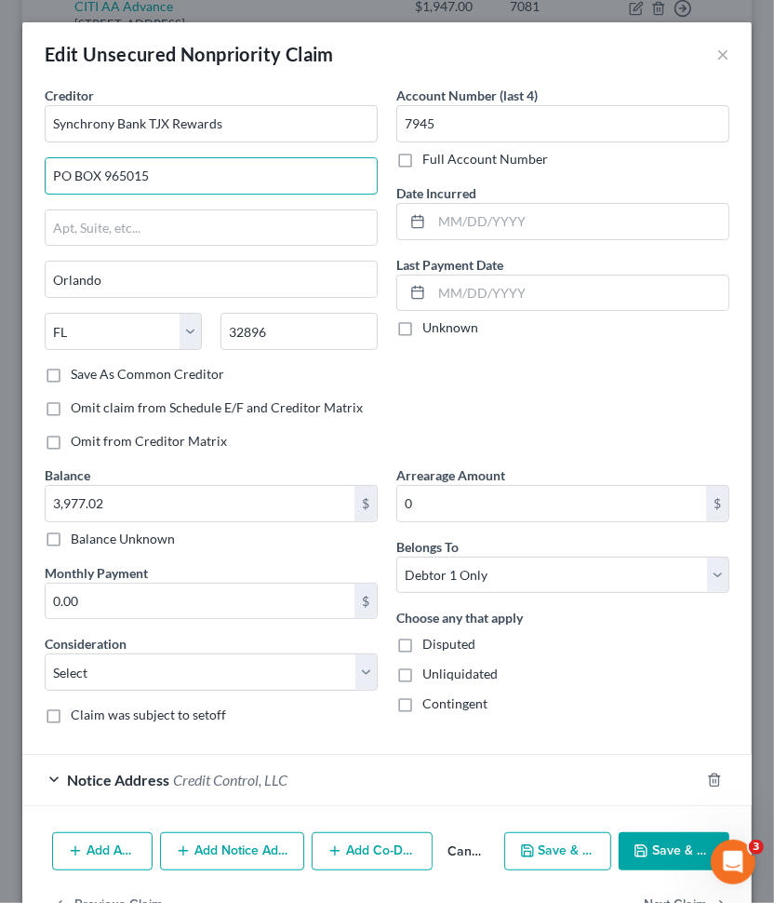
drag, startPoint x: 230, startPoint y: 180, endPoint x: 12, endPoint y: 203, distance: 219.0
click at [12, 203] on div "Edit Unsecured Nonpriority Claim × Creditor * Synchrony Bank TJX Rewards PO BOX…" at bounding box center [387, 451] width 774 height 903
paste input "71737"
type input "PO BOX 71737"
click at [182, 326] on select "State [US_STATE] AK AR AZ CA CO CT DE DC [GEOGRAPHIC_DATA] [GEOGRAPHIC_DATA] GU…" at bounding box center [123, 331] width 157 height 37
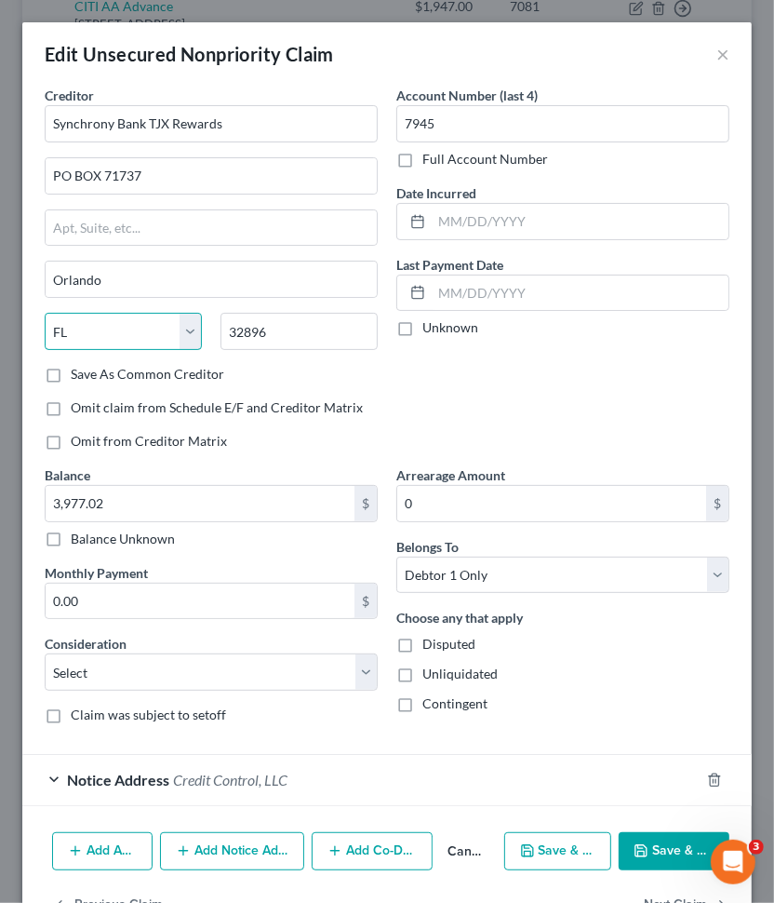
select select "39"
click at [45, 313] on select "State [US_STATE] AK AR AZ CA CO CT DE DC [GEOGRAPHIC_DATA] [GEOGRAPHIC_DATA] GU…" at bounding box center [123, 331] width 157 height 37
drag, startPoint x: 305, startPoint y: 327, endPoint x: 201, endPoint y: 346, distance: 106.0
click at [201, 346] on div "State [US_STATE] AK AR AZ CA CO [GEOGRAPHIC_DATA] DE DC [GEOGRAPHIC_DATA] [GEOG…" at bounding box center [211, 339] width 352 height 52
paste input "1917"
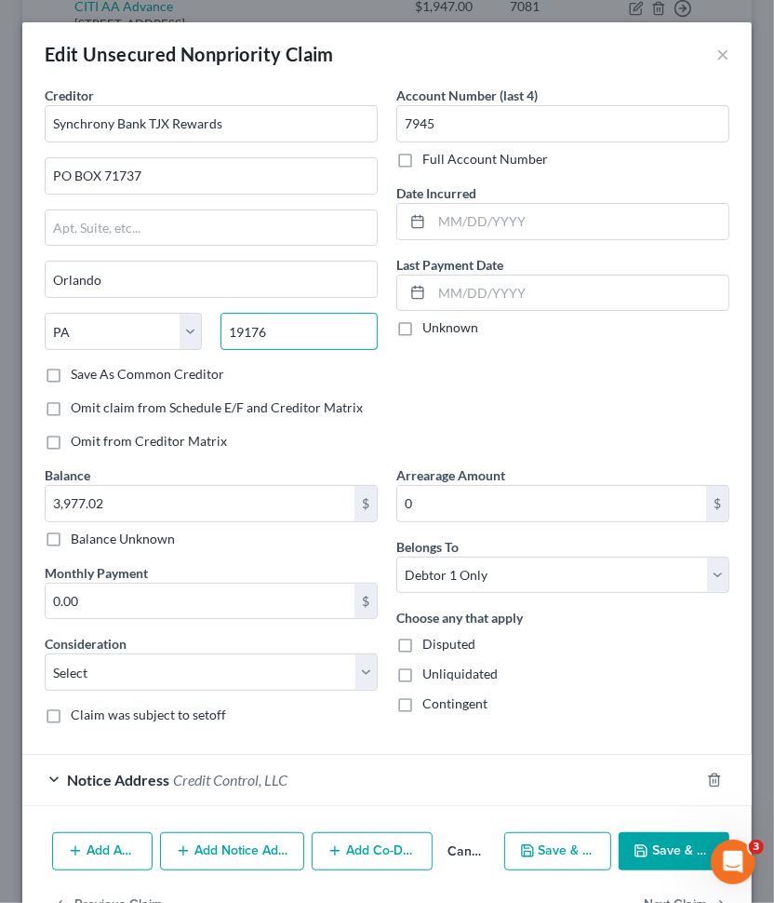
type input "19176"
click at [654, 762] on button "Save & Close" at bounding box center [674, 851] width 111 height 39
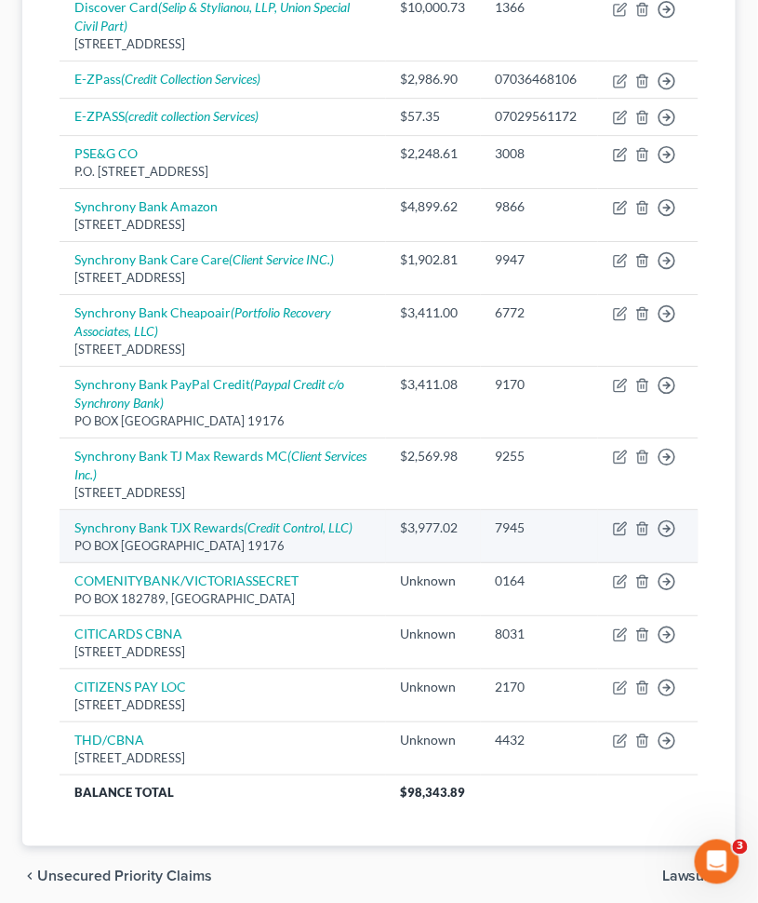
scroll to position [1137, 0]
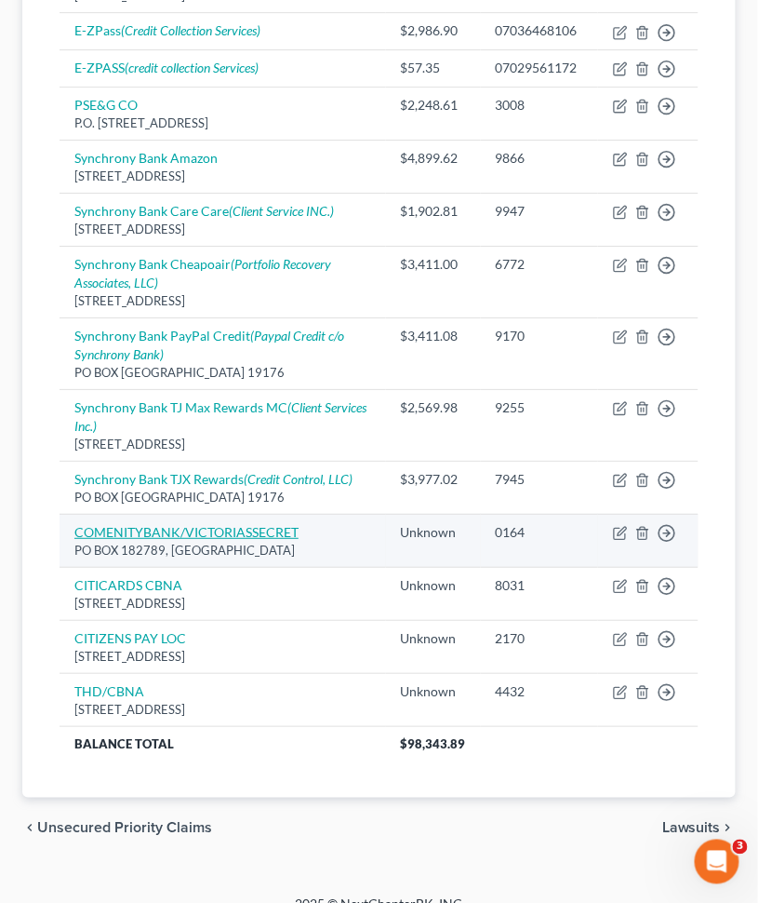
click at [242, 528] on link "COMENITYBANK/VICTORIASSECRET" at bounding box center [186, 532] width 224 height 16
select select "36"
select select "0"
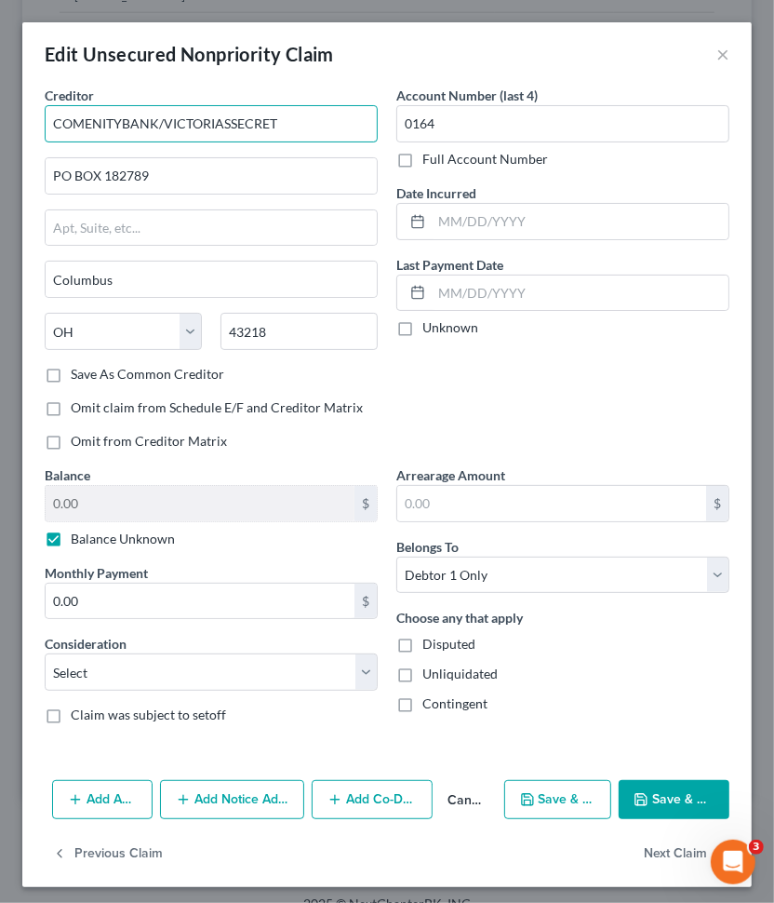
click at [123, 117] on input "COMENITYBANK/VICTORIASSECRET" at bounding box center [211, 123] width 333 height 37
click at [227, 119] on input "COMENITY BANK/VICTORIASSECRET" at bounding box center [211, 123] width 333 height 37
type input "COMENITY BANK/VICTORIASSECRET"
click at [659, 762] on button "Save & Close" at bounding box center [674, 799] width 111 height 39
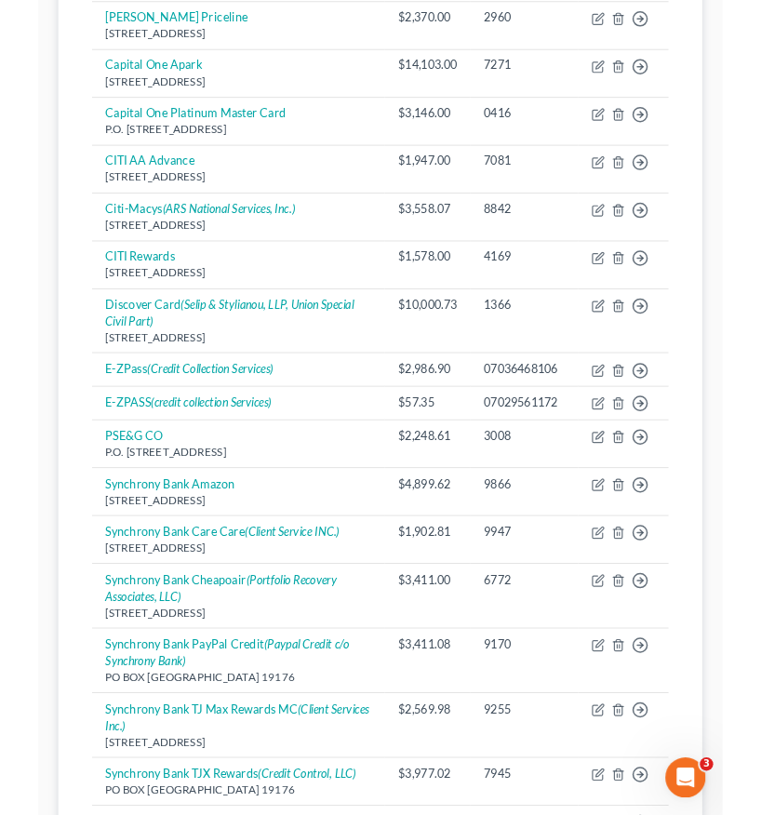
scroll to position [723, 0]
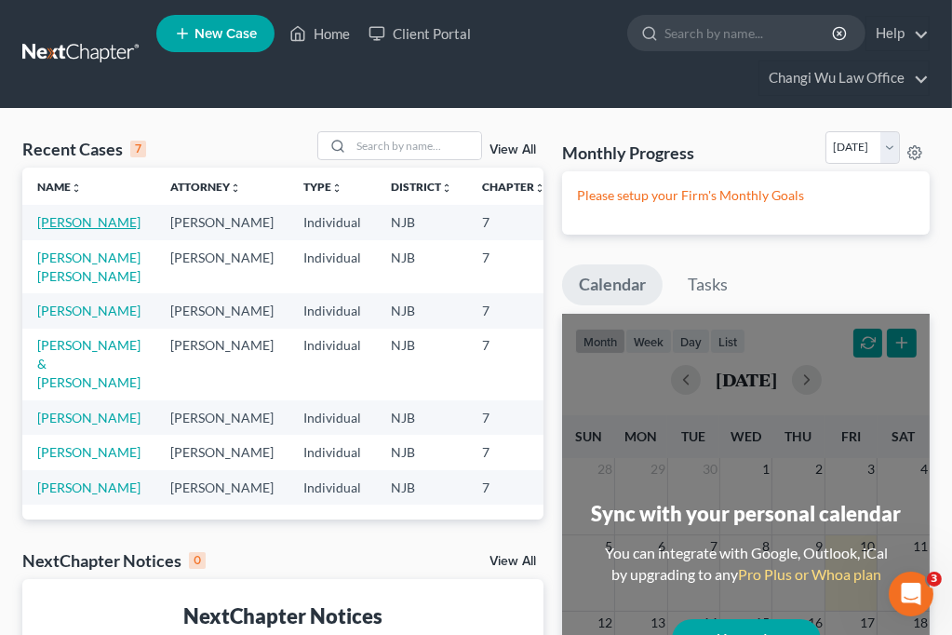
click at [59, 230] on link "[PERSON_NAME]" at bounding box center [88, 222] width 103 height 16
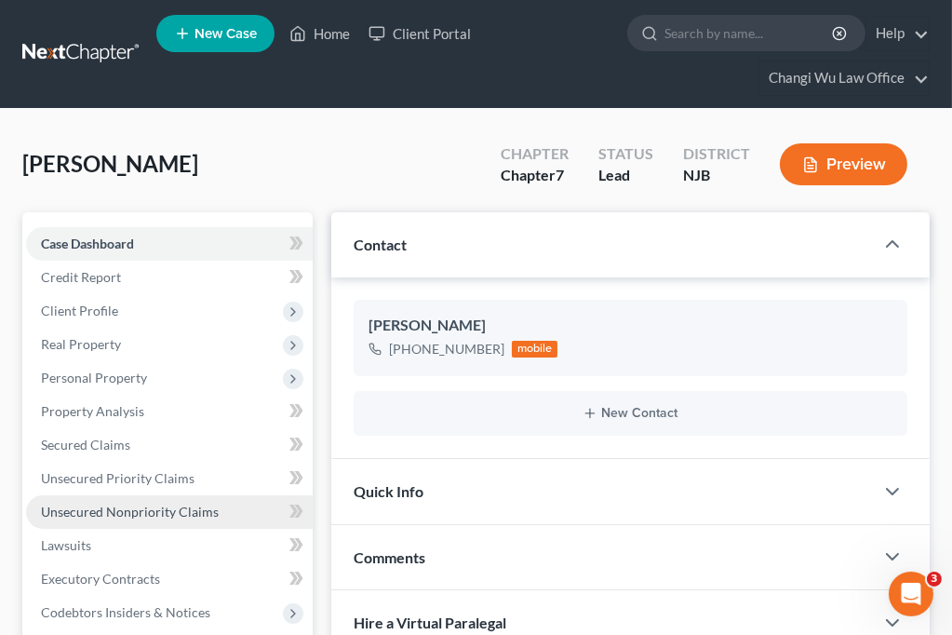
click at [176, 509] on span "Unsecured Nonpriority Claims" at bounding box center [130, 511] width 178 height 16
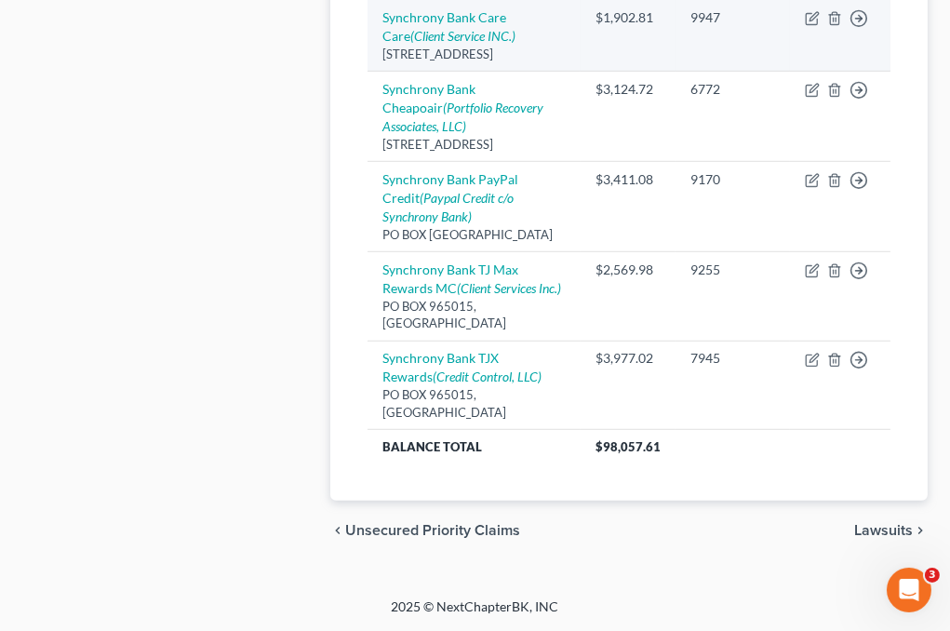
scroll to position [1594, 0]
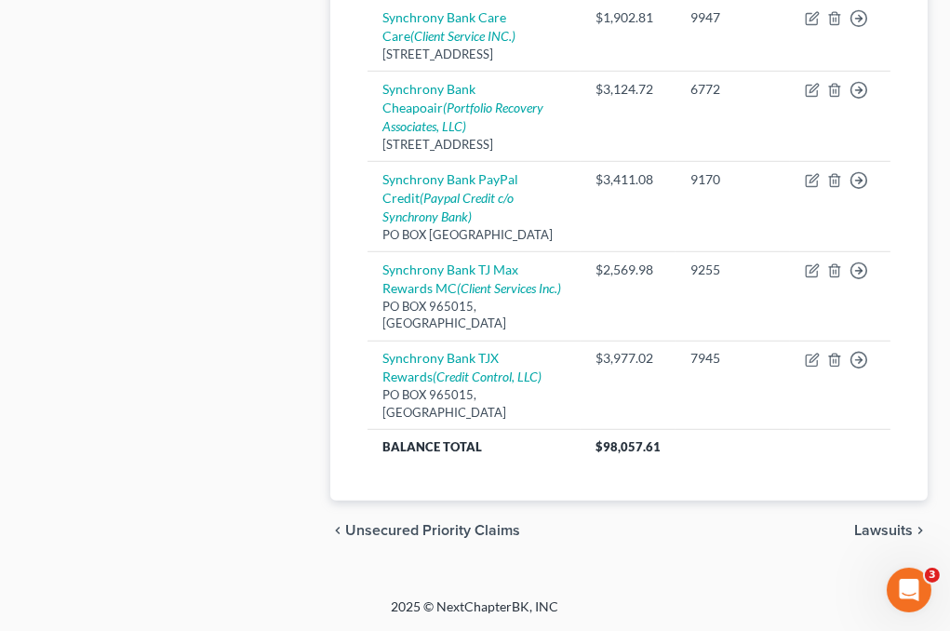
drag, startPoint x: 383, startPoint y: 103, endPoint x: 435, endPoint y: 121, distance: 54.1
copy div "[STREET_ADDRESS]"
select select "39"
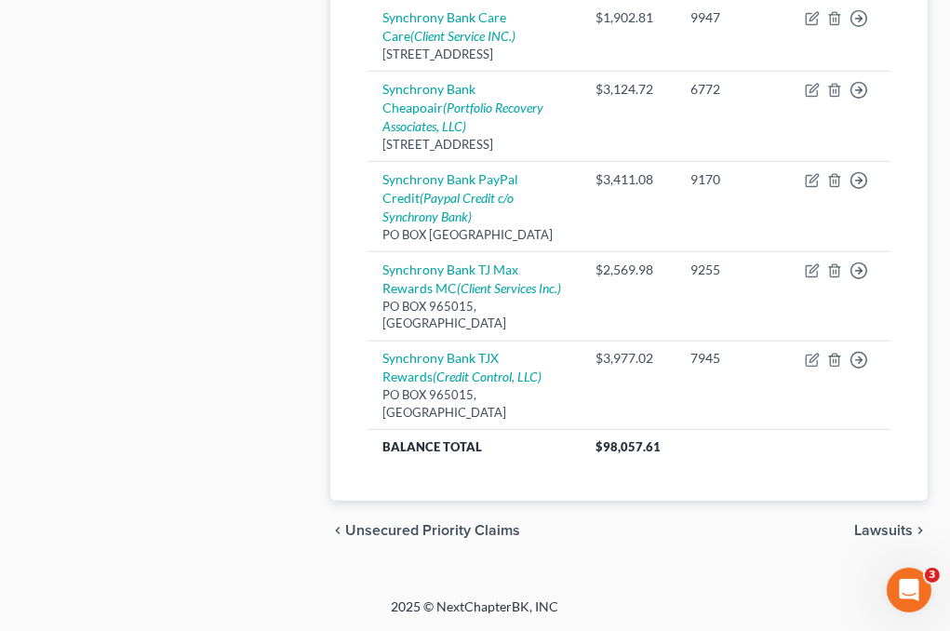
select select "0"
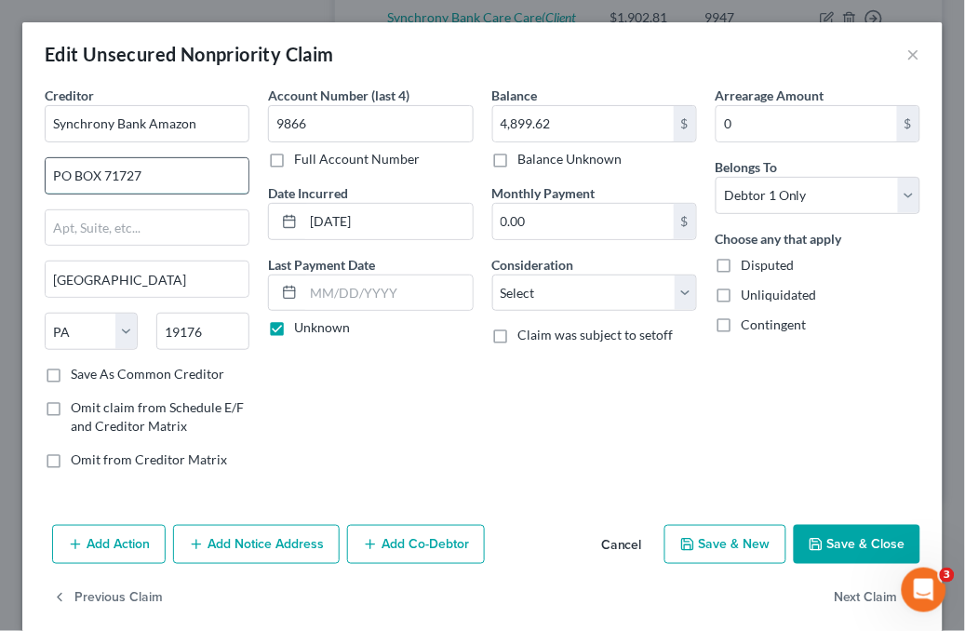
drag, startPoint x: 135, startPoint y: 173, endPoint x: 124, endPoint y: 174, distance: 11.2
click at [124, 174] on input "PO BOX 71727" at bounding box center [147, 175] width 203 height 35
type input "PO BOX 71737"
click at [831, 556] on button "Save & Close" at bounding box center [857, 544] width 127 height 39
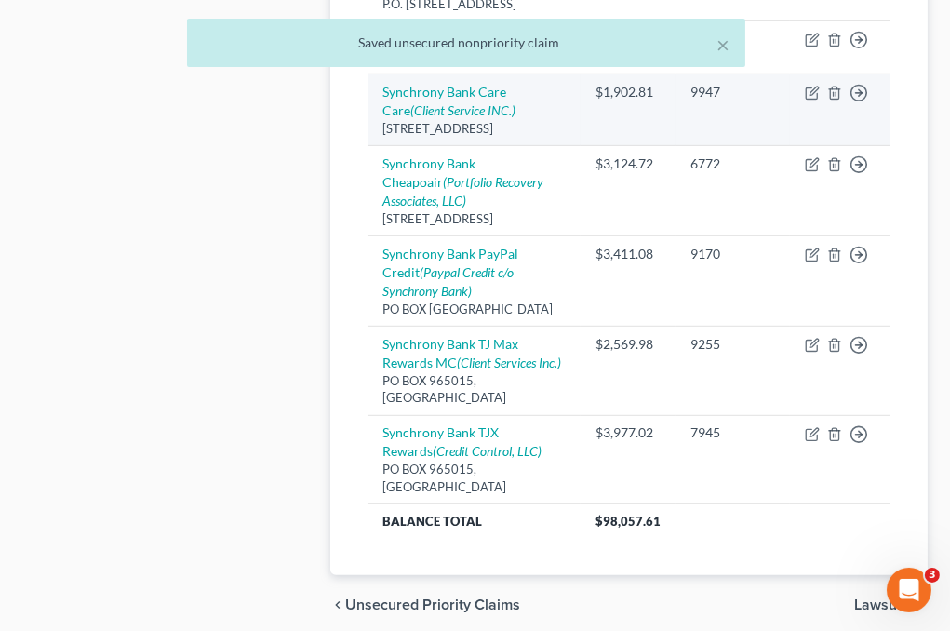
scroll to position [1387, 0]
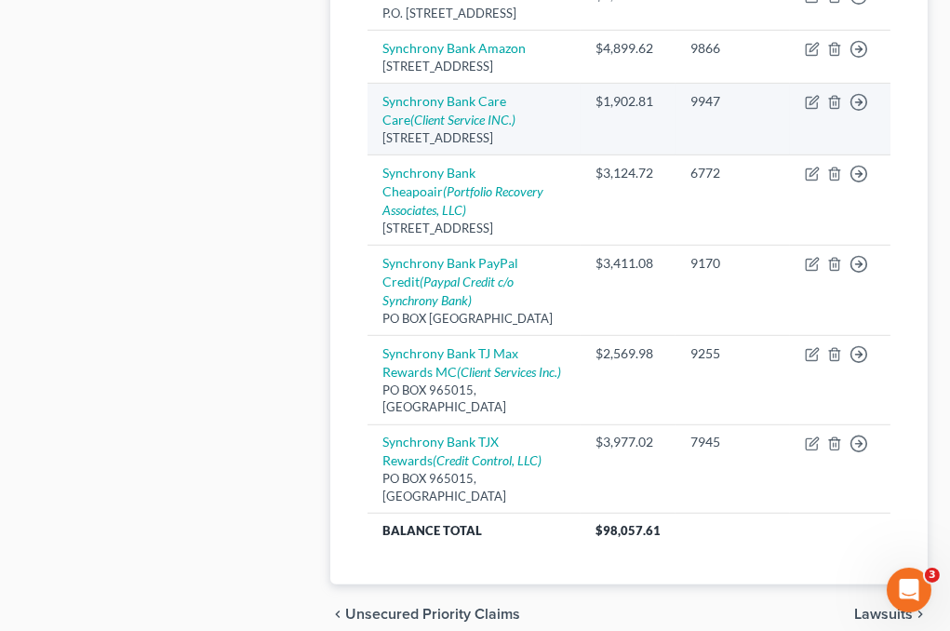
drag, startPoint x: 384, startPoint y: 402, endPoint x: 448, endPoint y: 415, distance: 65.5
click at [448, 147] on div "[STREET_ADDRESS]" at bounding box center [473, 138] width 183 height 18
copy div "[STREET_ADDRESS]"
